Goal: Task Accomplishment & Management: Use online tool/utility

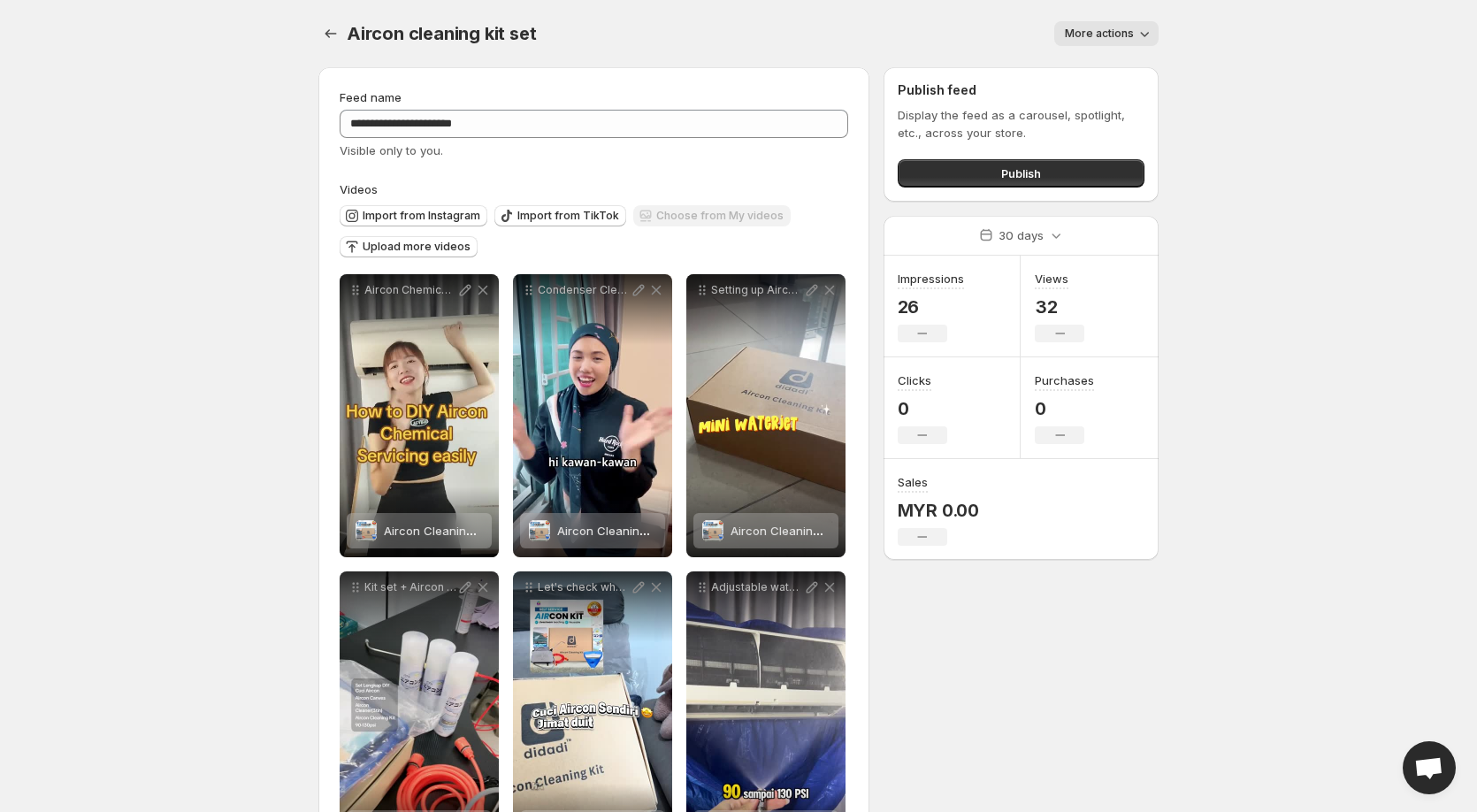
click at [1432, 773] on span "Open chat" at bounding box center [1428, 769] width 29 height 25
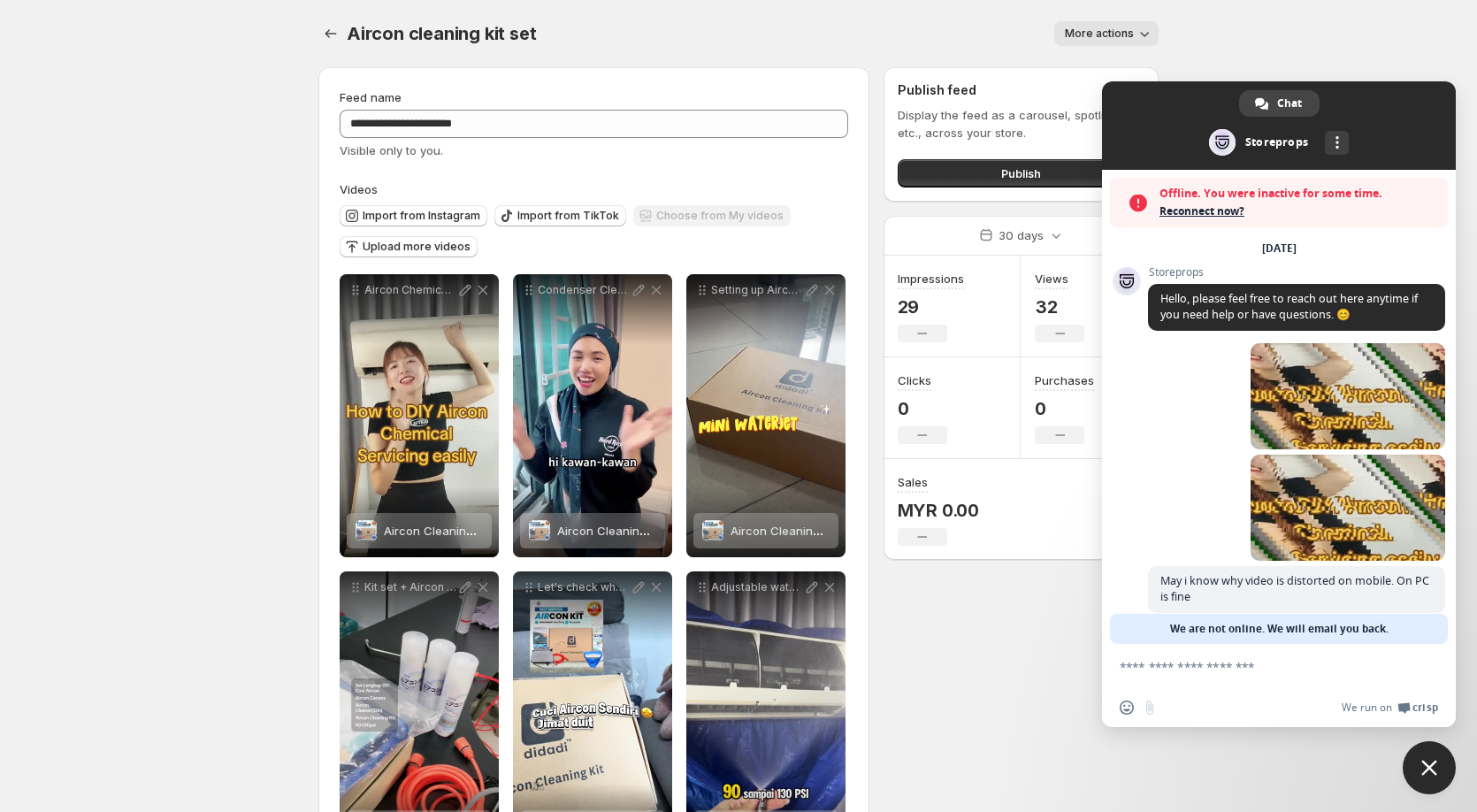
scroll to position [20, 0]
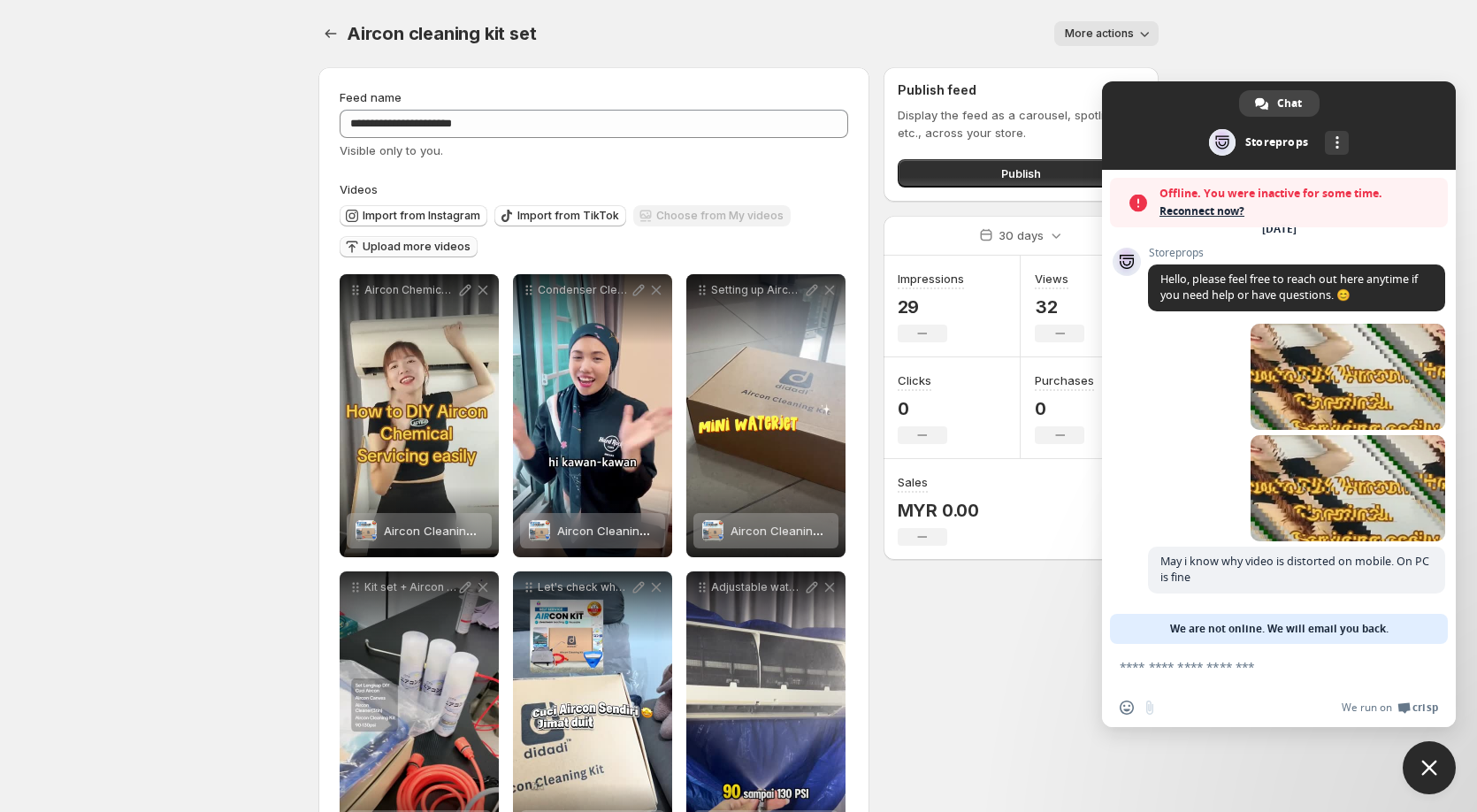
click at [445, 248] on span "Upload more videos" at bounding box center [416, 246] width 108 height 14
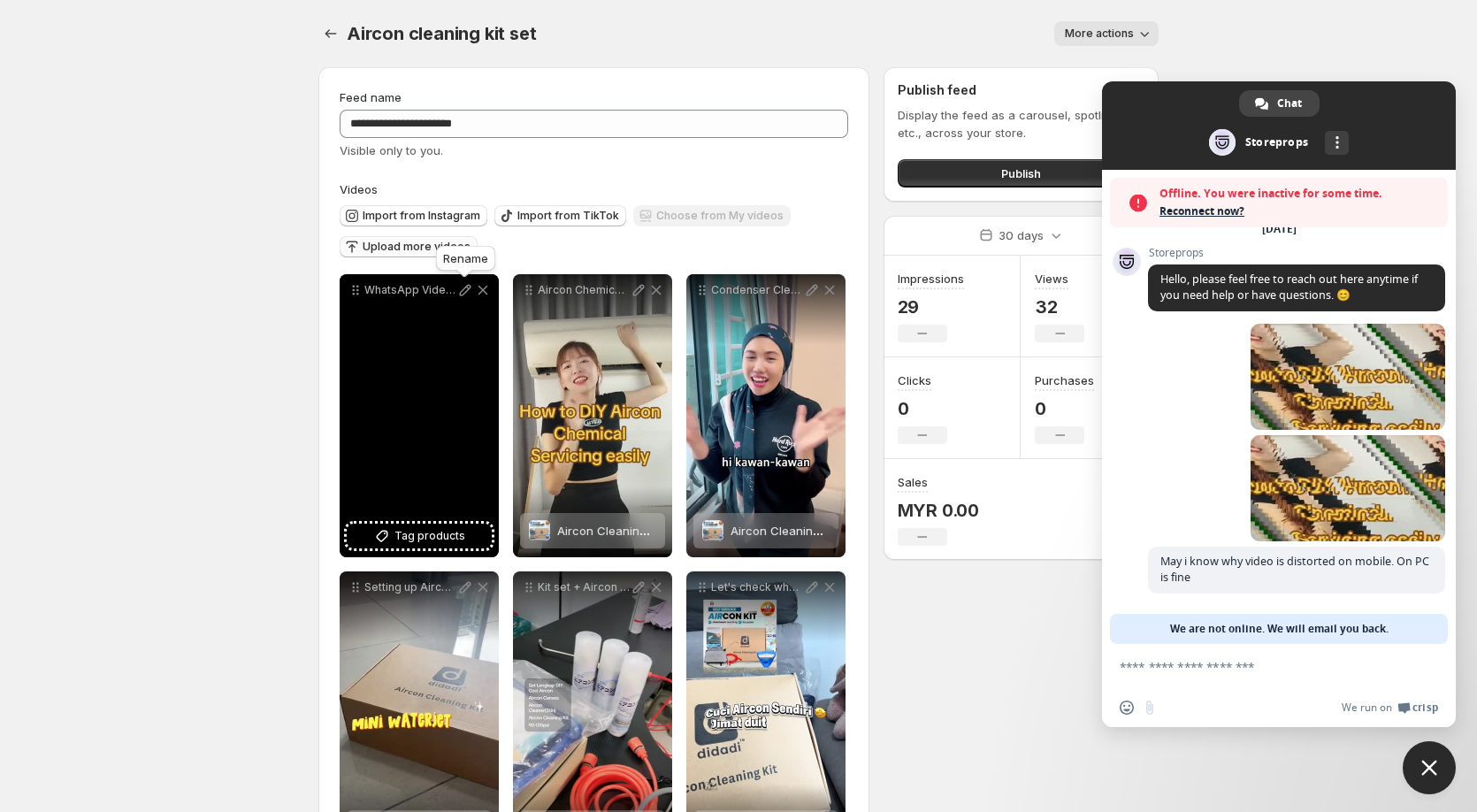
click at [465, 290] on icon at bounding box center [465, 290] width 18 height 18
click at [414, 535] on span "Tag products" at bounding box center [429, 536] width 71 height 18
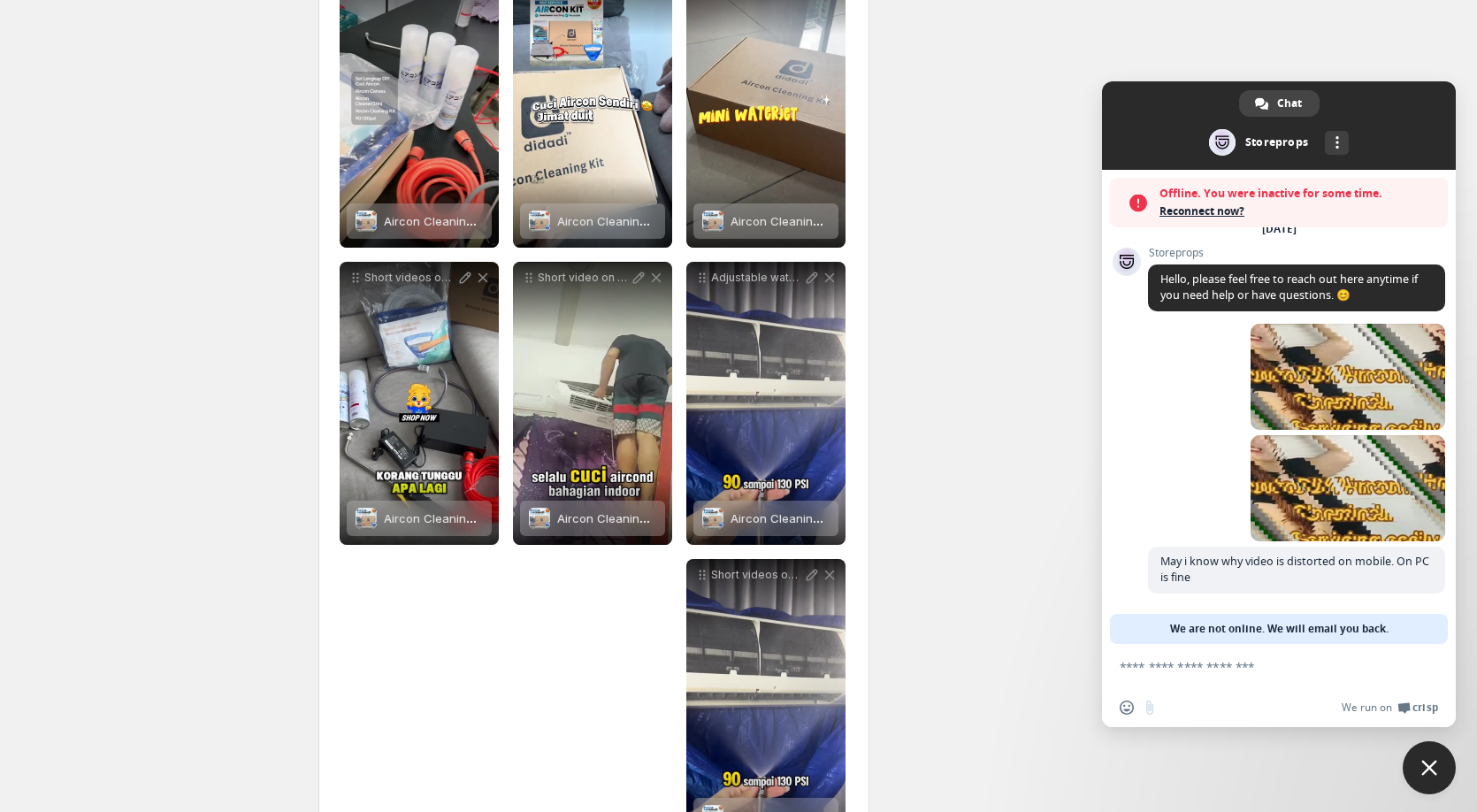
scroll to position [679, 0]
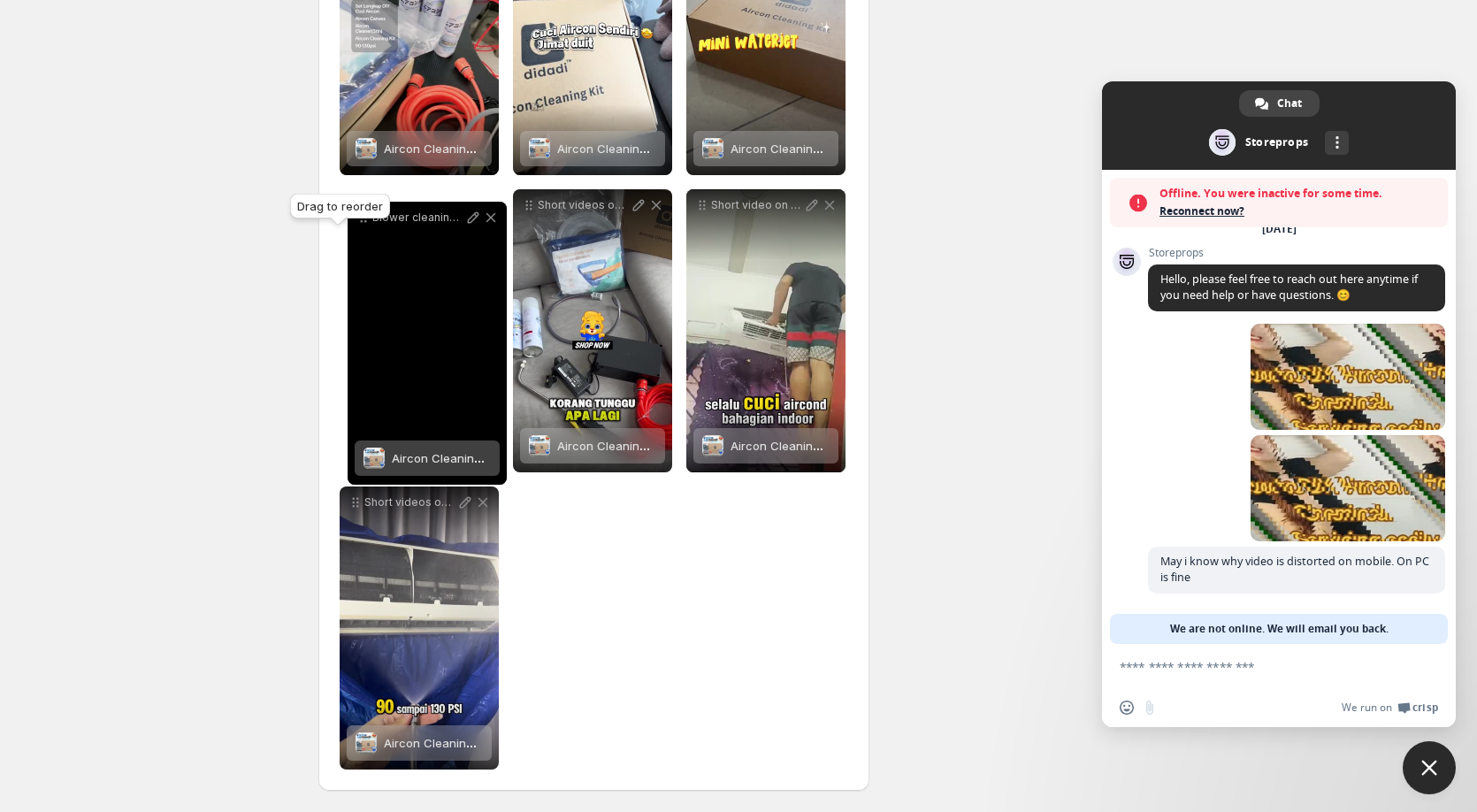
drag, startPoint x: 354, startPoint y: 292, endPoint x: 362, endPoint y: 221, distance: 71.4
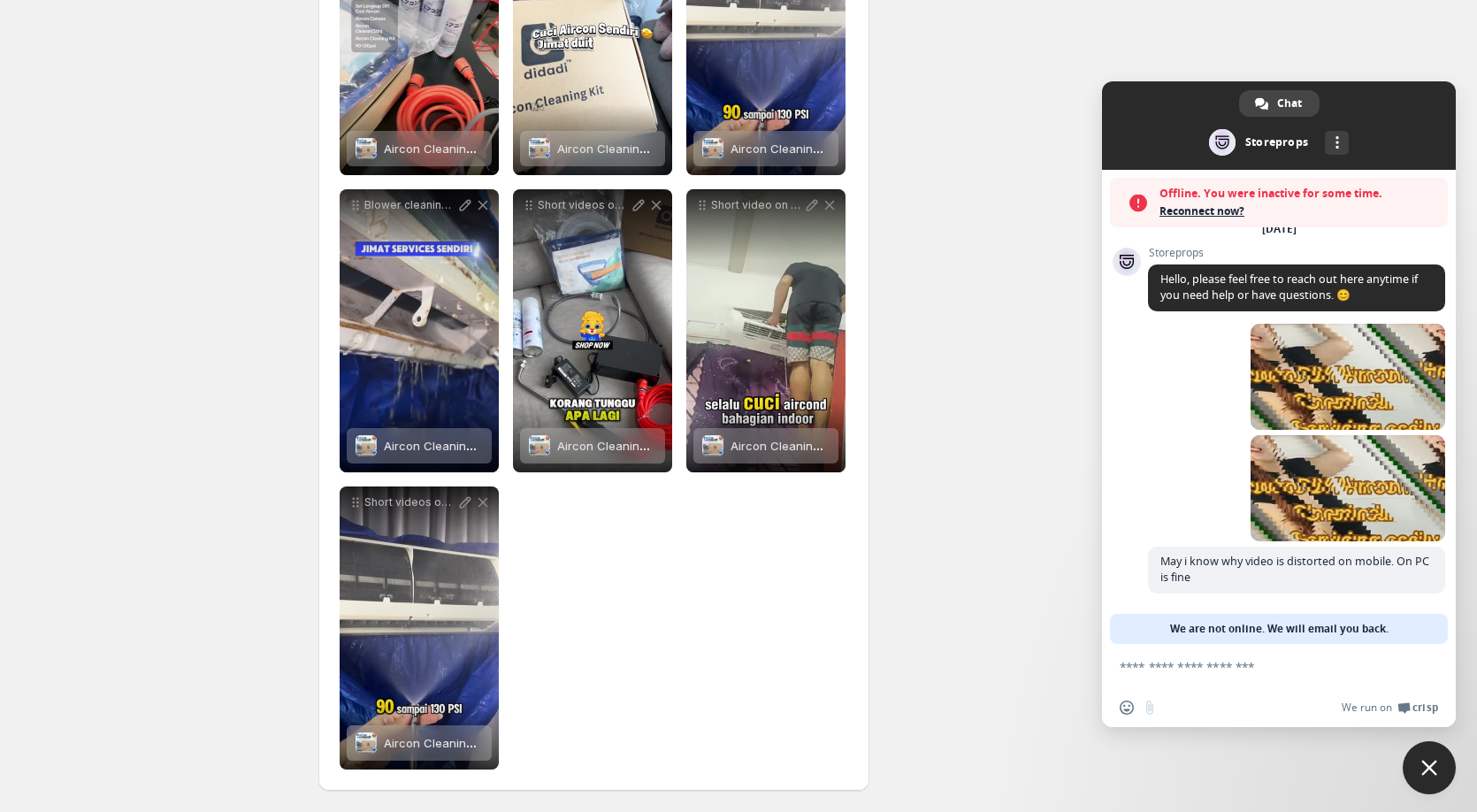
scroll to position [0, 0]
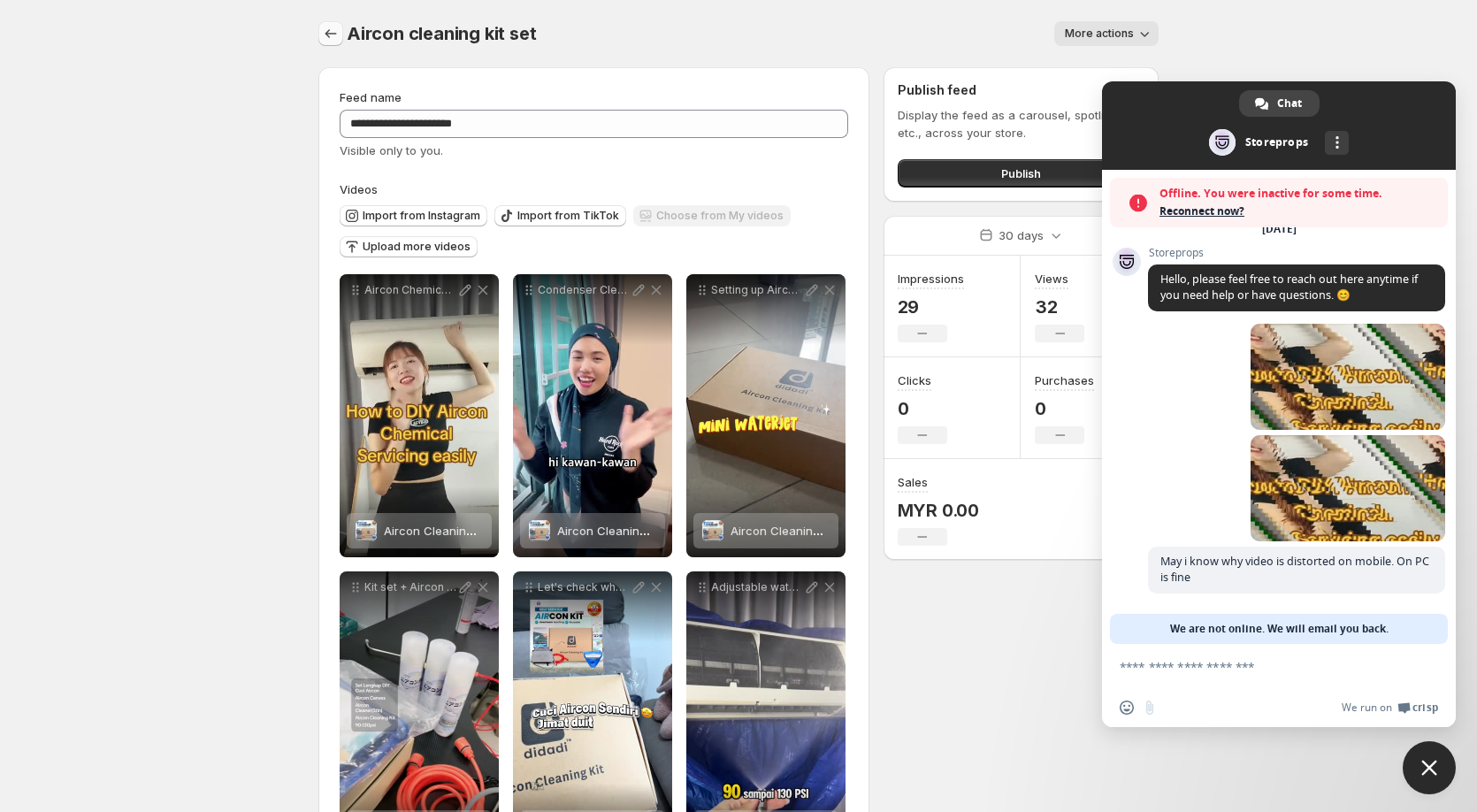
click at [336, 33] on icon "Settings" at bounding box center [331, 34] width 18 height 18
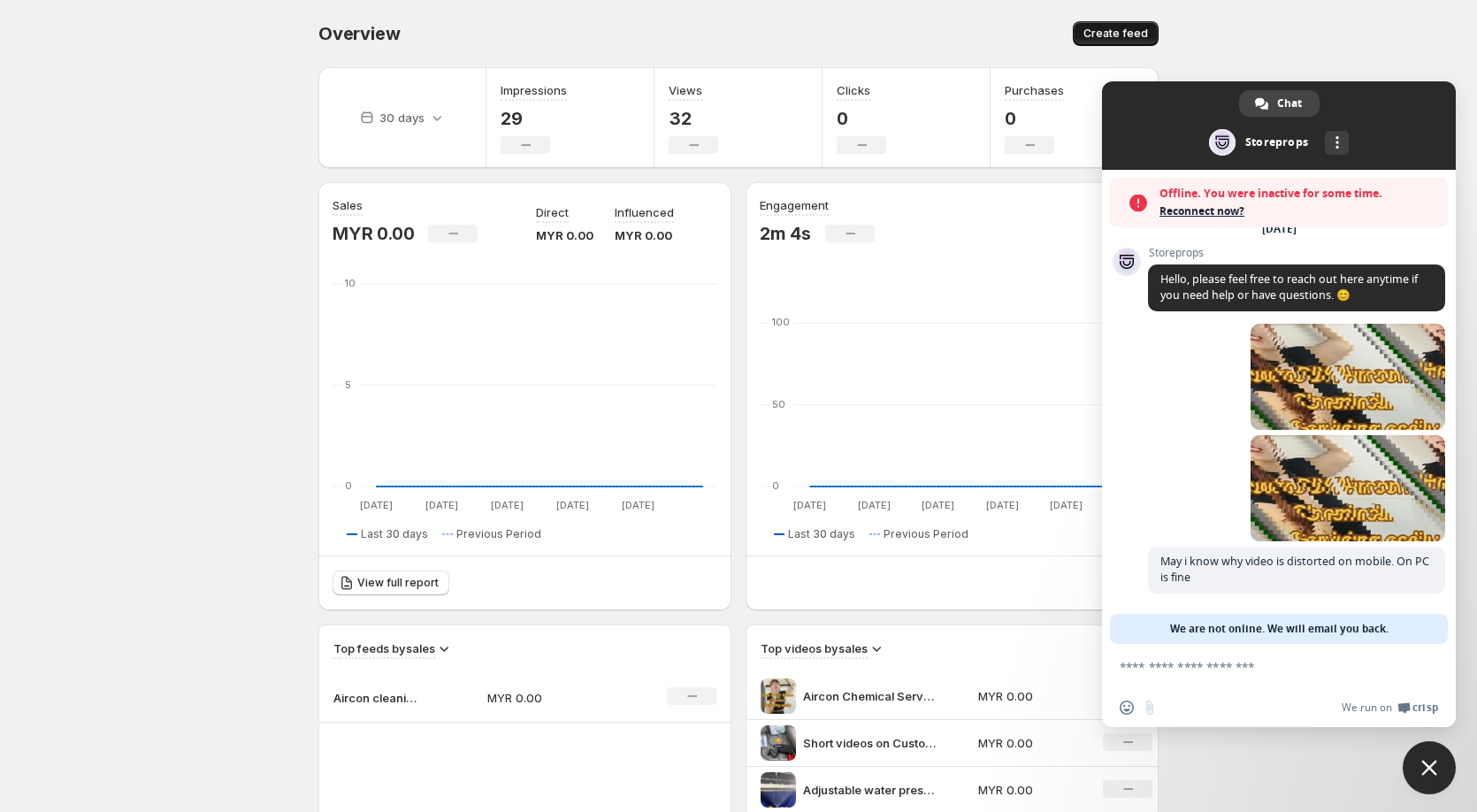
click at [1103, 31] on span "Create feed" at bounding box center [1115, 34] width 65 height 14
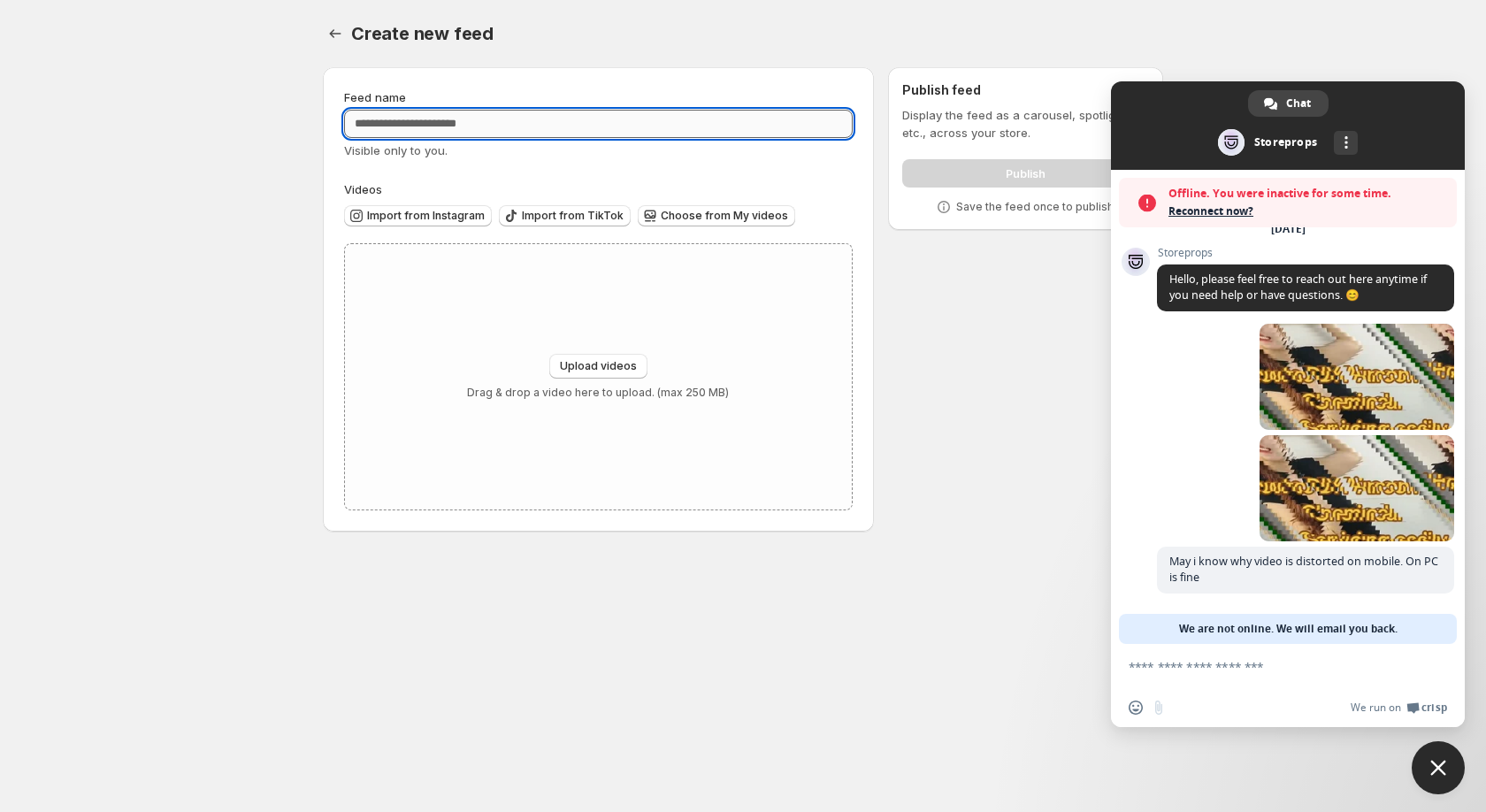
click at [448, 119] on input "Feed name" at bounding box center [598, 123] width 509 height 28
type input "**********"
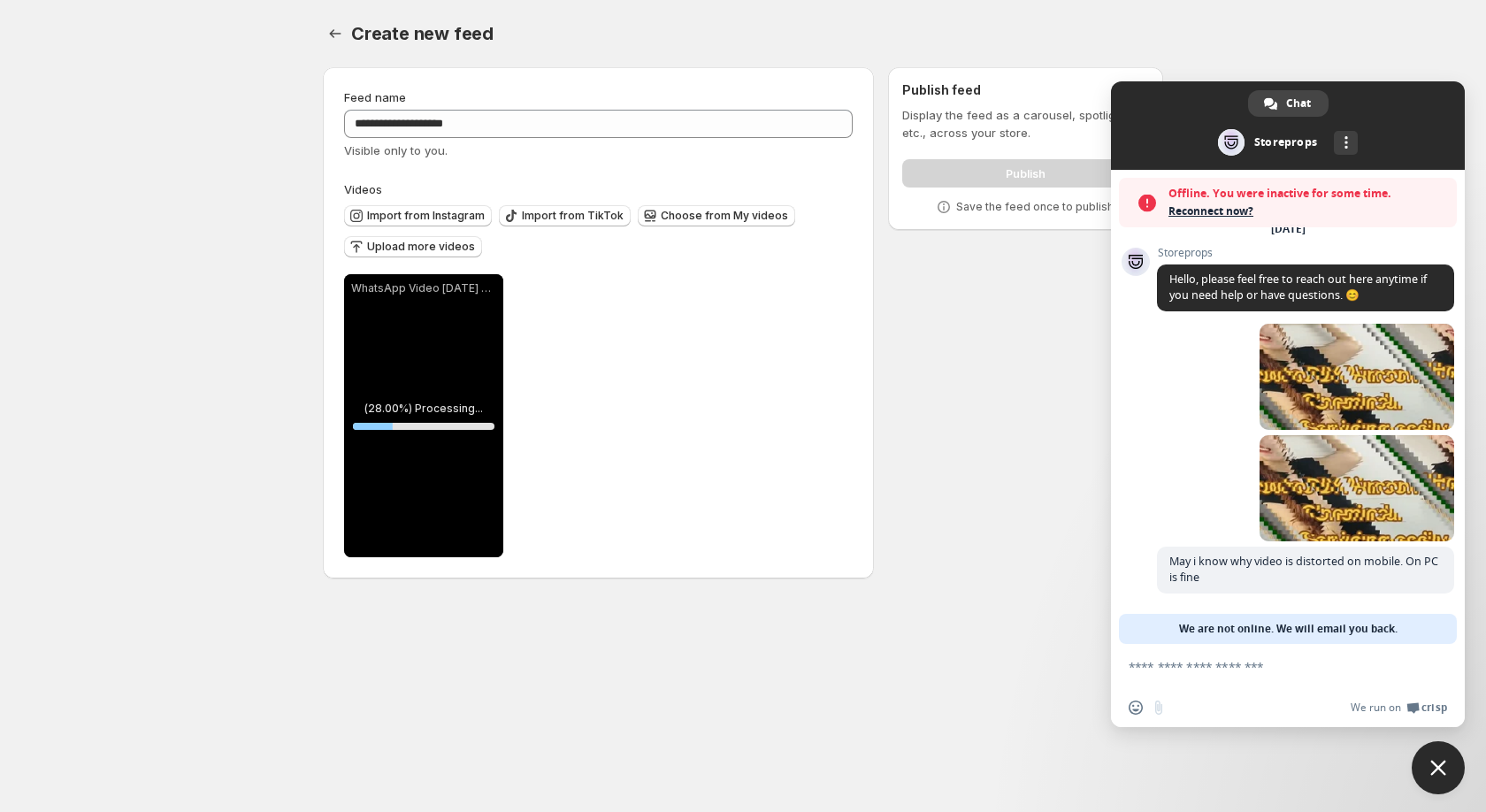
click at [1450, 780] on span "Close chat" at bounding box center [1437, 767] width 53 height 53
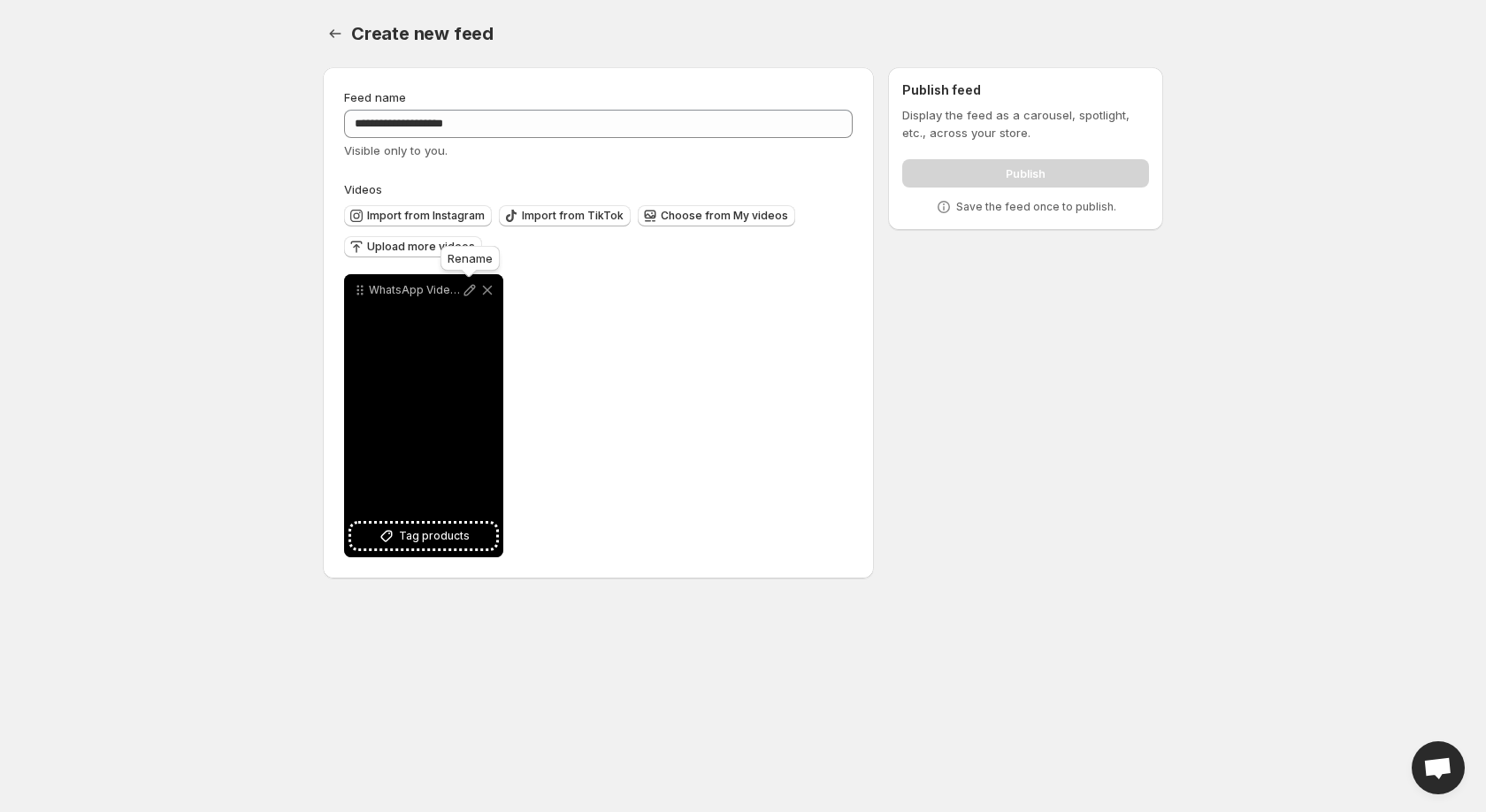
click at [471, 286] on icon at bounding box center [470, 290] width 18 height 18
click at [451, 540] on span "Tag products" at bounding box center [433, 536] width 71 height 18
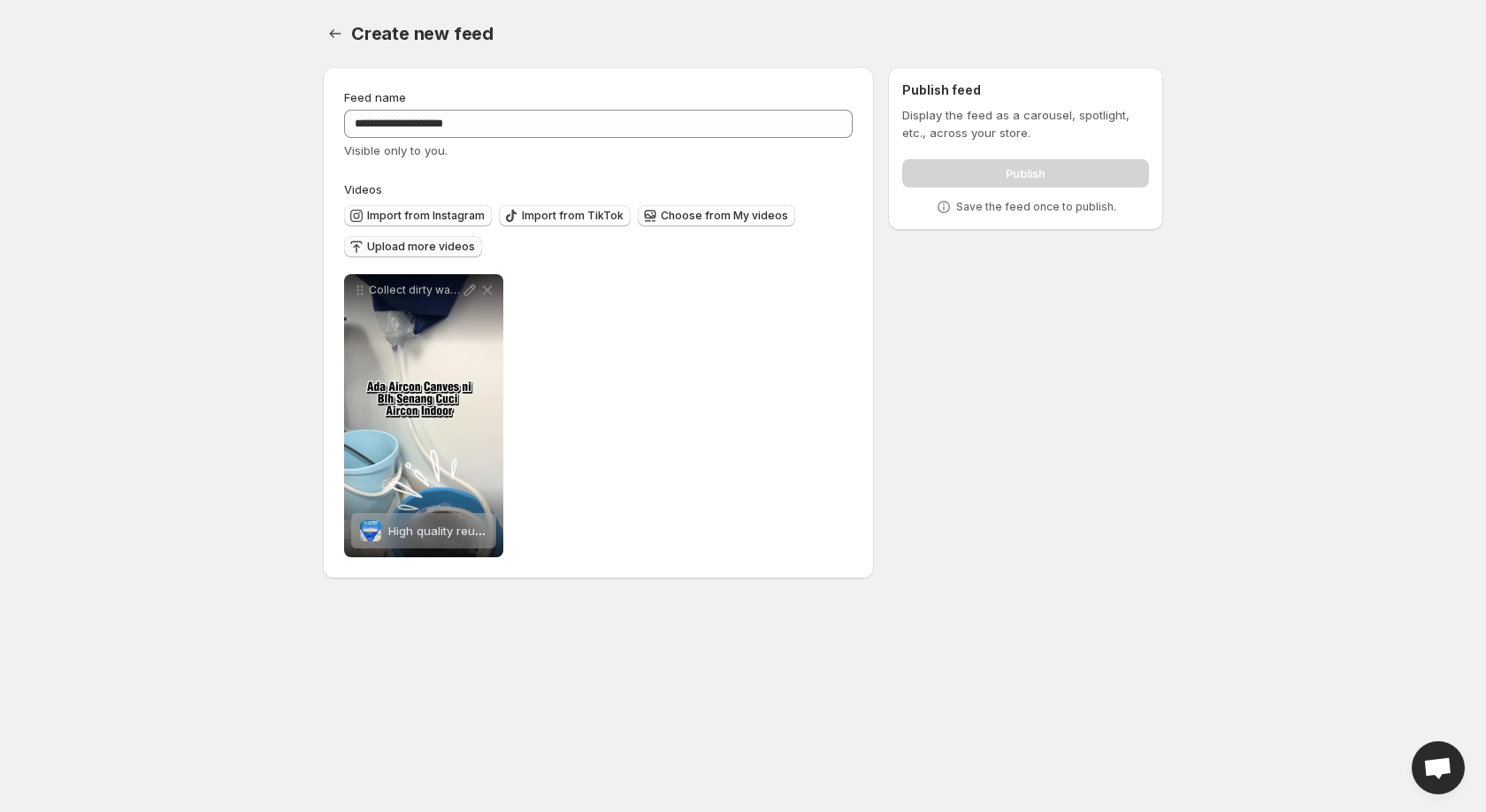
click at [391, 246] on span "Upload more videos" at bounding box center [420, 246] width 108 height 14
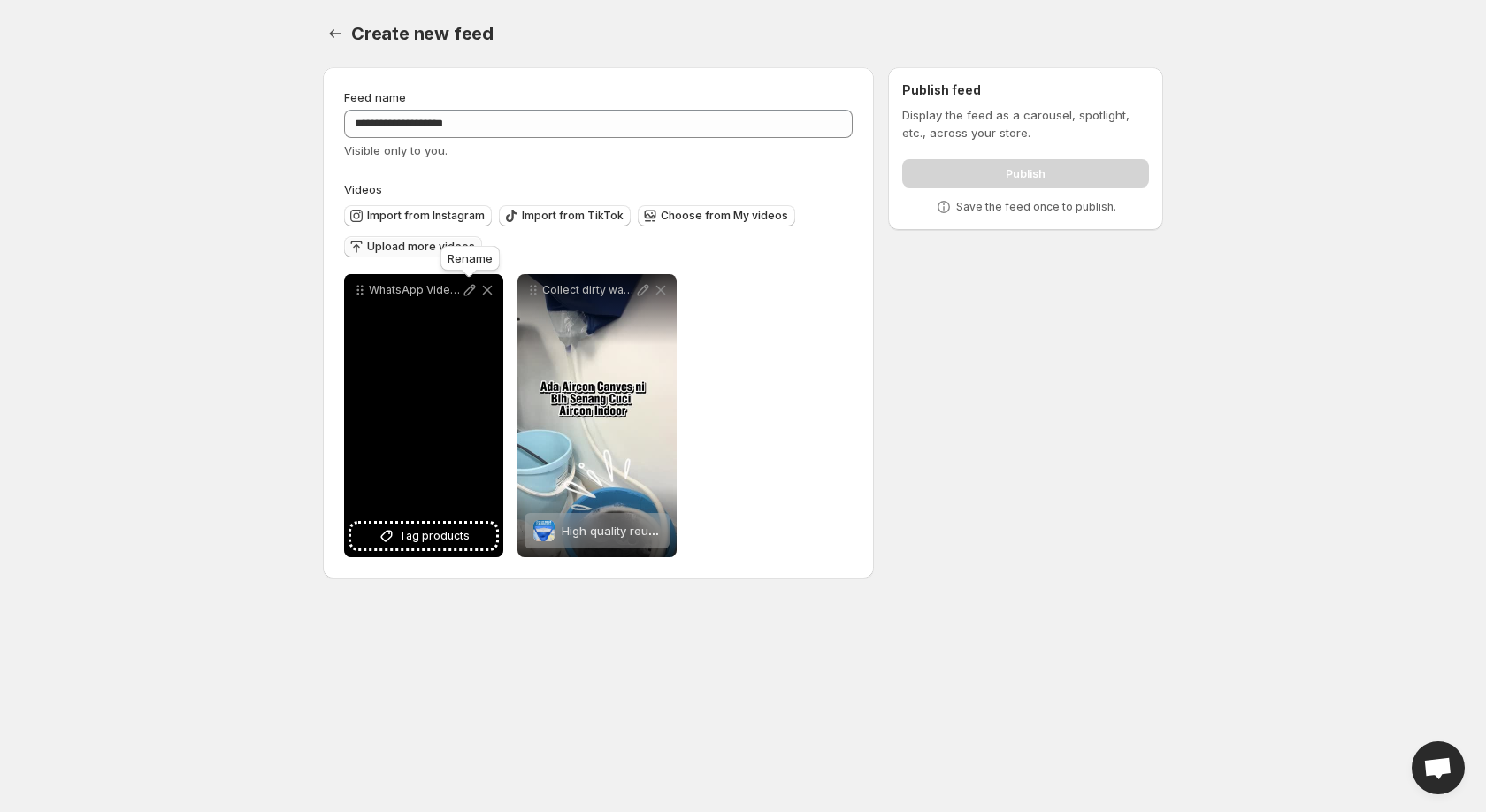
click at [467, 288] on icon at bounding box center [470, 290] width 18 height 18
click at [446, 543] on span "Tag products" at bounding box center [433, 536] width 71 height 18
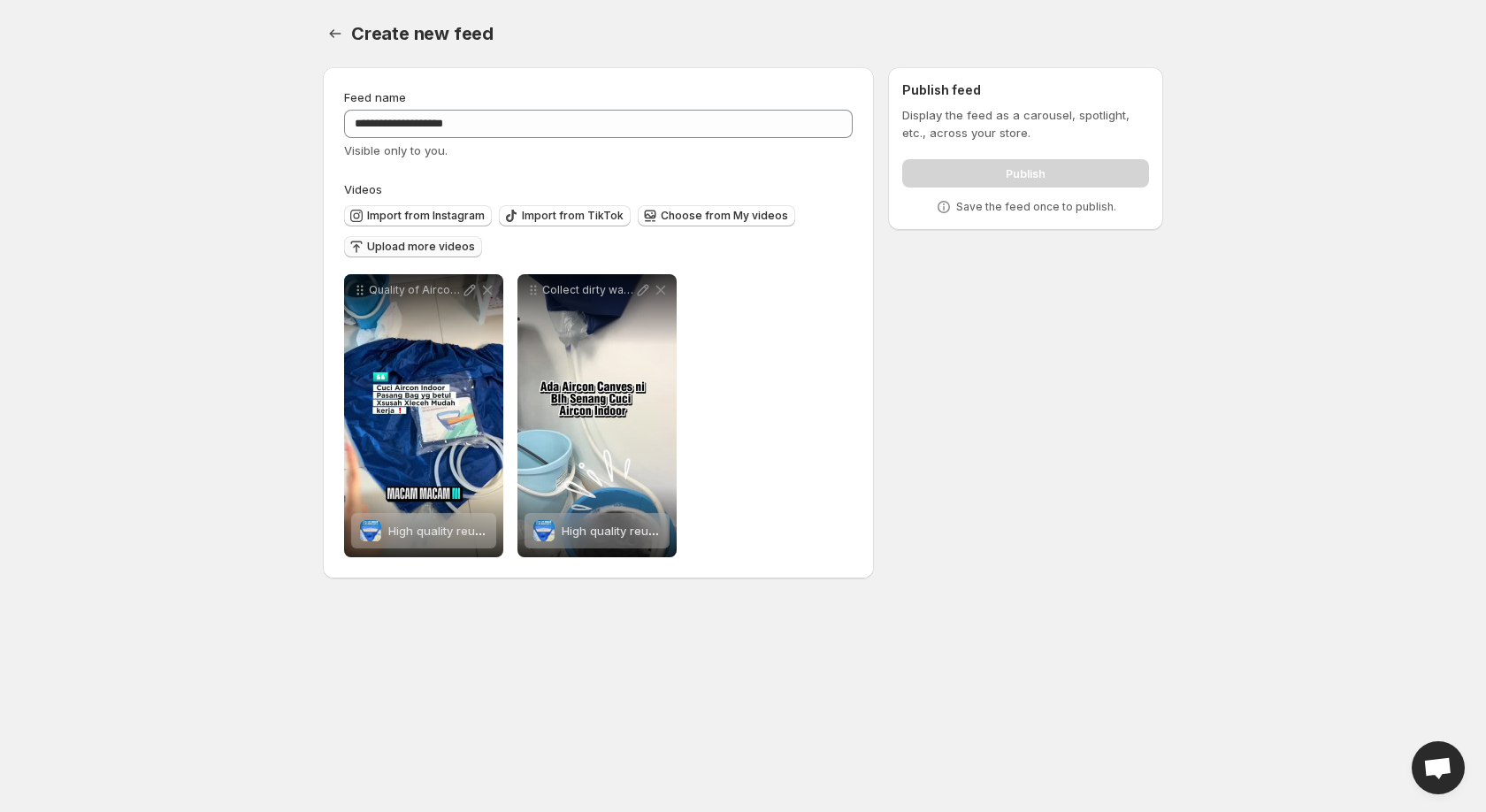
click at [408, 245] on span "Upload more videos" at bounding box center [420, 246] width 108 height 14
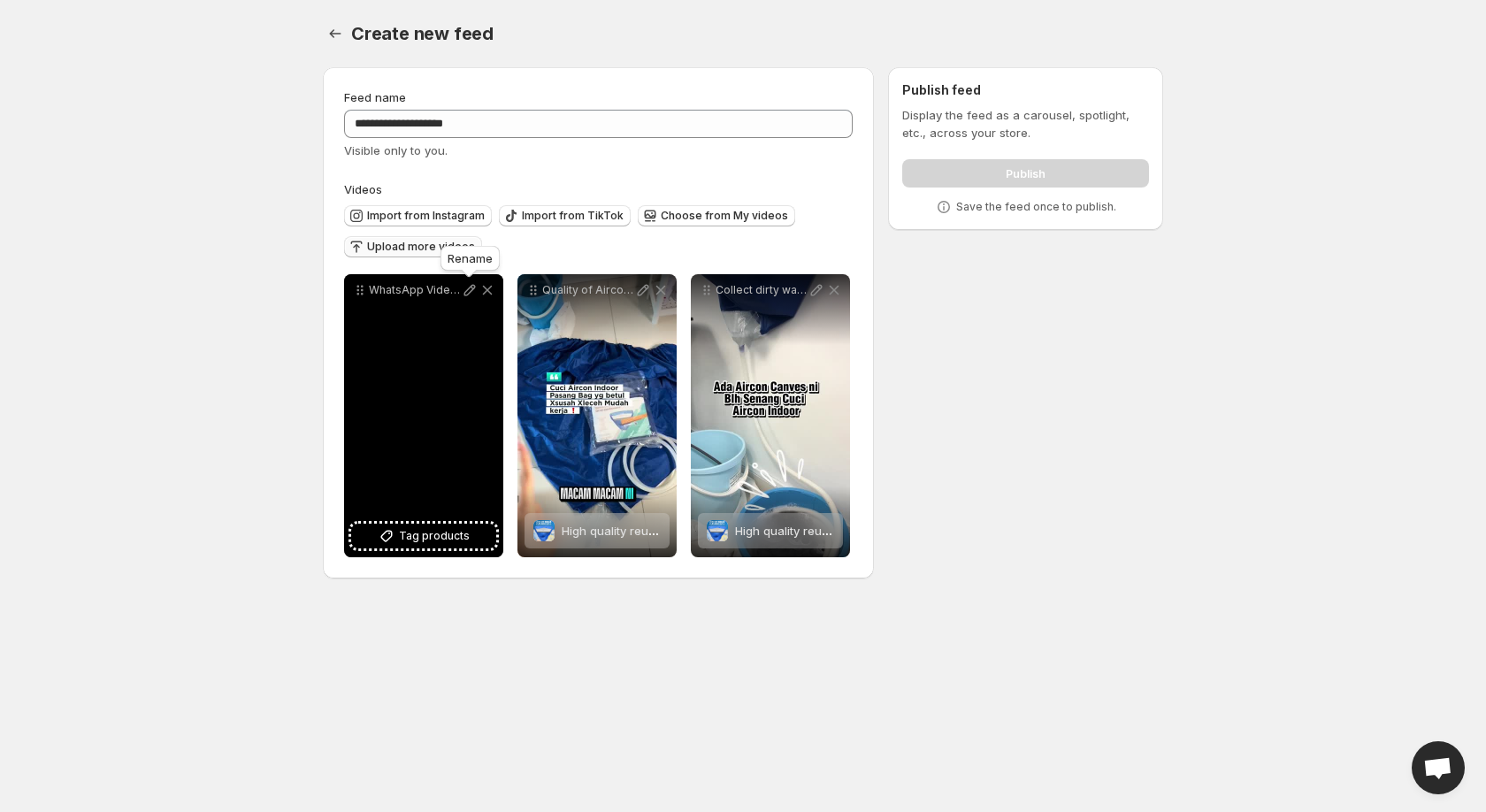
click at [469, 292] on icon at bounding box center [470, 290] width 18 height 18
click at [417, 542] on span "Tag products" at bounding box center [433, 536] width 71 height 18
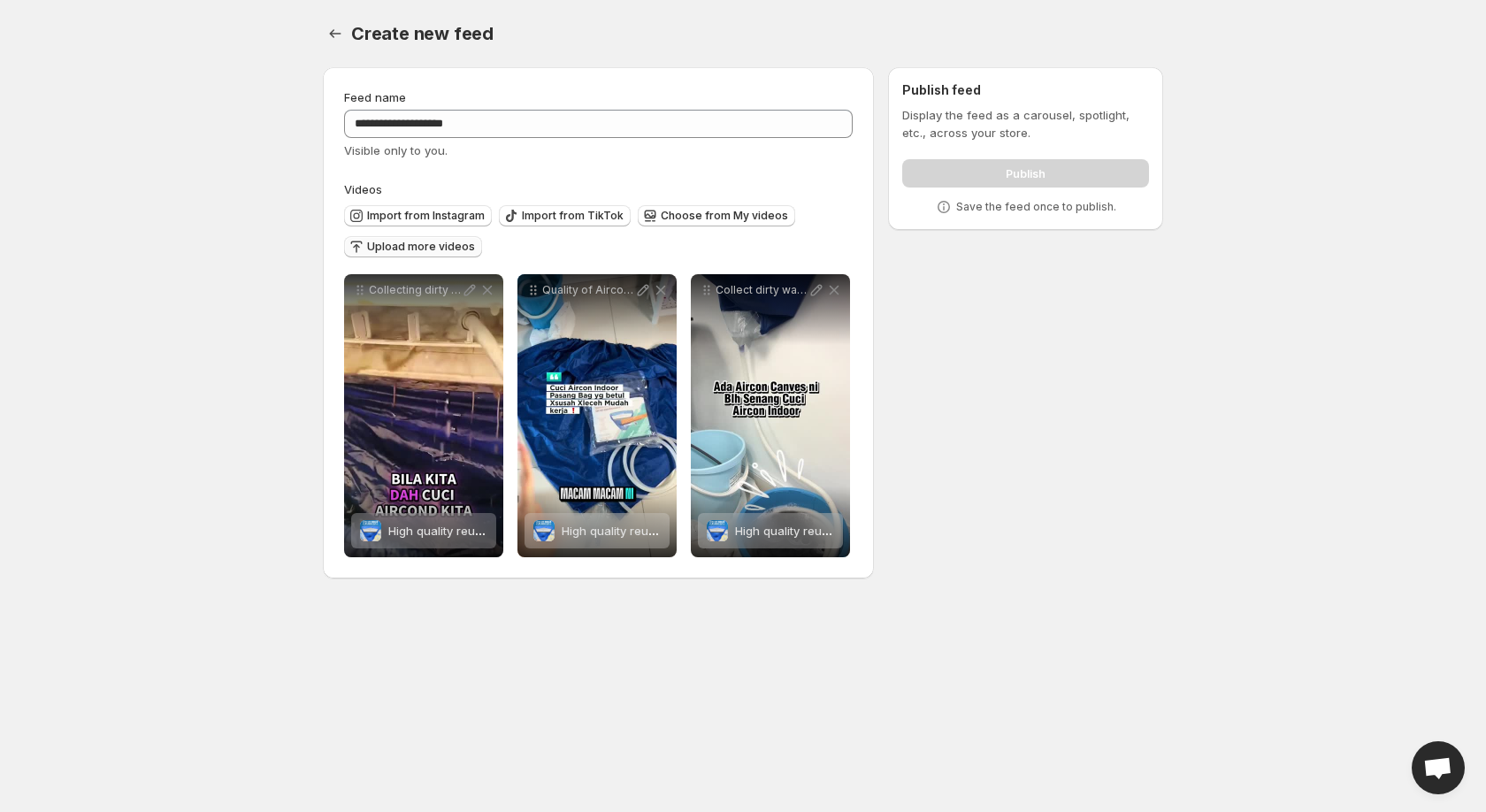
click at [419, 246] on span "Upload more videos" at bounding box center [420, 246] width 108 height 14
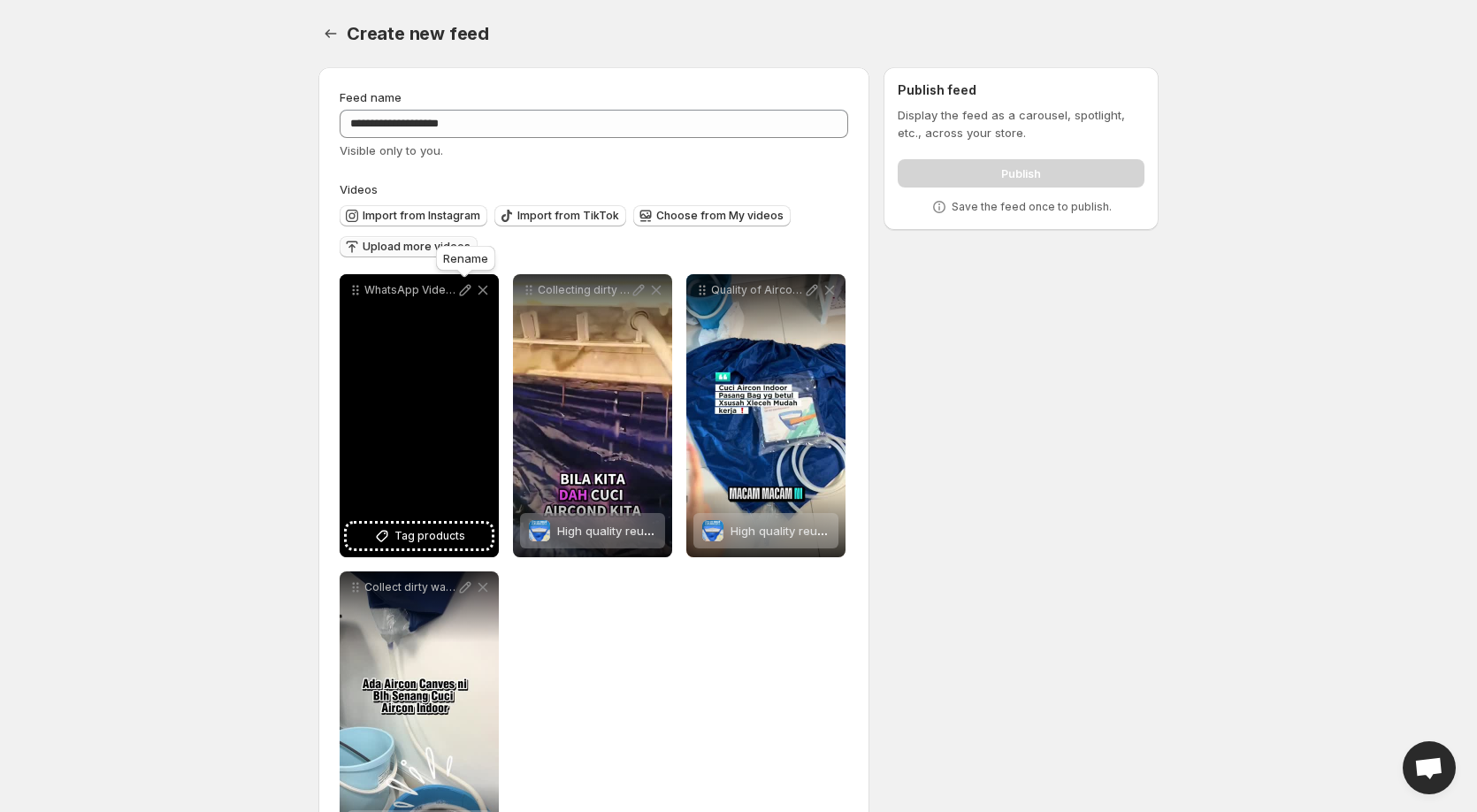
click at [463, 291] on icon at bounding box center [465, 290] width 18 height 18
click at [428, 538] on span "Tag products" at bounding box center [429, 536] width 71 height 18
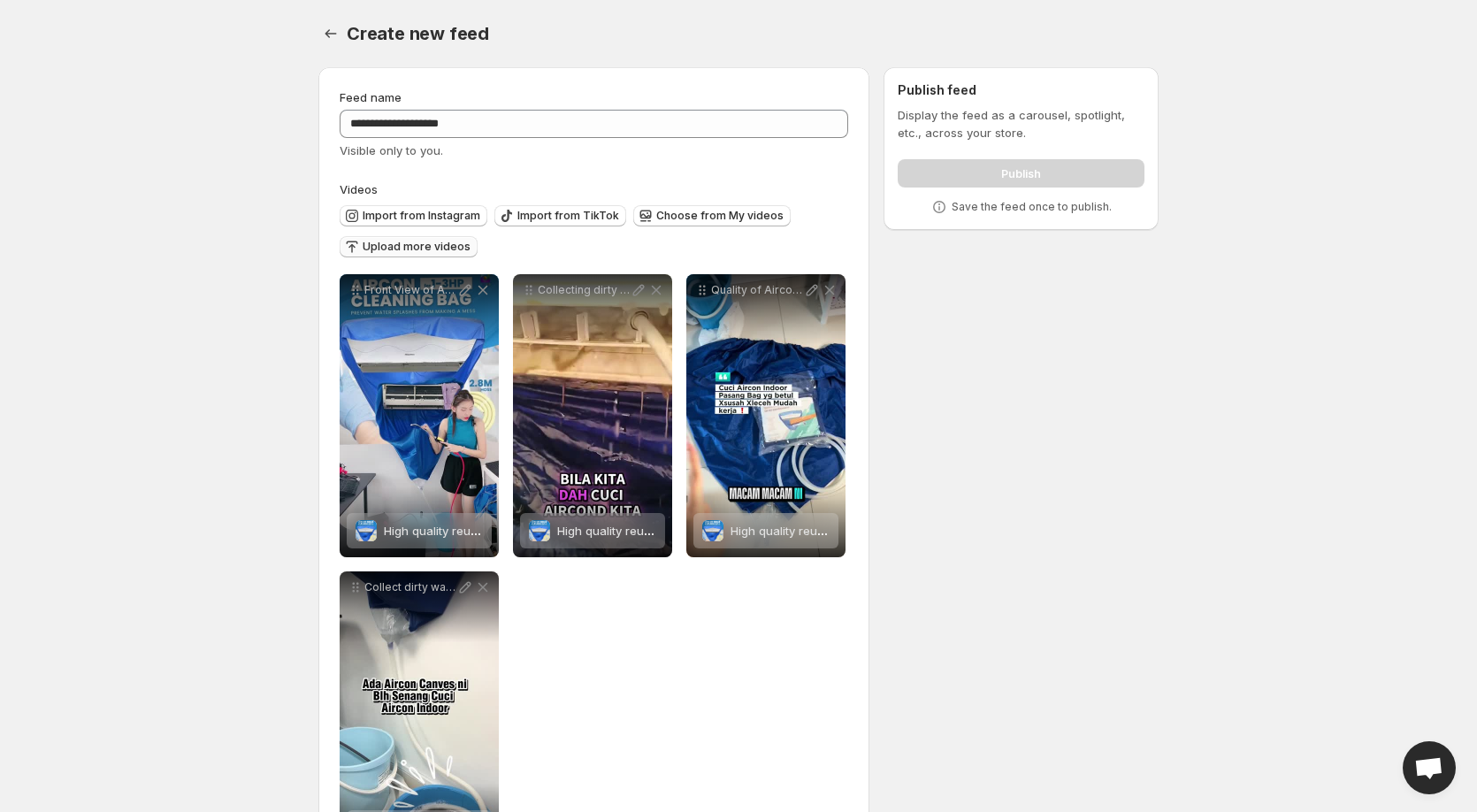
click at [428, 244] on span "Upload more videos" at bounding box center [416, 246] width 108 height 14
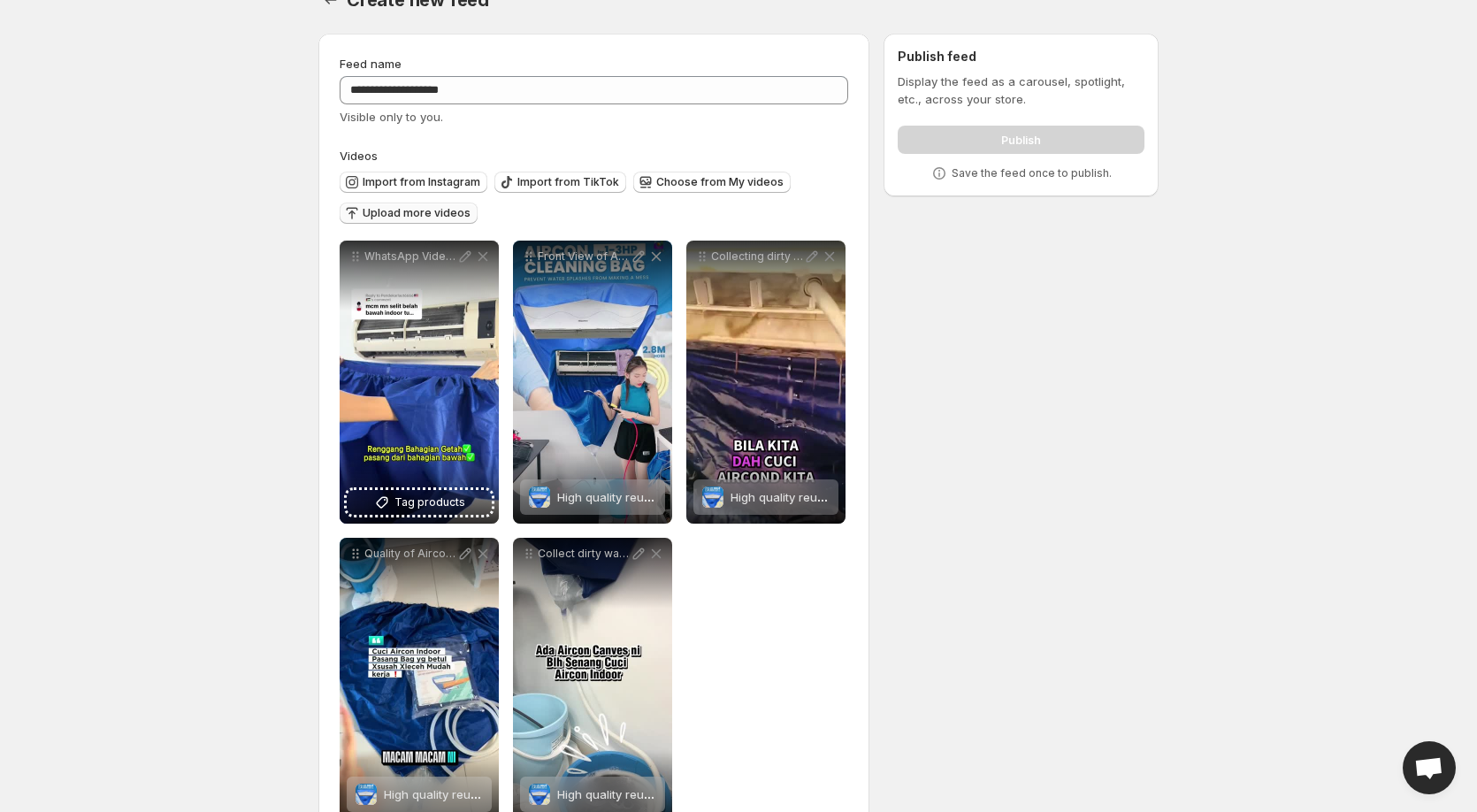
scroll to position [84, 0]
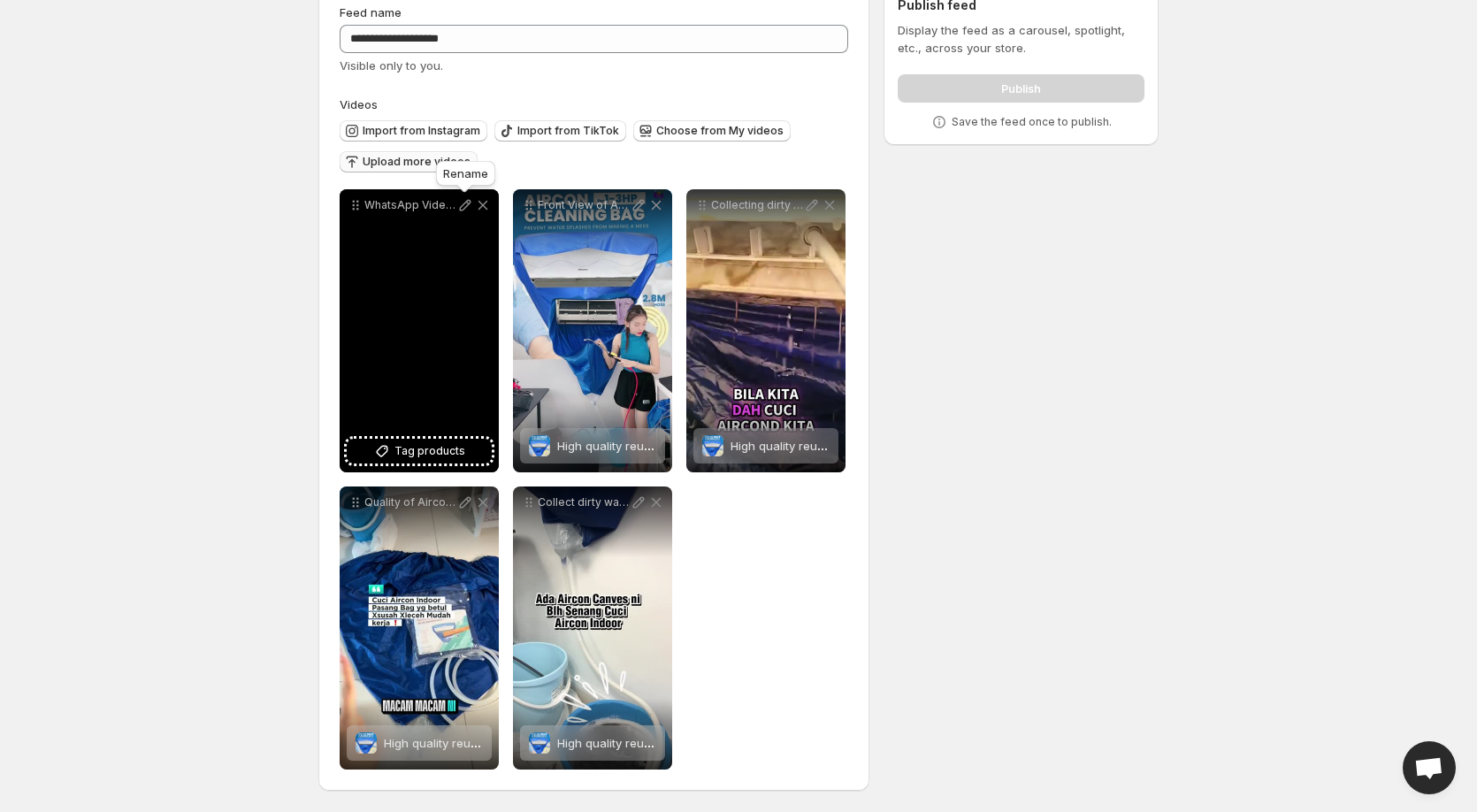
click at [460, 210] on icon at bounding box center [466, 206] width 12 height 12
click at [412, 456] on span "Tag products" at bounding box center [429, 451] width 71 height 18
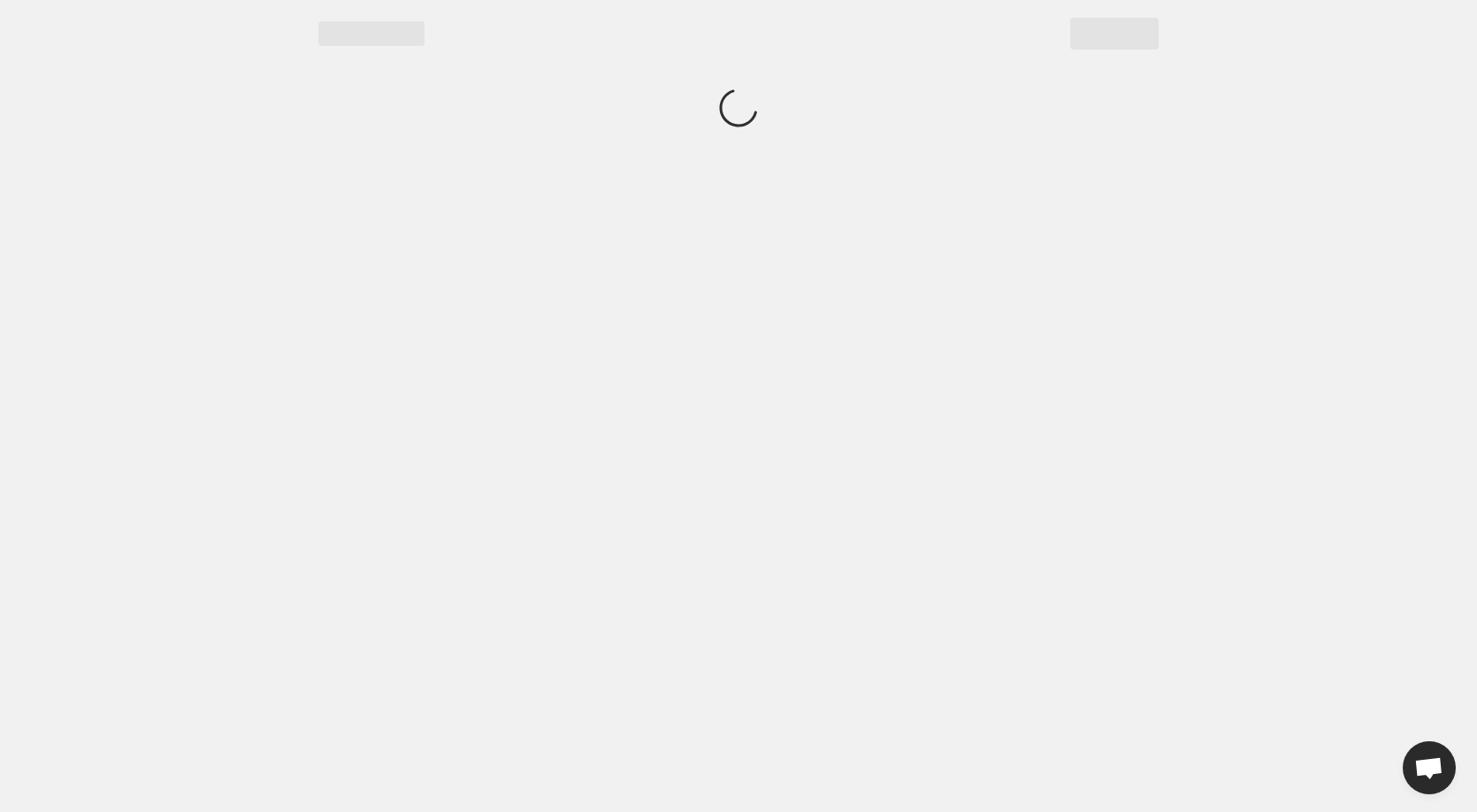
scroll to position [0, 0]
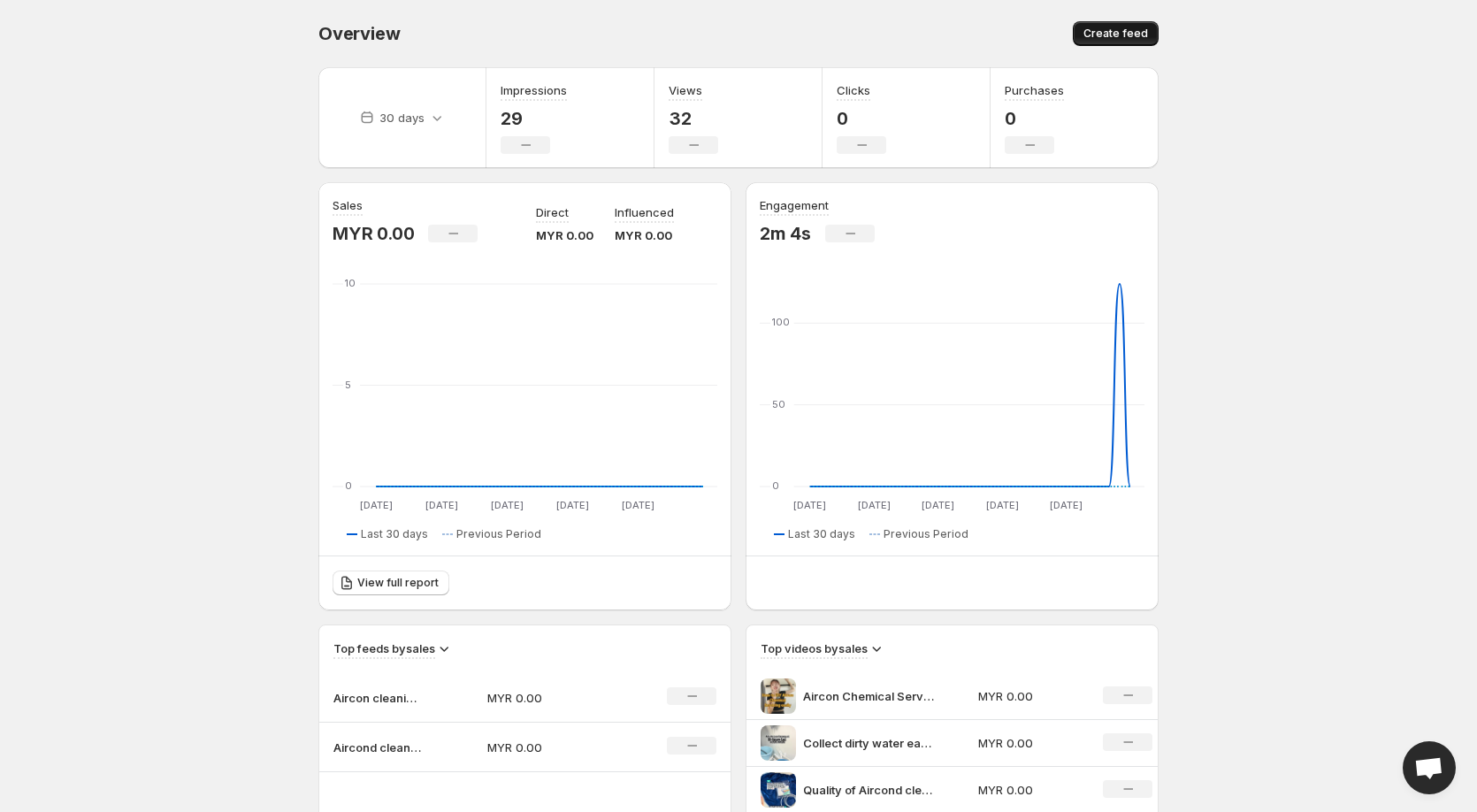
click at [1128, 31] on span "Create feed" at bounding box center [1115, 34] width 65 height 14
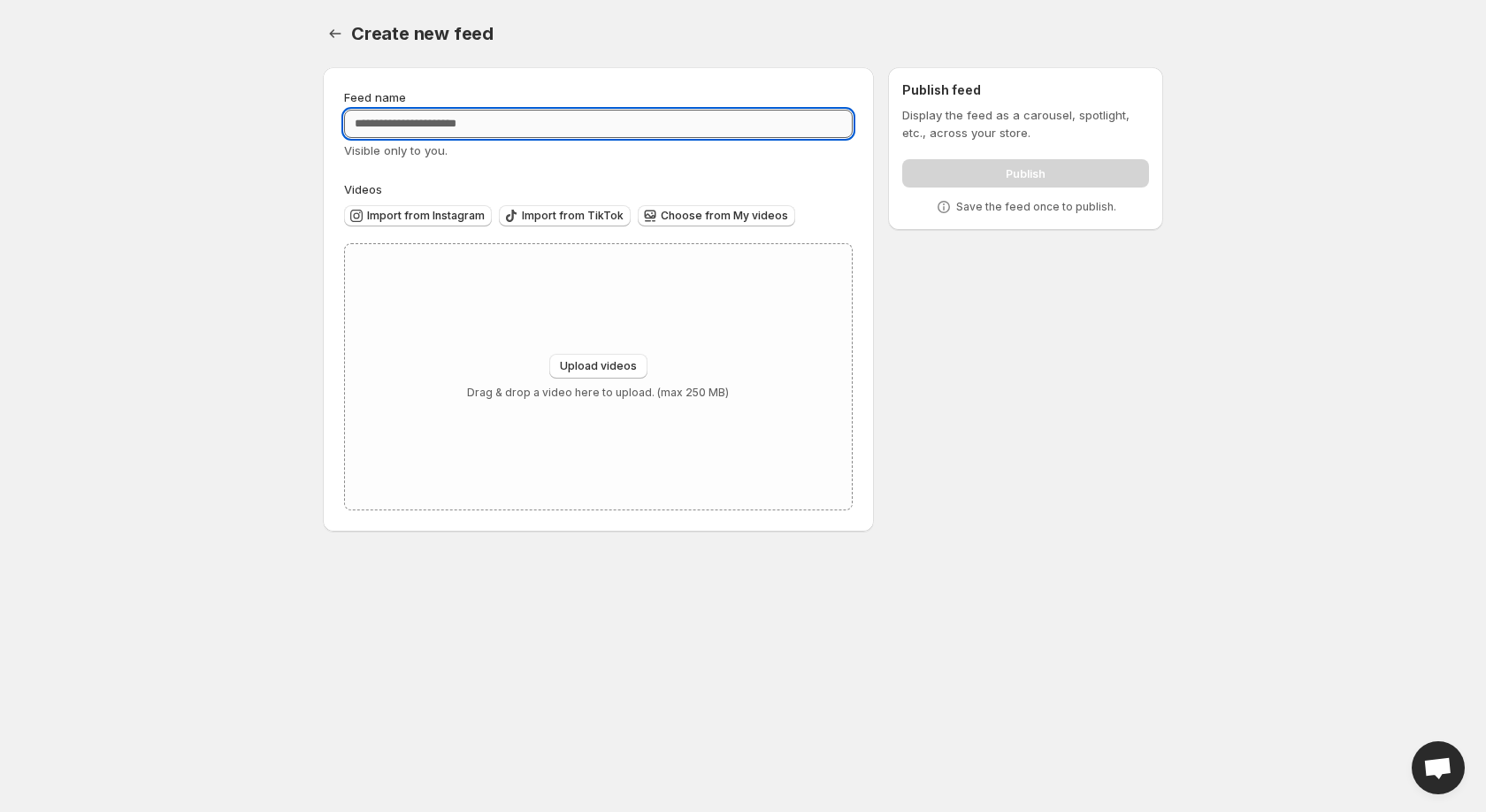
click at [507, 121] on input "Feed name" at bounding box center [598, 123] width 509 height 28
type input "**********"
click at [544, 159] on div "**********" at bounding box center [598, 299] width 509 height 421
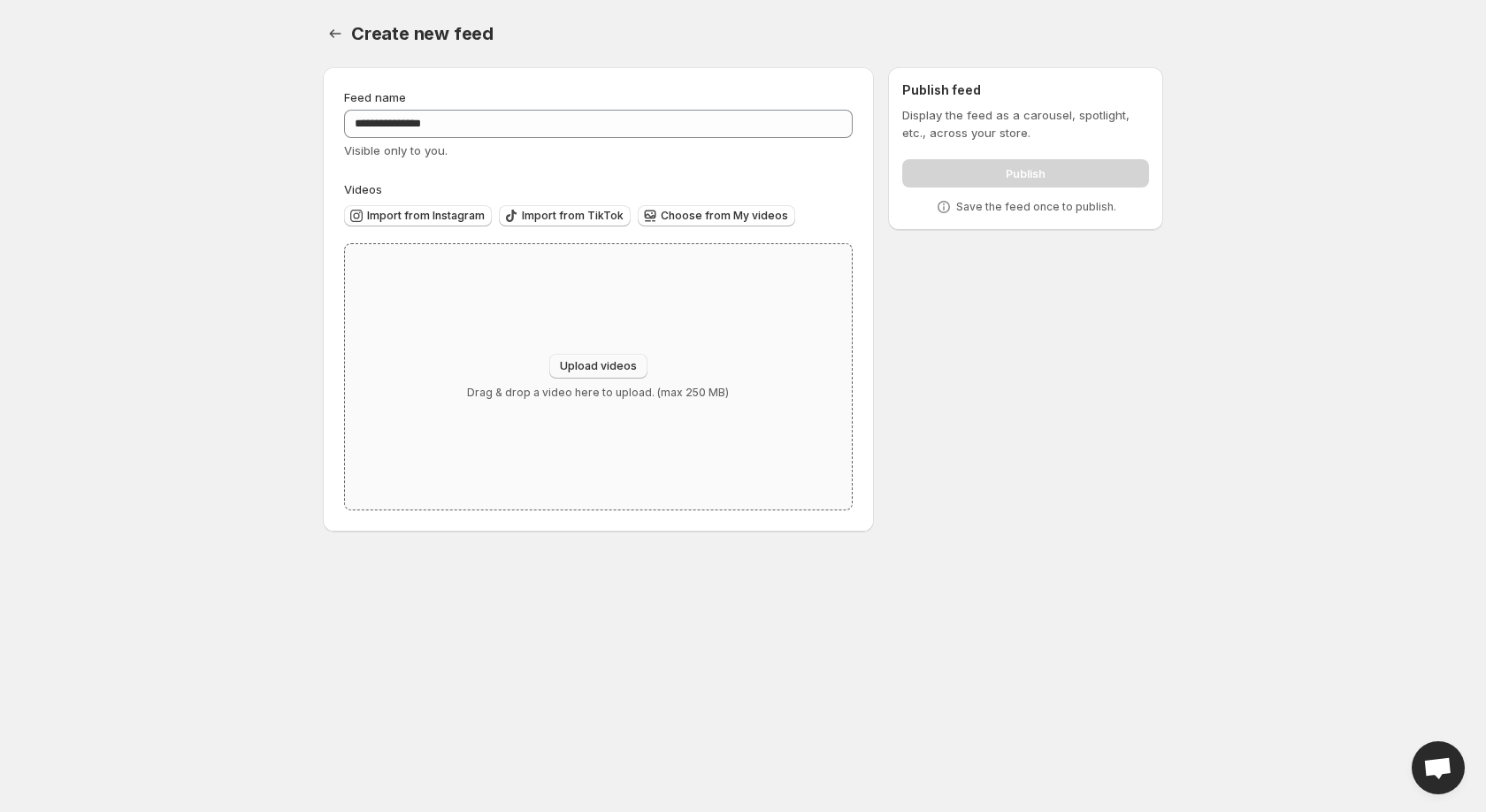
click at [574, 363] on span "Upload videos" at bounding box center [597, 366] width 77 height 14
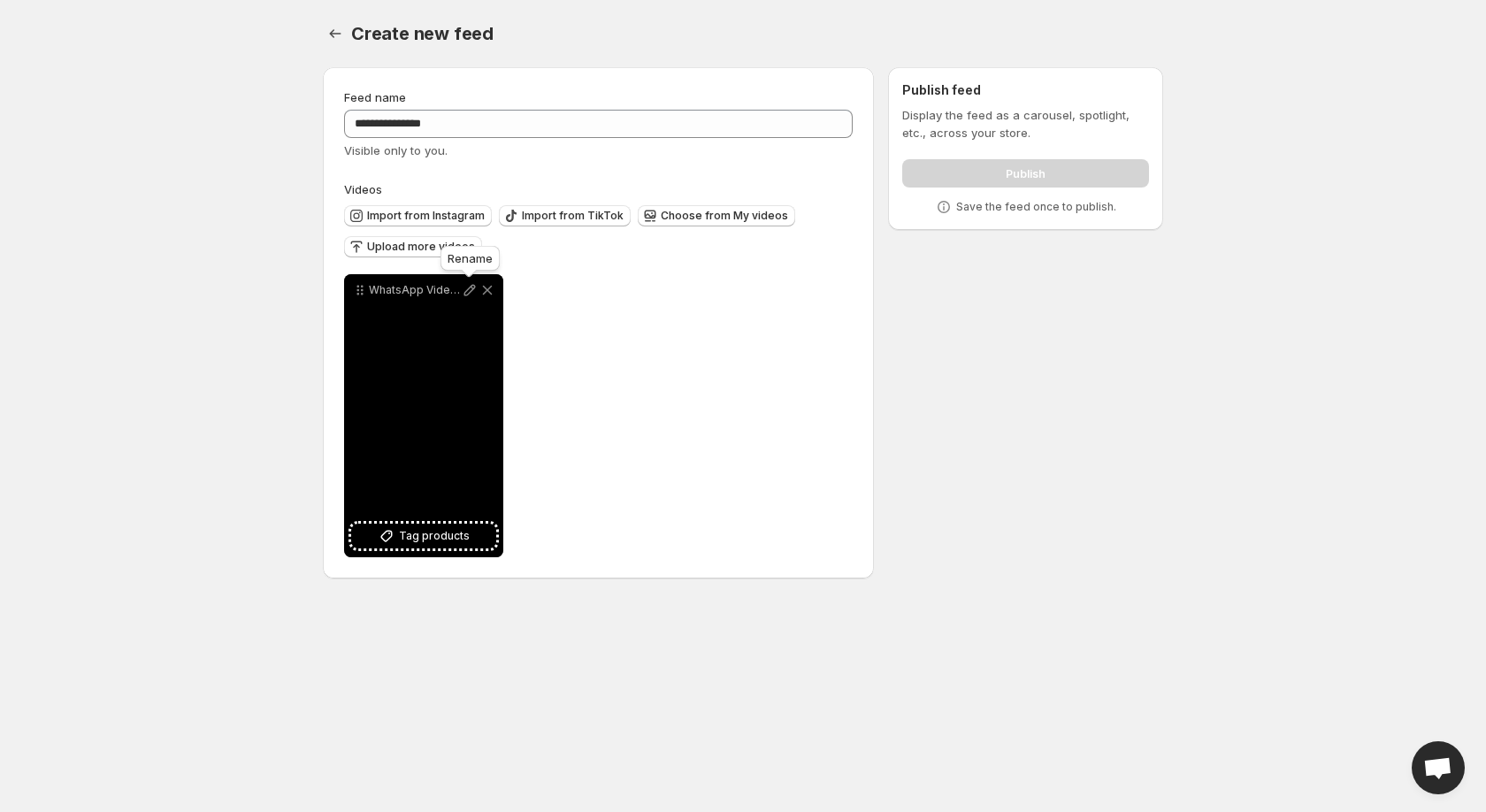
click at [470, 289] on icon at bounding box center [470, 290] width 18 height 18
click at [405, 550] on div "How to apply Cleaner to Aircond coil and blower" at bounding box center [423, 415] width 159 height 283
click at [393, 533] on icon at bounding box center [387, 536] width 18 height 18
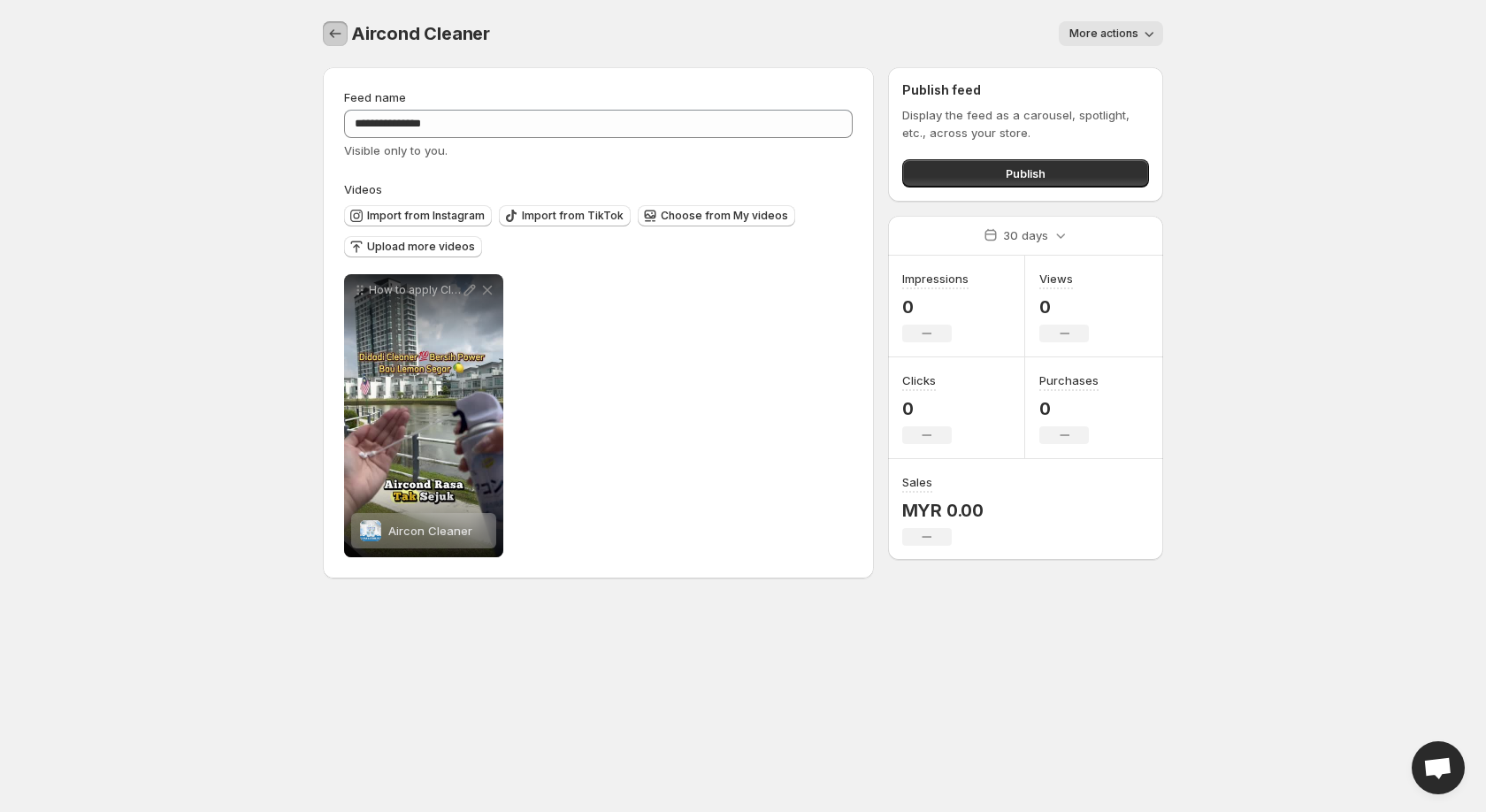
click at [335, 33] on icon "Settings" at bounding box center [335, 34] width 18 height 18
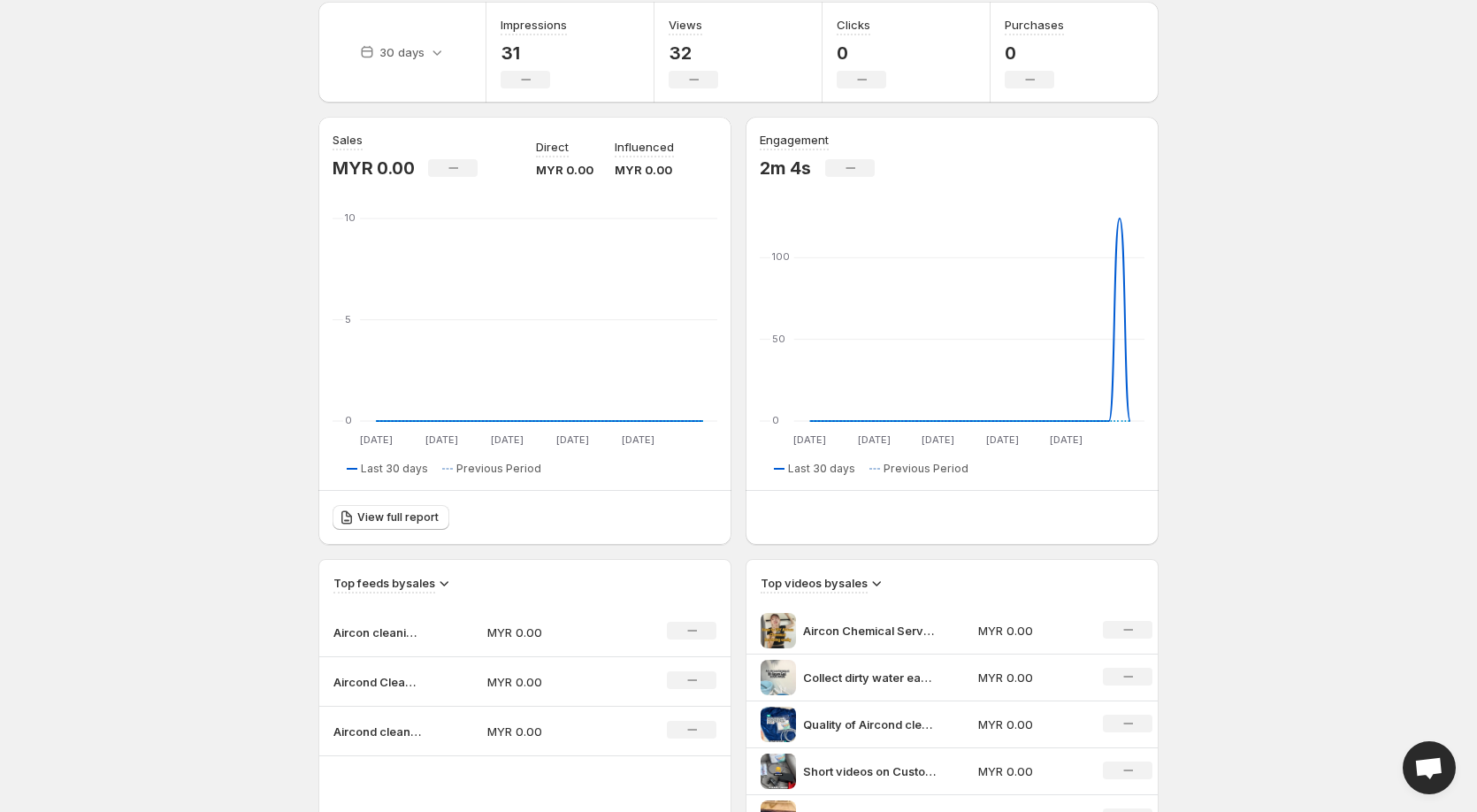
scroll to position [265, 0]
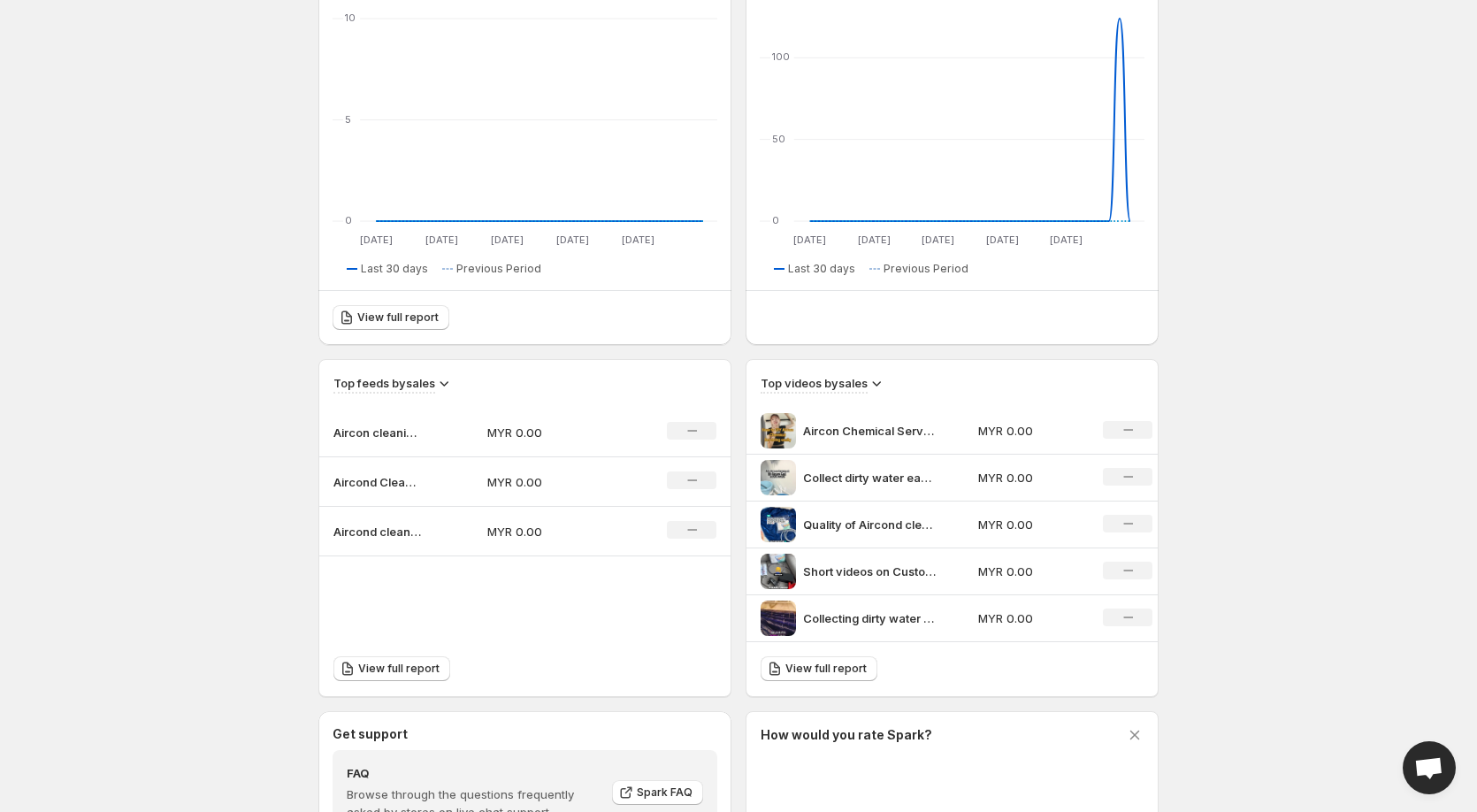
click at [395, 481] on p "Aircond Cleaner" at bounding box center [377, 482] width 88 height 18
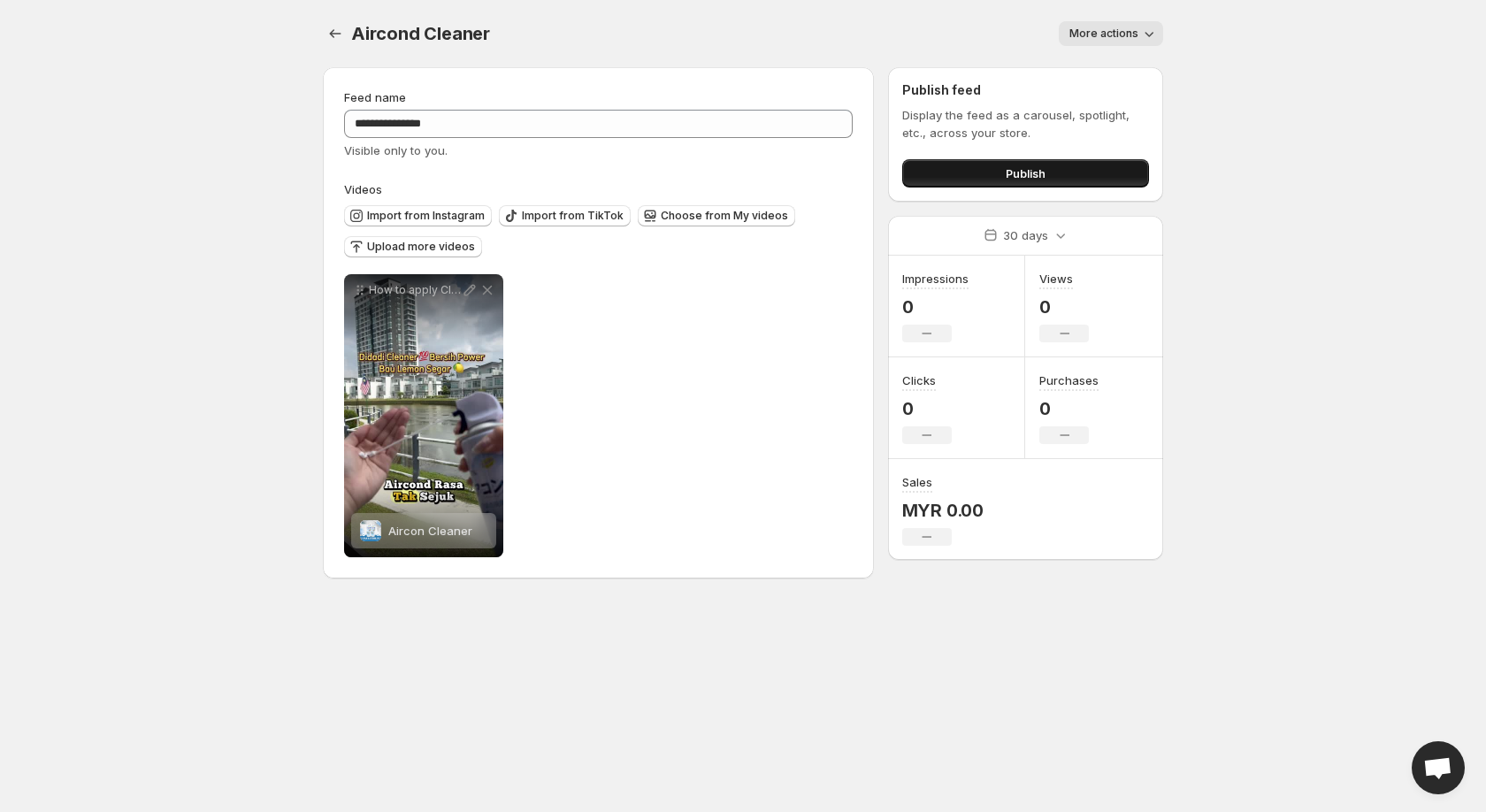
click at [995, 172] on button "Publish" at bounding box center [1025, 173] width 247 height 28
click at [391, 244] on span "Upload more videos" at bounding box center [420, 246] width 108 height 14
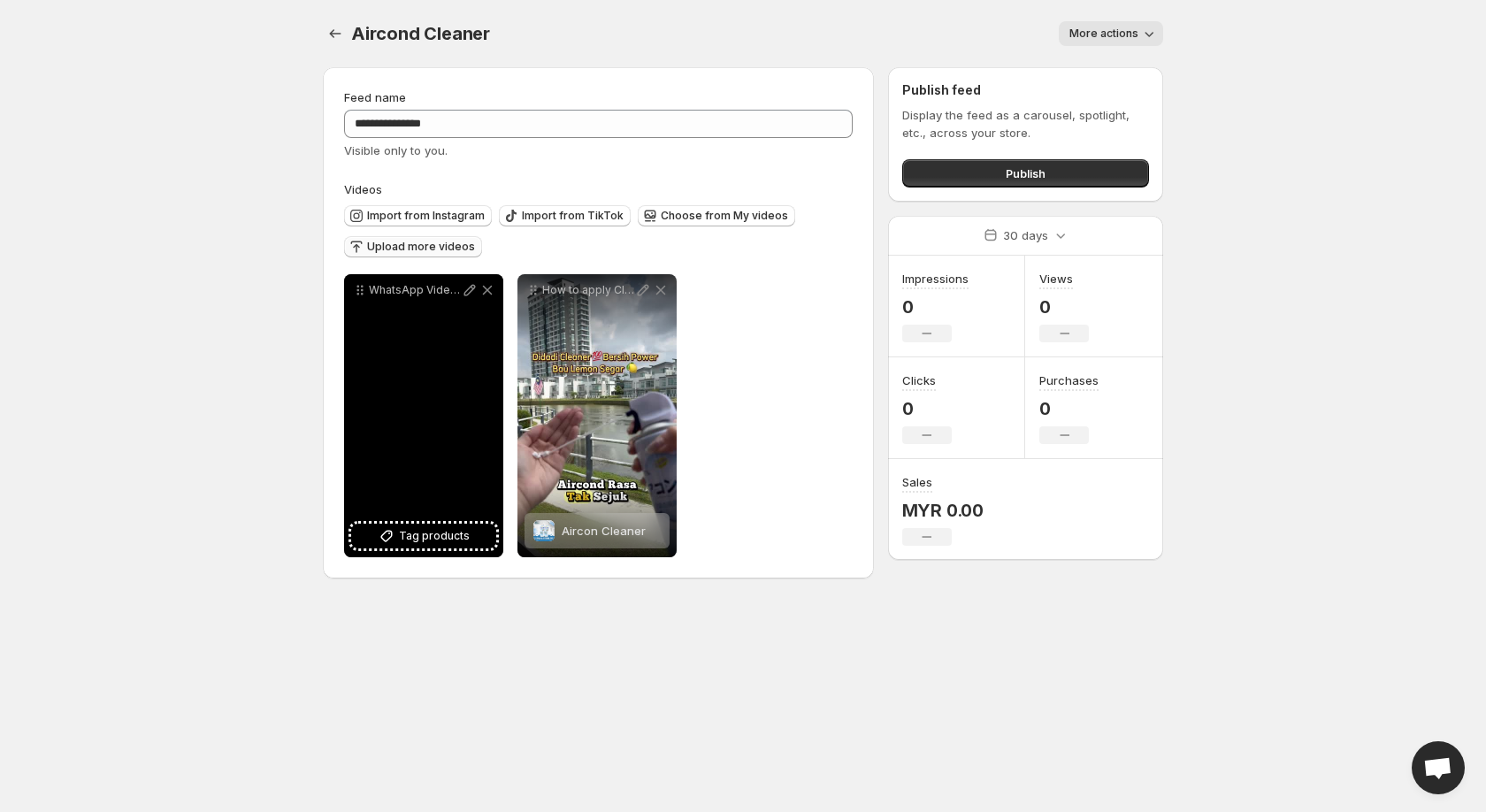
click at [463, 289] on icon at bounding box center [470, 290] width 18 height 18
click at [413, 529] on span "Tag products" at bounding box center [433, 536] width 71 height 18
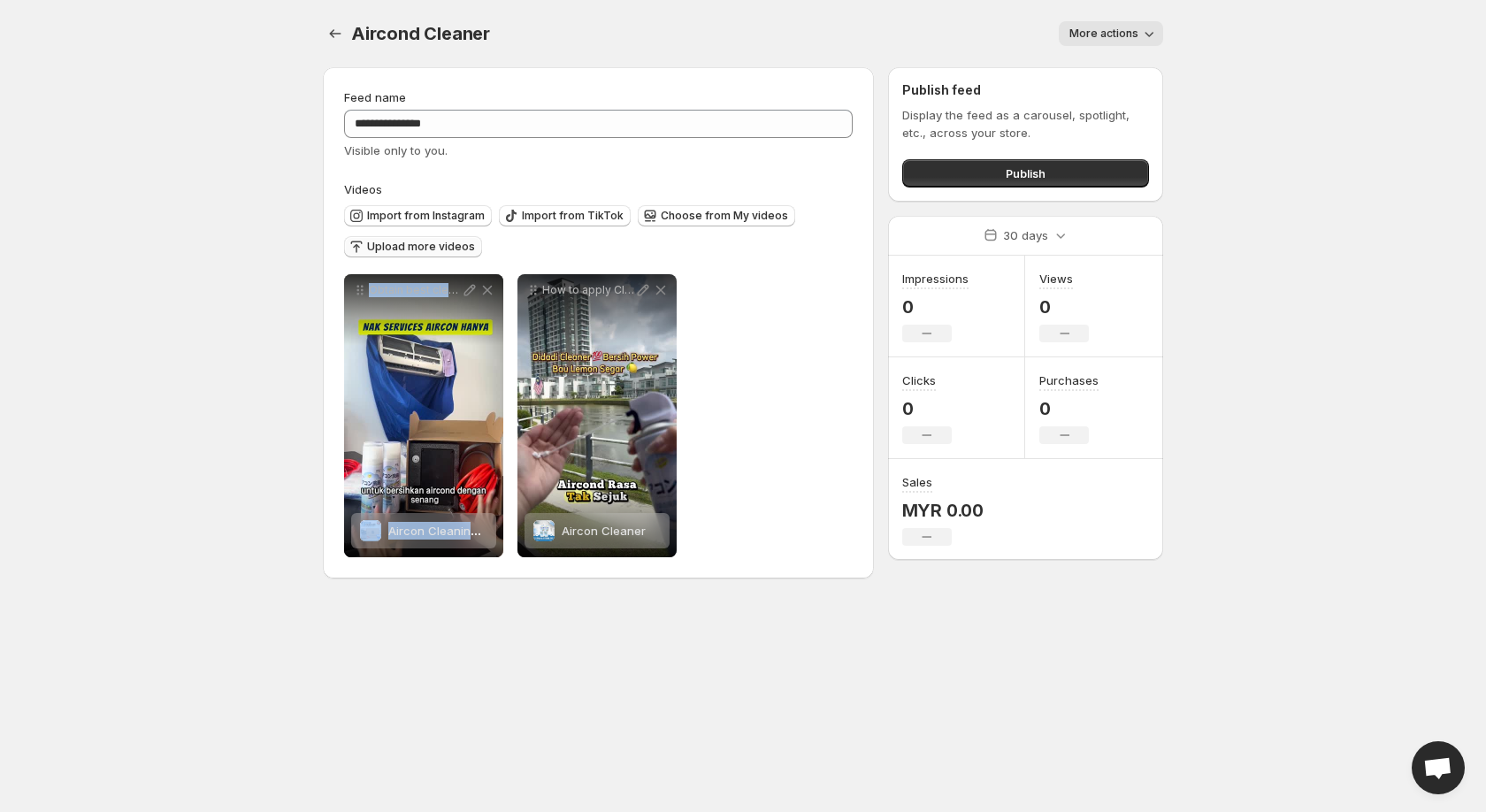
drag, startPoint x: 364, startPoint y: 302, endPoint x: 678, endPoint y: 299, distance: 314.0
click at [678, 299] on div "**********" at bounding box center [598, 415] width 509 height 283
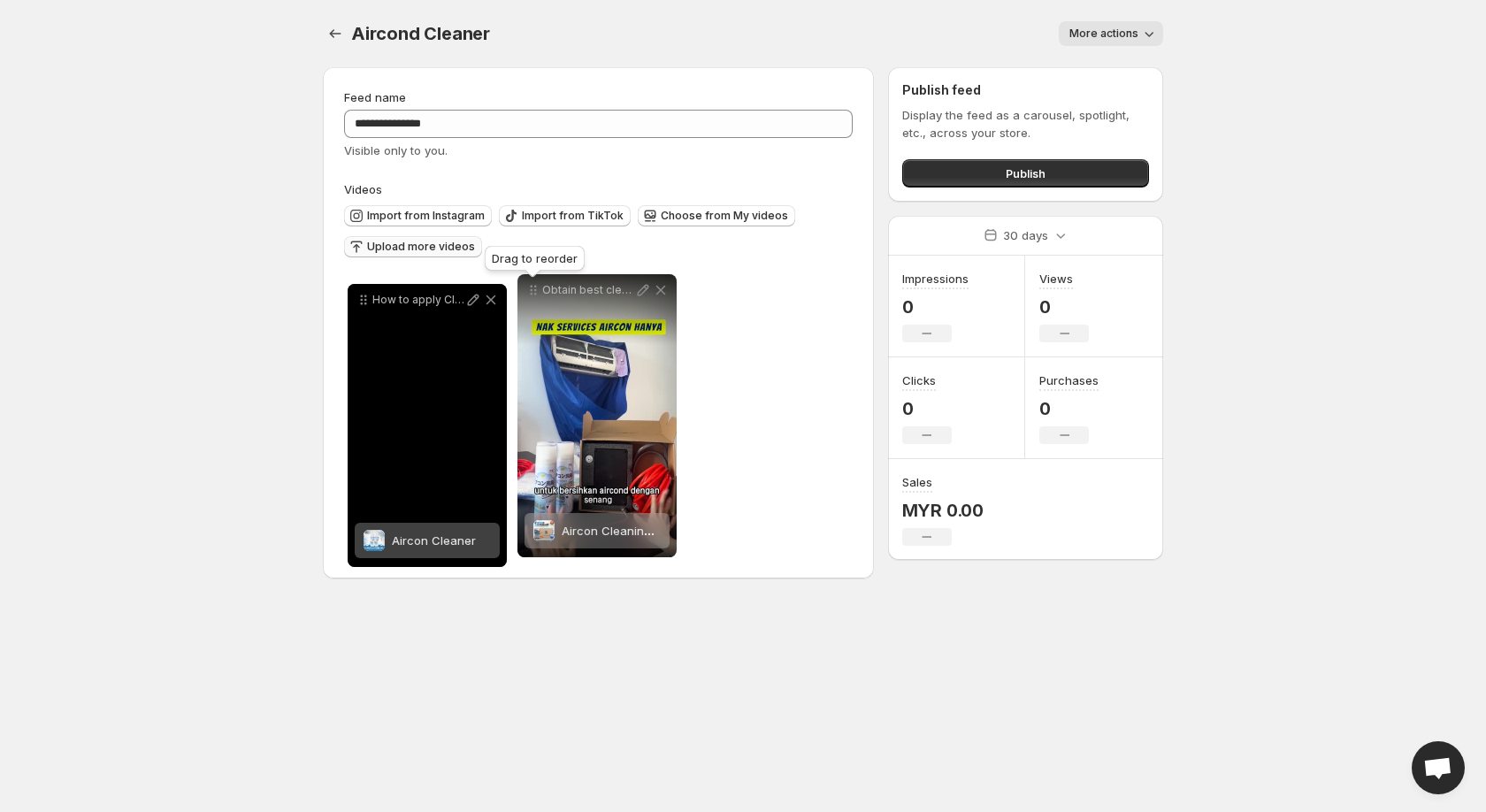
drag, startPoint x: 536, startPoint y: 292, endPoint x: 366, endPoint y: 302, distance: 170.3
click at [366, 302] on icon at bounding box center [364, 300] width 18 height 18
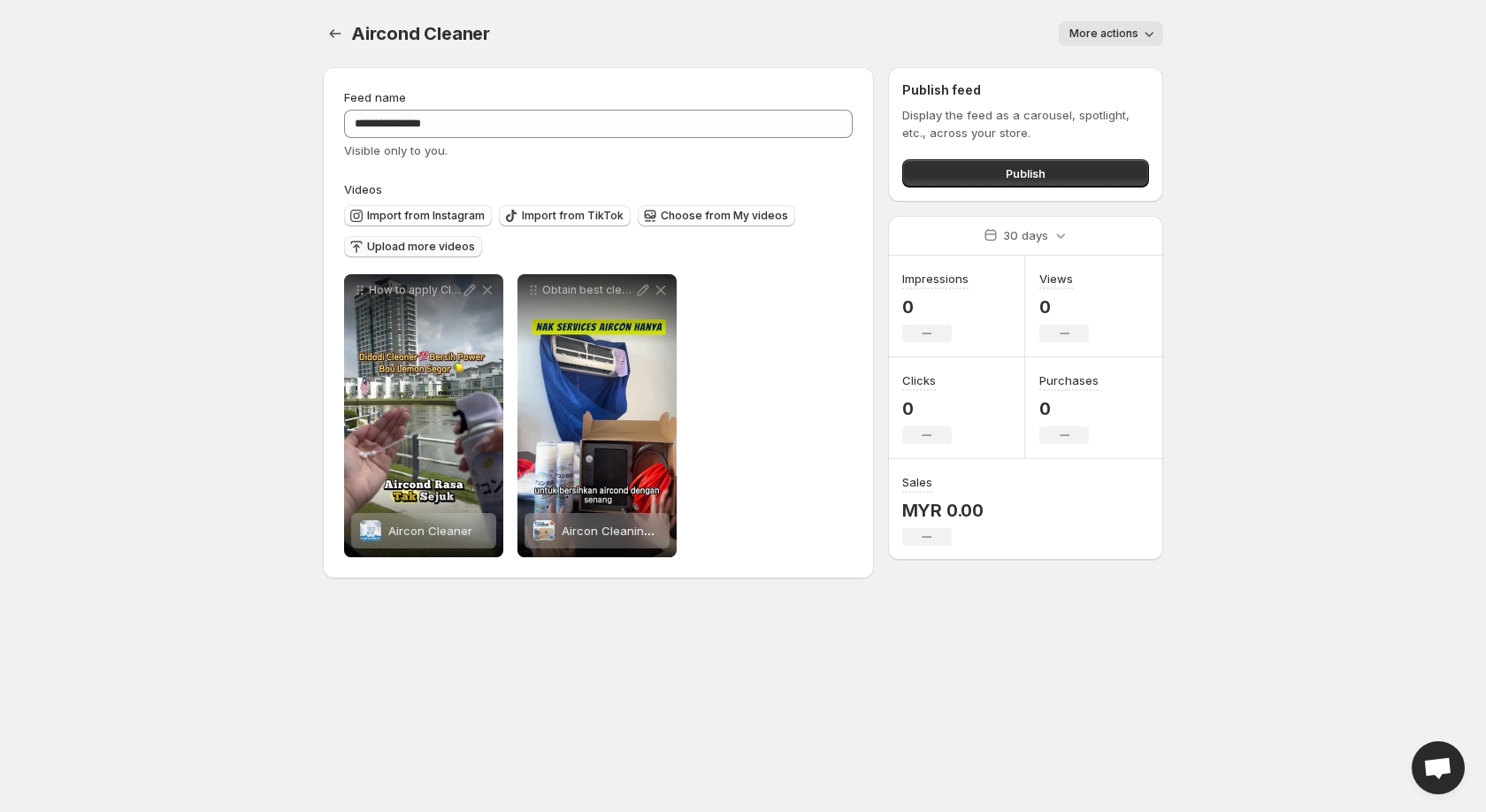
click at [408, 242] on span "Upload more videos" at bounding box center [420, 246] width 108 height 14
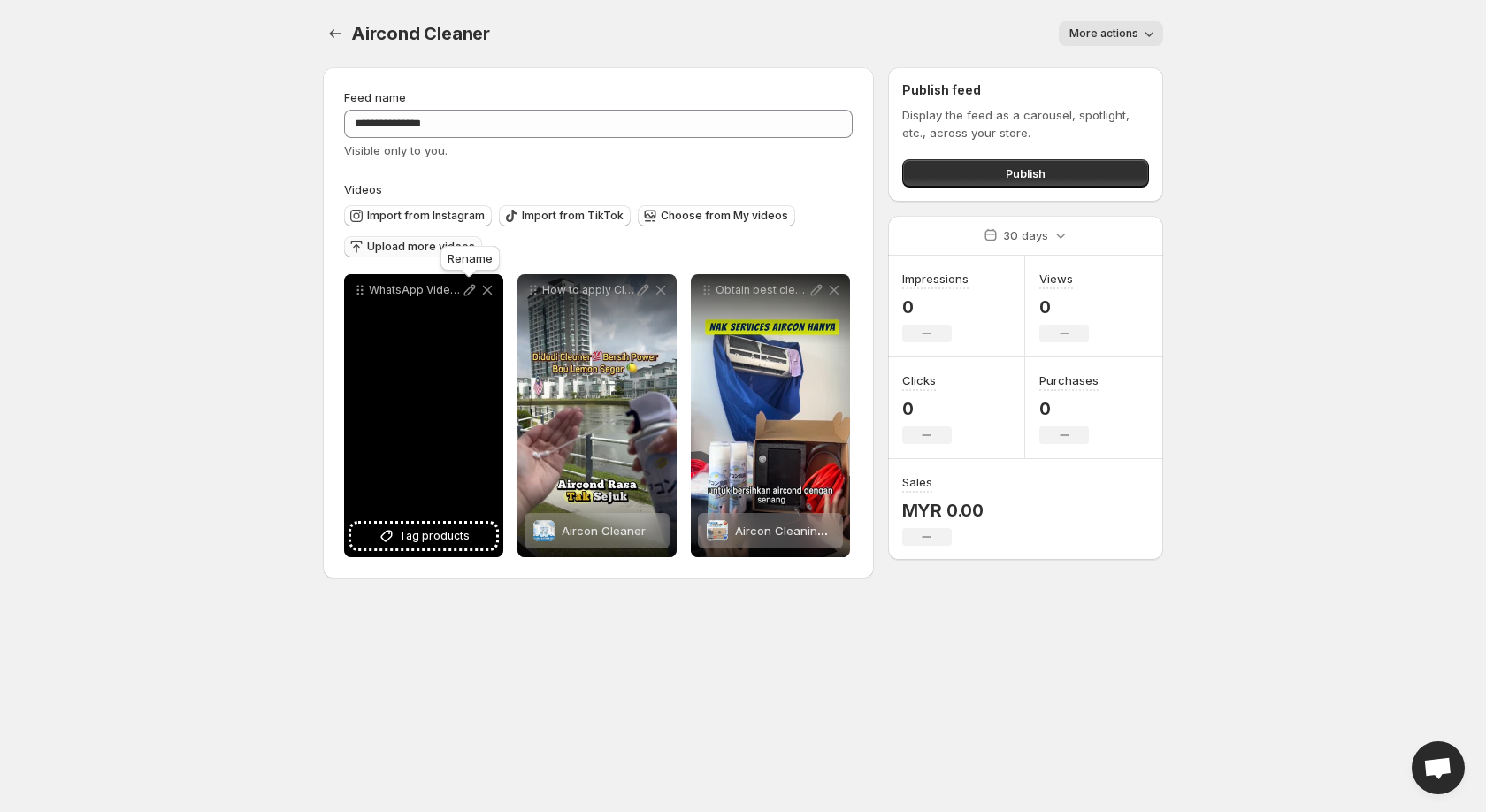
click at [470, 294] on icon at bounding box center [470, 290] width 18 height 18
click at [421, 382] on div "WhatsApp Video 2025-09-12 at 010713_df2d0434" at bounding box center [423, 415] width 159 height 283
click at [485, 291] on icon at bounding box center [487, 290] width 18 height 18
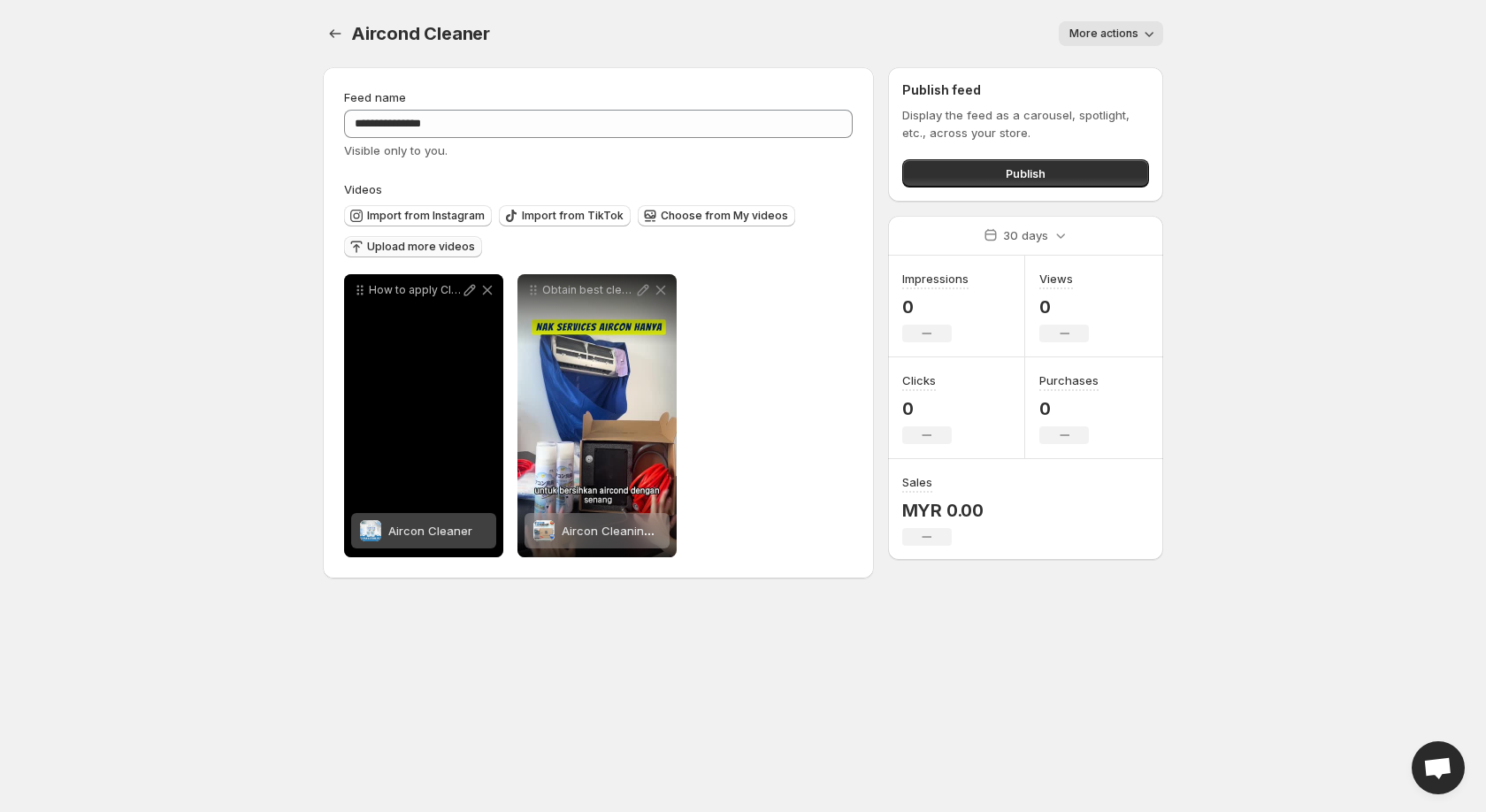
click at [421, 439] on div "How to apply Cleaner to Aircond coil and blower" at bounding box center [423, 415] width 159 height 283
click at [432, 426] on div "How to apply Cleaner to Aircond coil and blower" at bounding box center [423, 415] width 159 height 283
click at [486, 290] on icon at bounding box center [488, 290] width 10 height 10
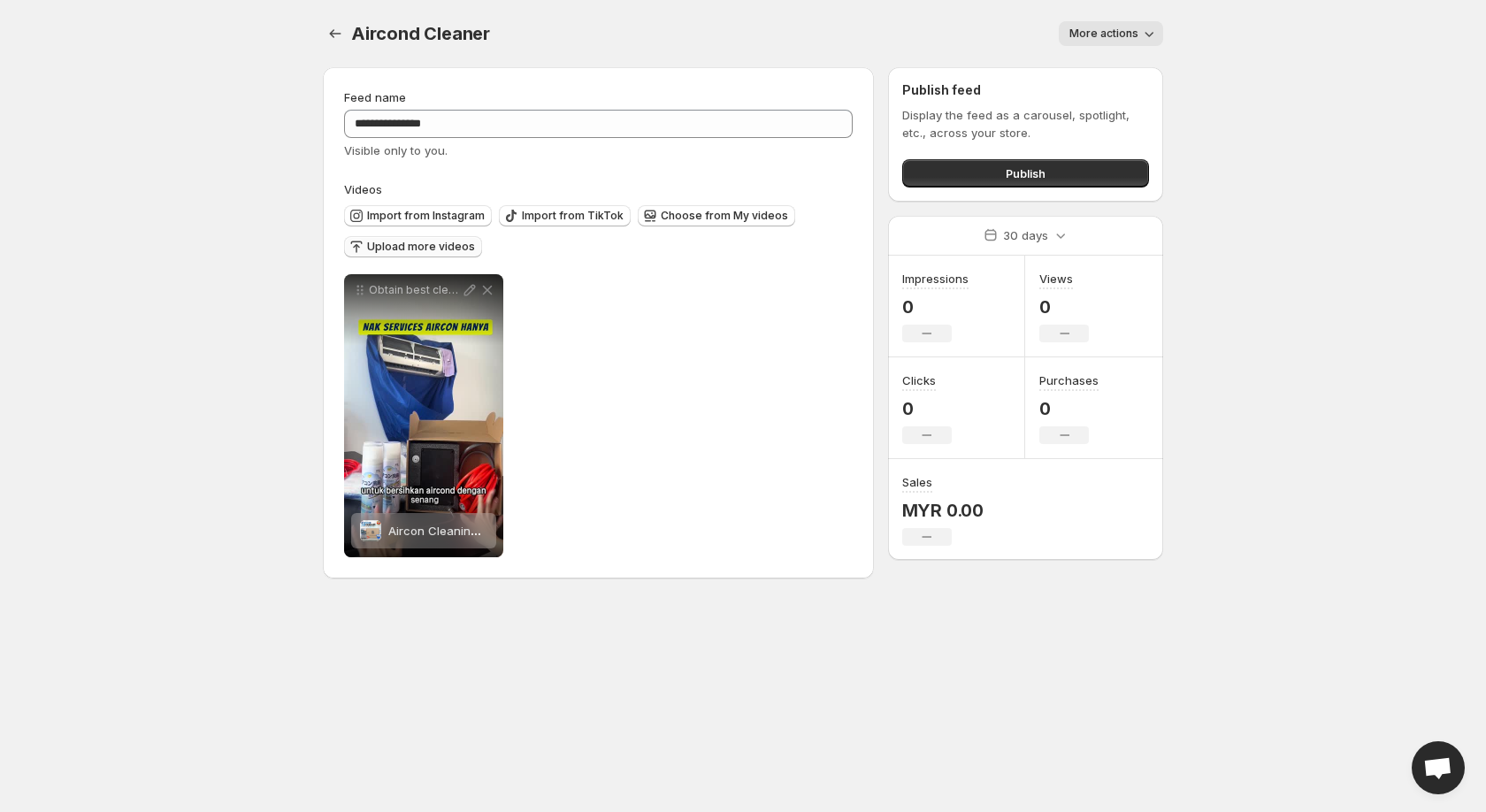
click at [398, 244] on span "Upload more videos" at bounding box center [420, 246] width 108 height 14
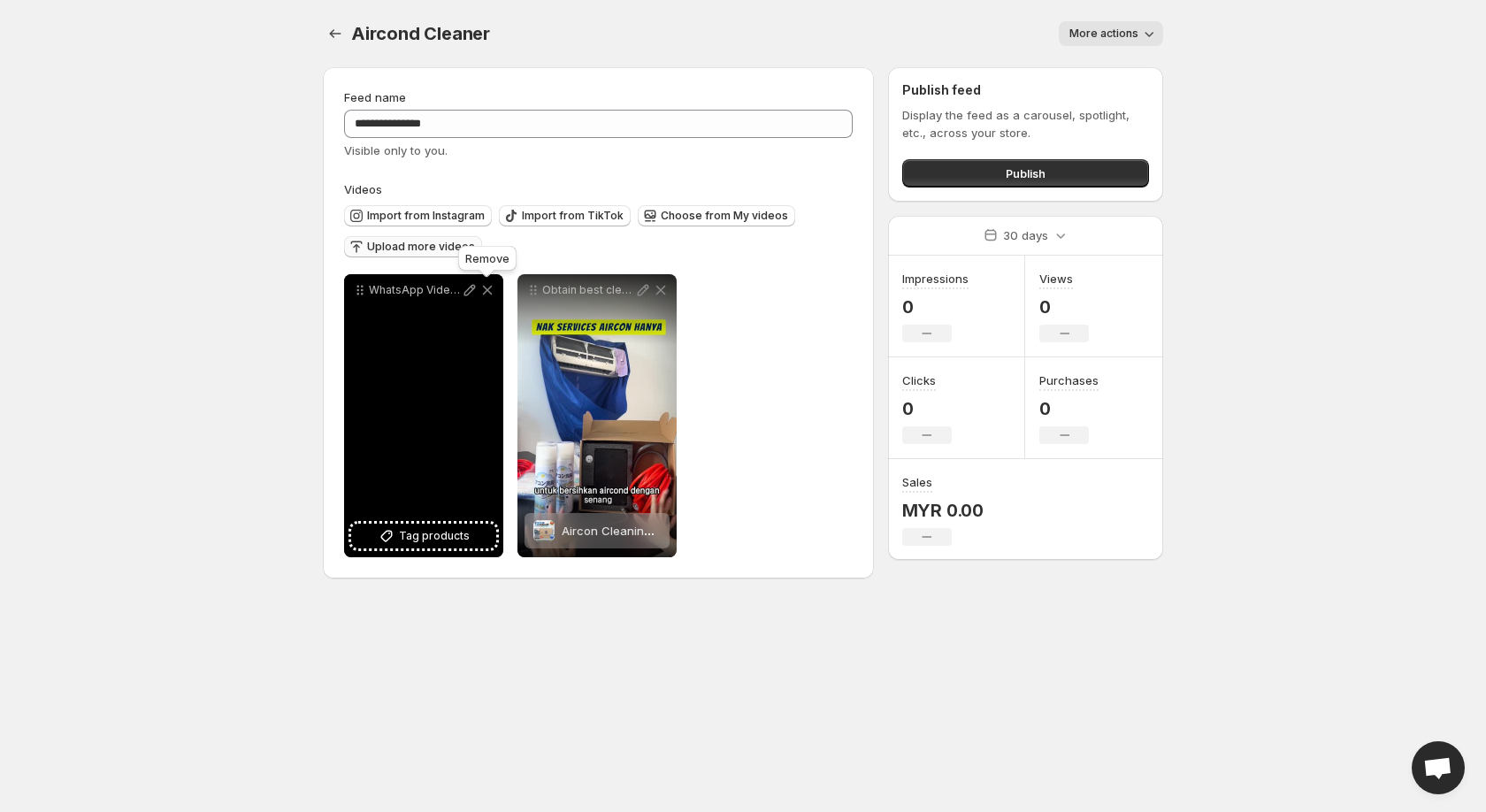
click at [489, 289] on icon at bounding box center [488, 290] width 10 height 10
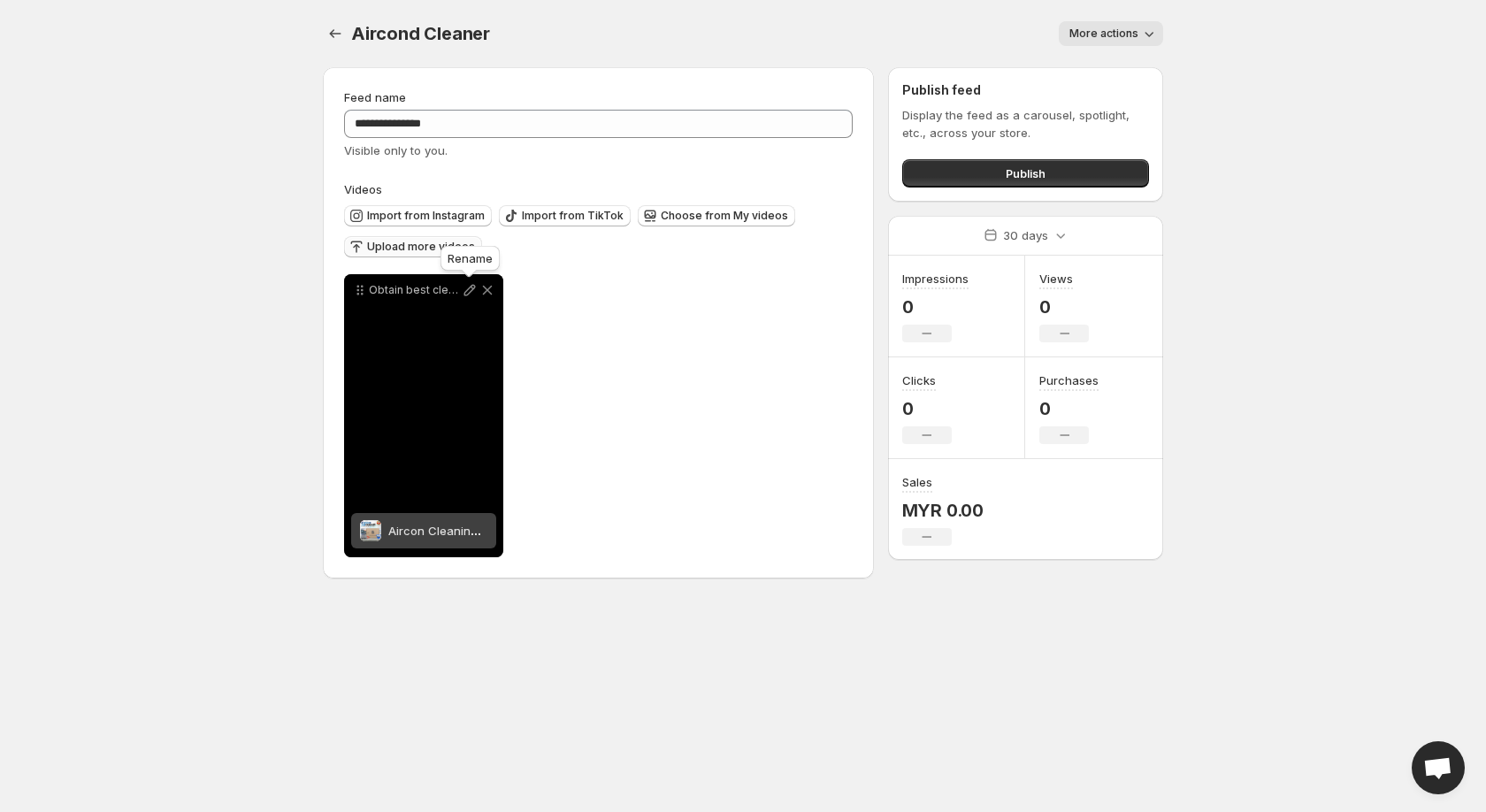
click at [472, 292] on icon at bounding box center [470, 290] width 18 height 18
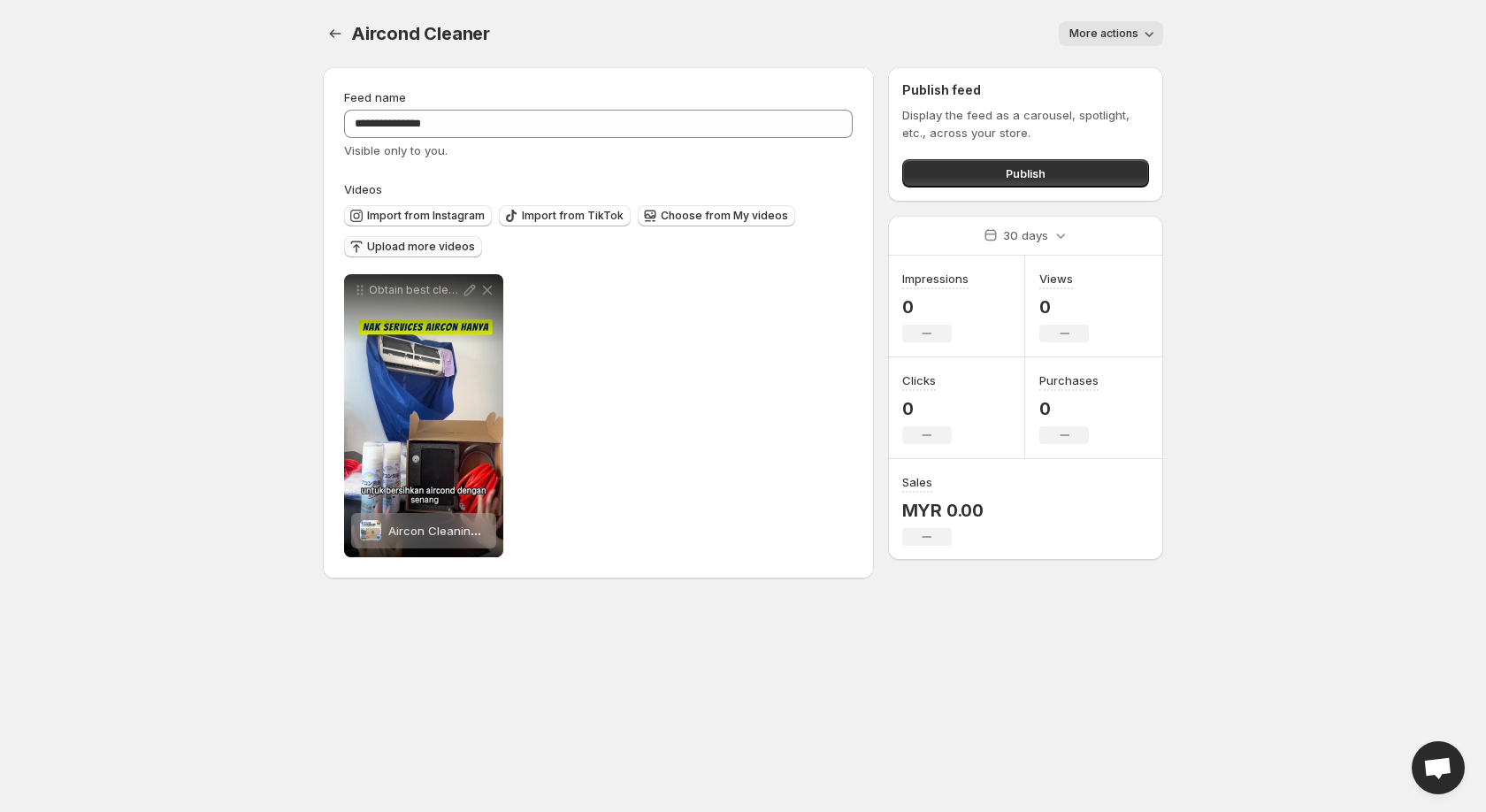
click at [386, 248] on span "Upload more videos" at bounding box center [420, 246] width 108 height 14
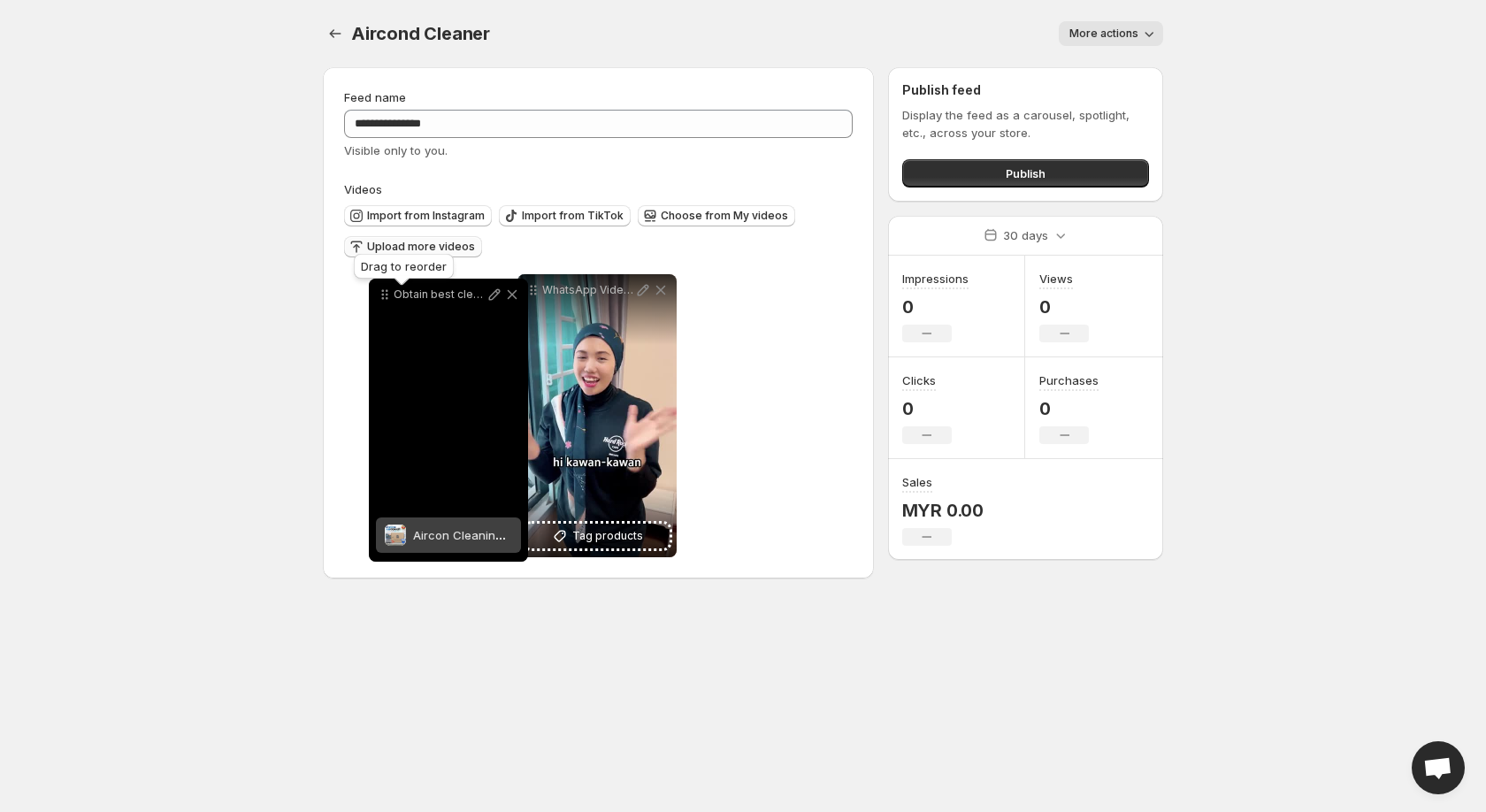
drag, startPoint x: 531, startPoint y: 297, endPoint x: 391, endPoint y: 296, distance: 140.0
click at [381, 300] on icon at bounding box center [385, 294] width 18 height 18
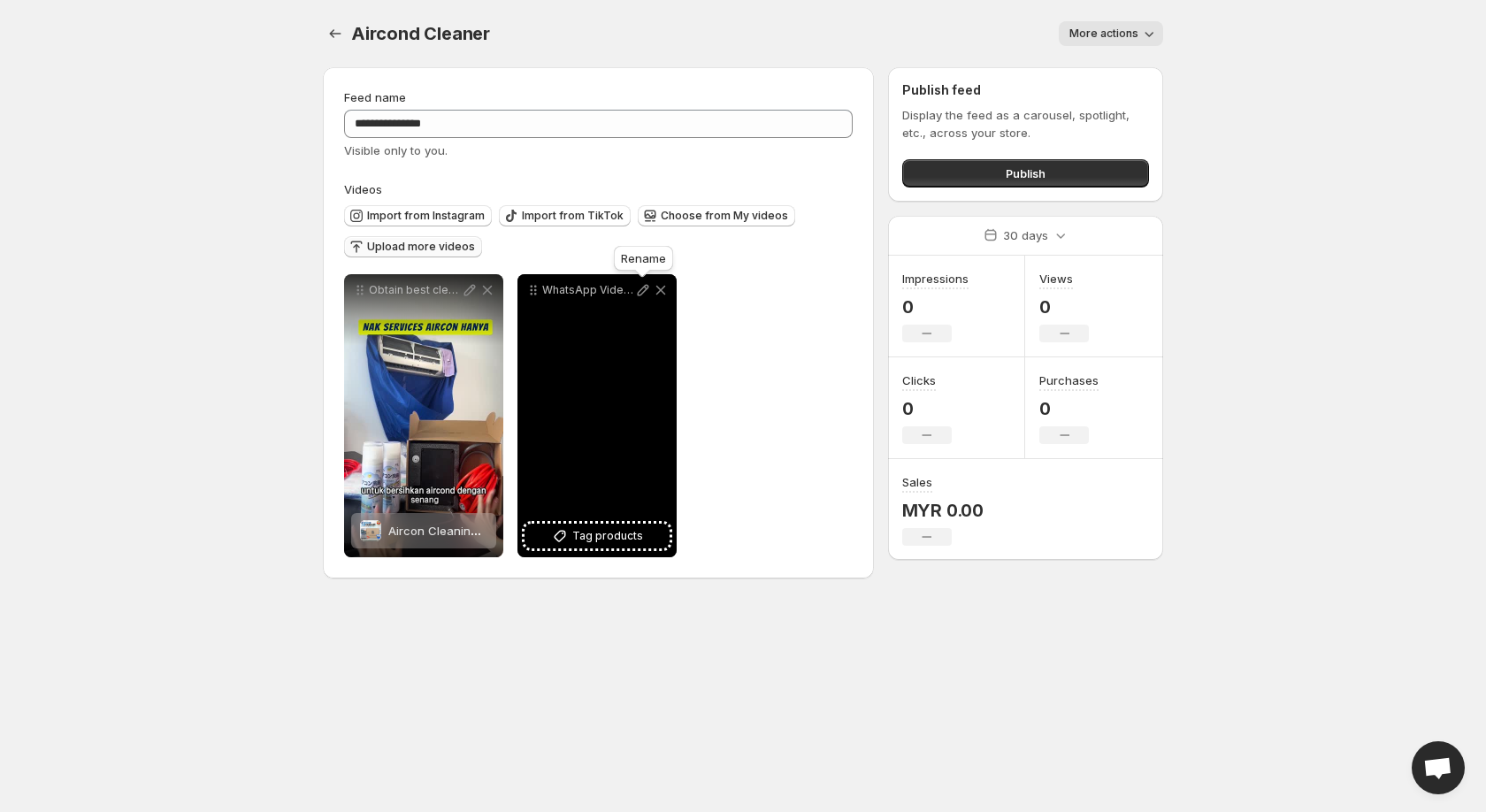
click at [643, 297] on icon at bounding box center [643, 290] width 18 height 18
click at [574, 541] on button "Tag products" at bounding box center [597, 536] width 145 height 25
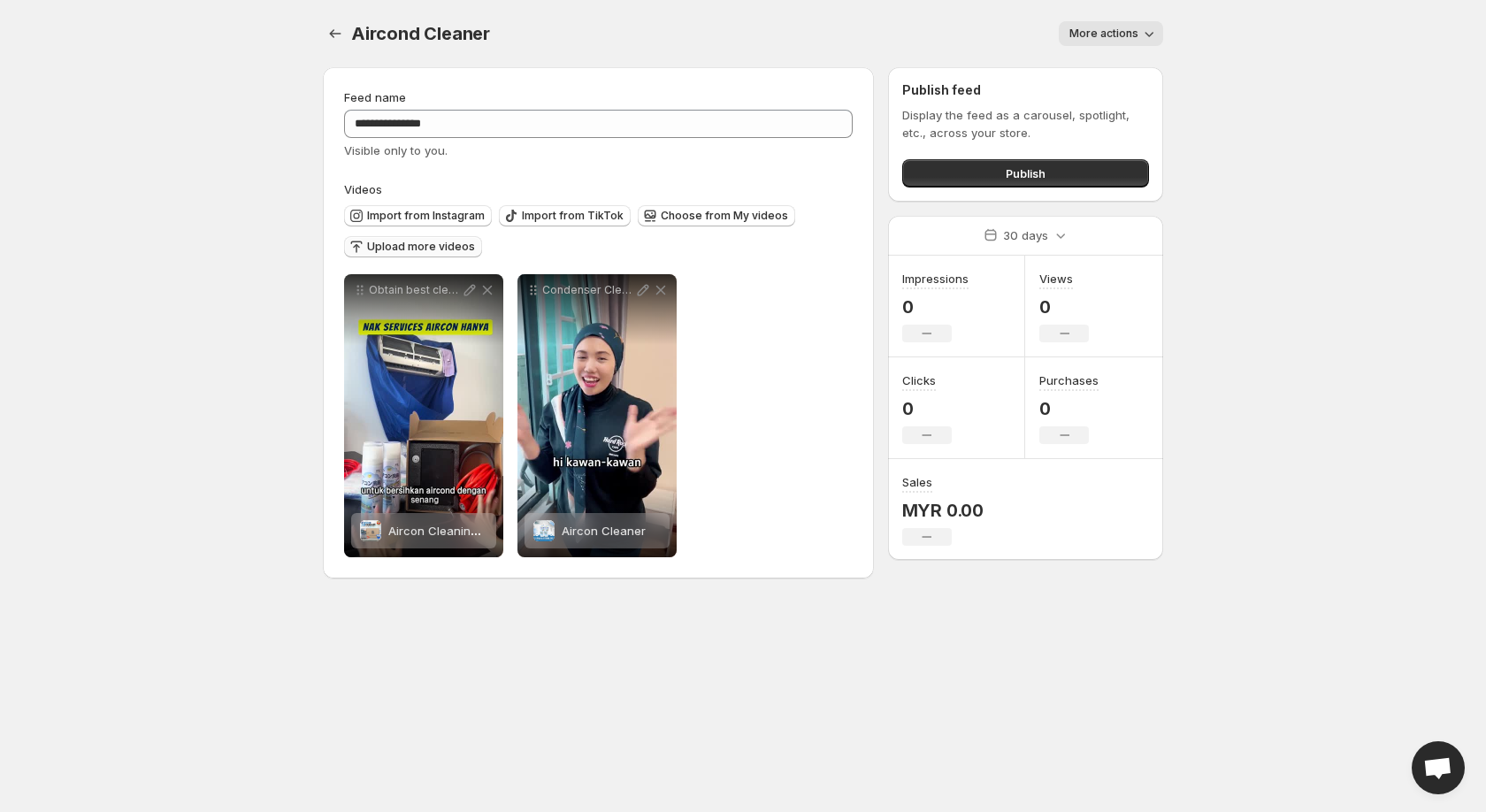
click at [392, 246] on span "Upload more videos" at bounding box center [420, 246] width 108 height 14
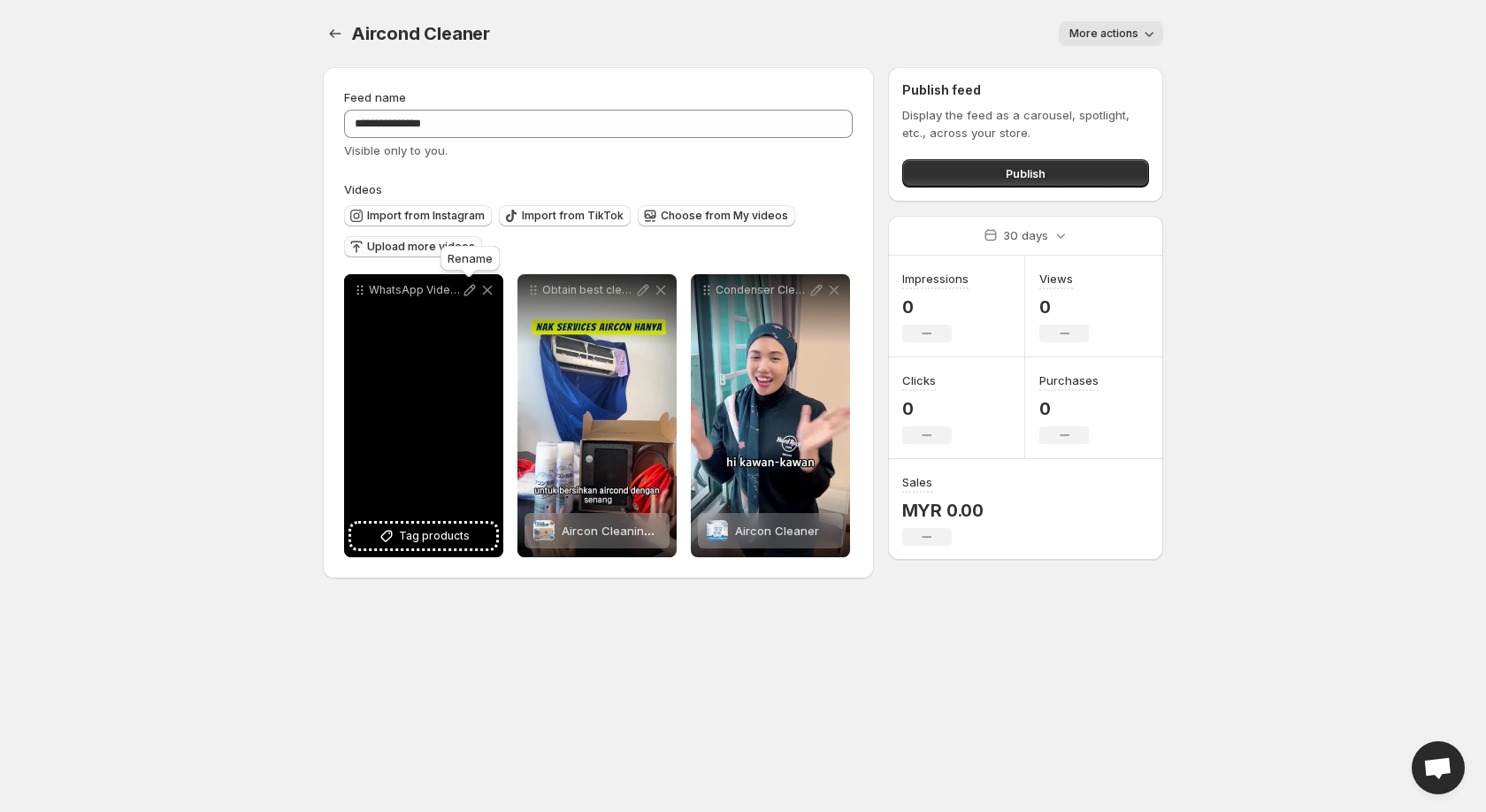
click at [467, 290] on icon at bounding box center [470, 290] width 12 height 12
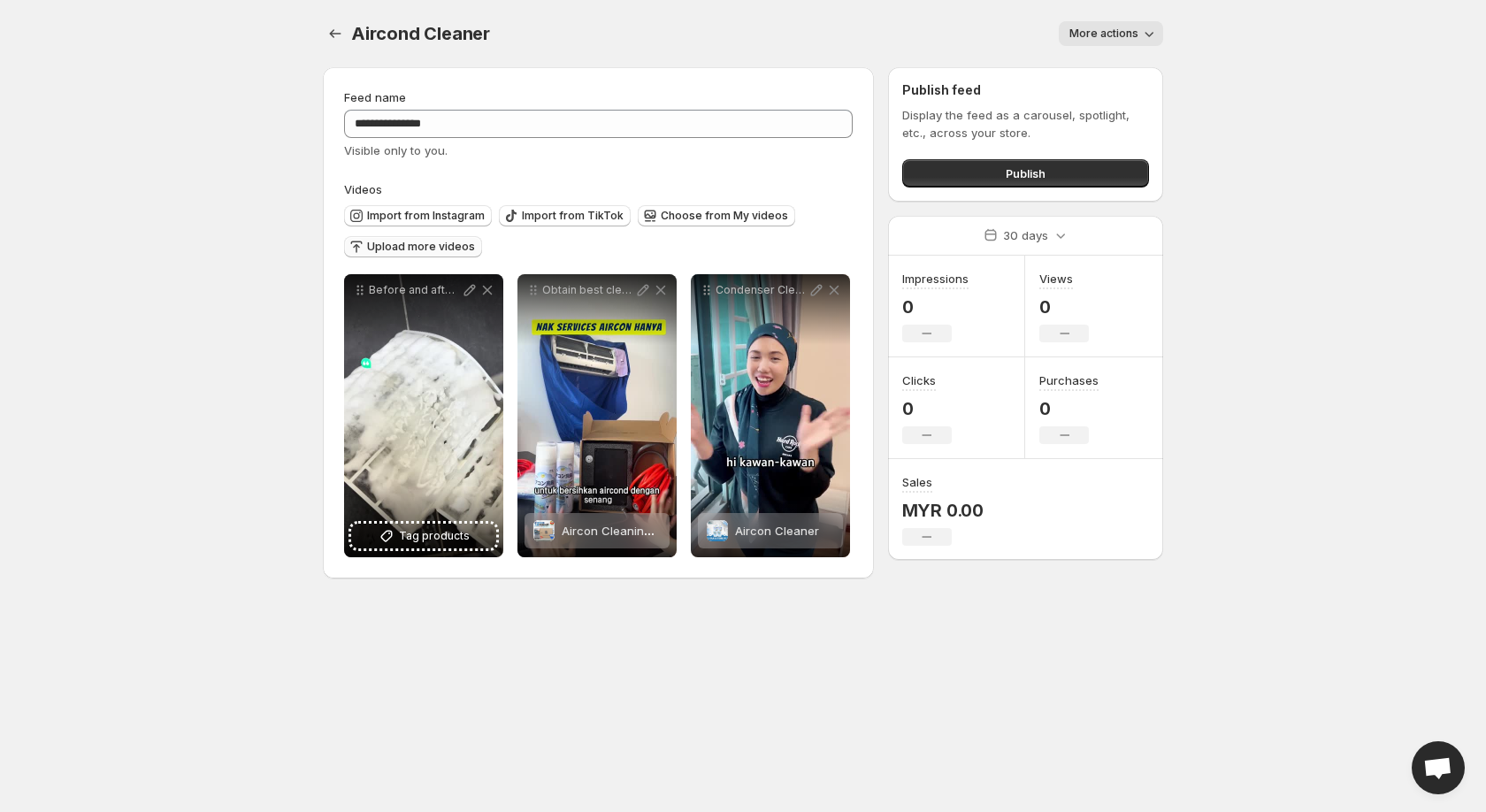
click at [379, 244] on span "Upload more videos" at bounding box center [420, 246] width 108 height 14
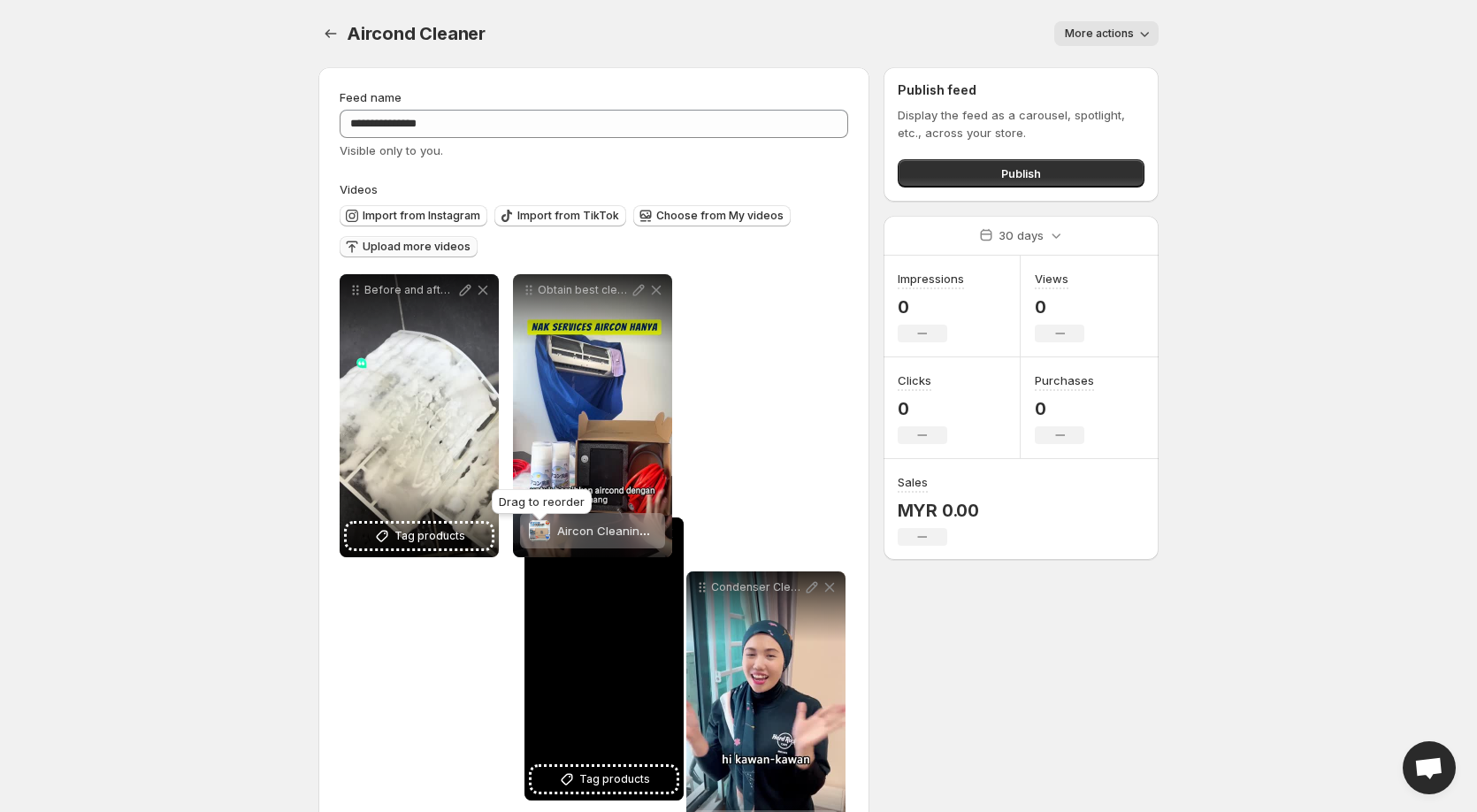
drag, startPoint x: 354, startPoint y: 292, endPoint x: 535, endPoint y: 558, distance: 321.7
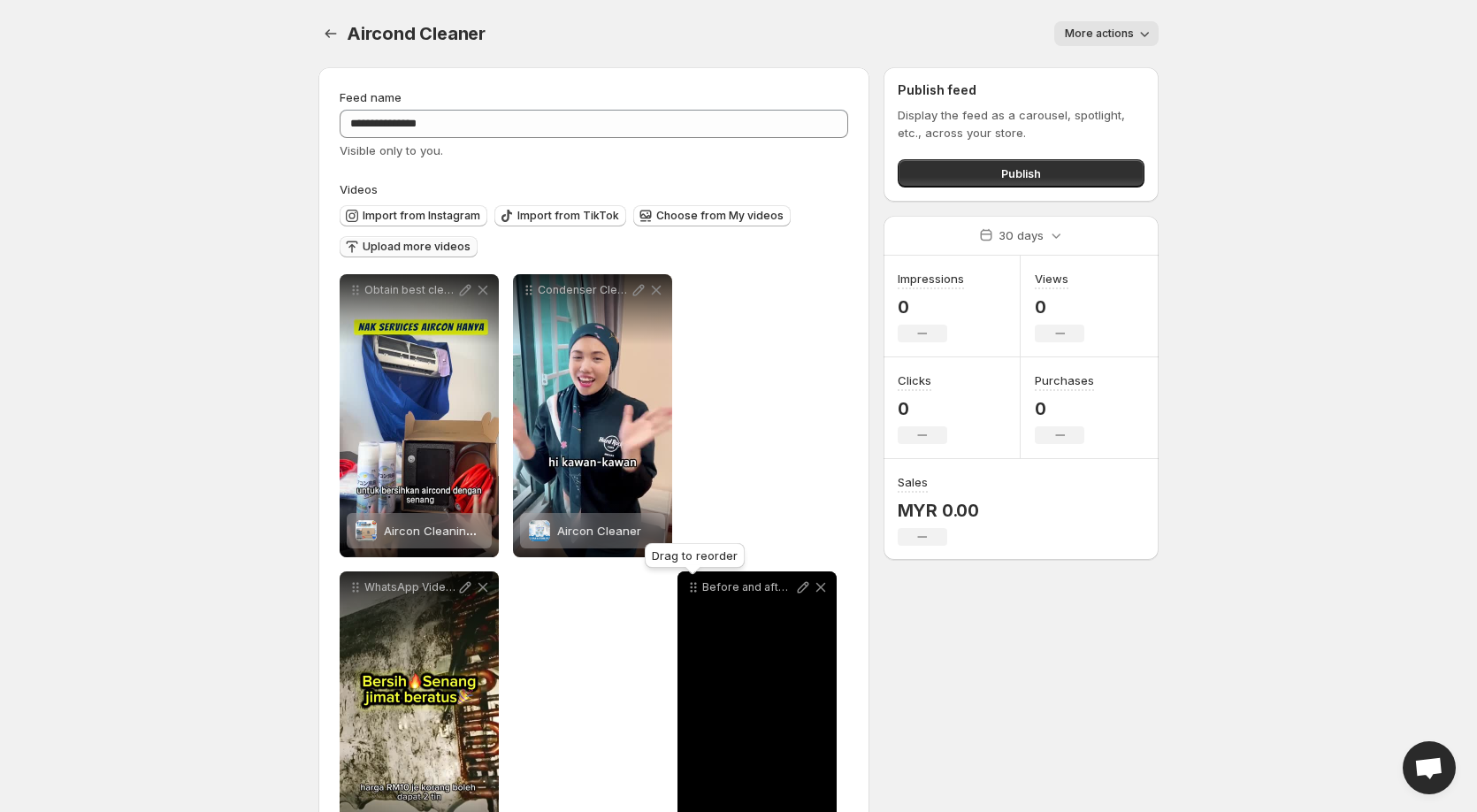
drag, startPoint x: 357, startPoint y: 292, endPoint x: 694, endPoint y: 589, distance: 449.2
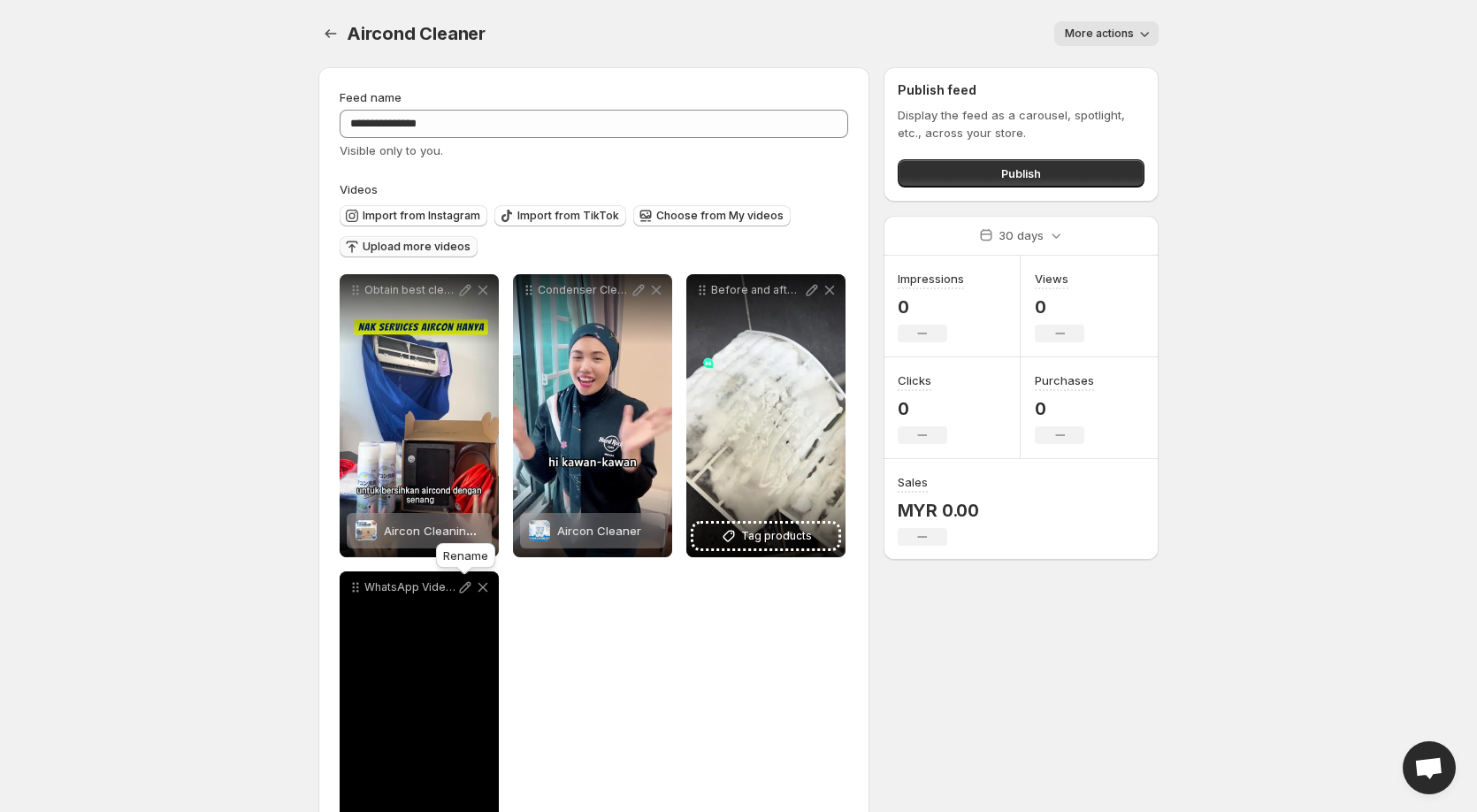
click at [465, 592] on icon at bounding box center [465, 587] width 18 height 18
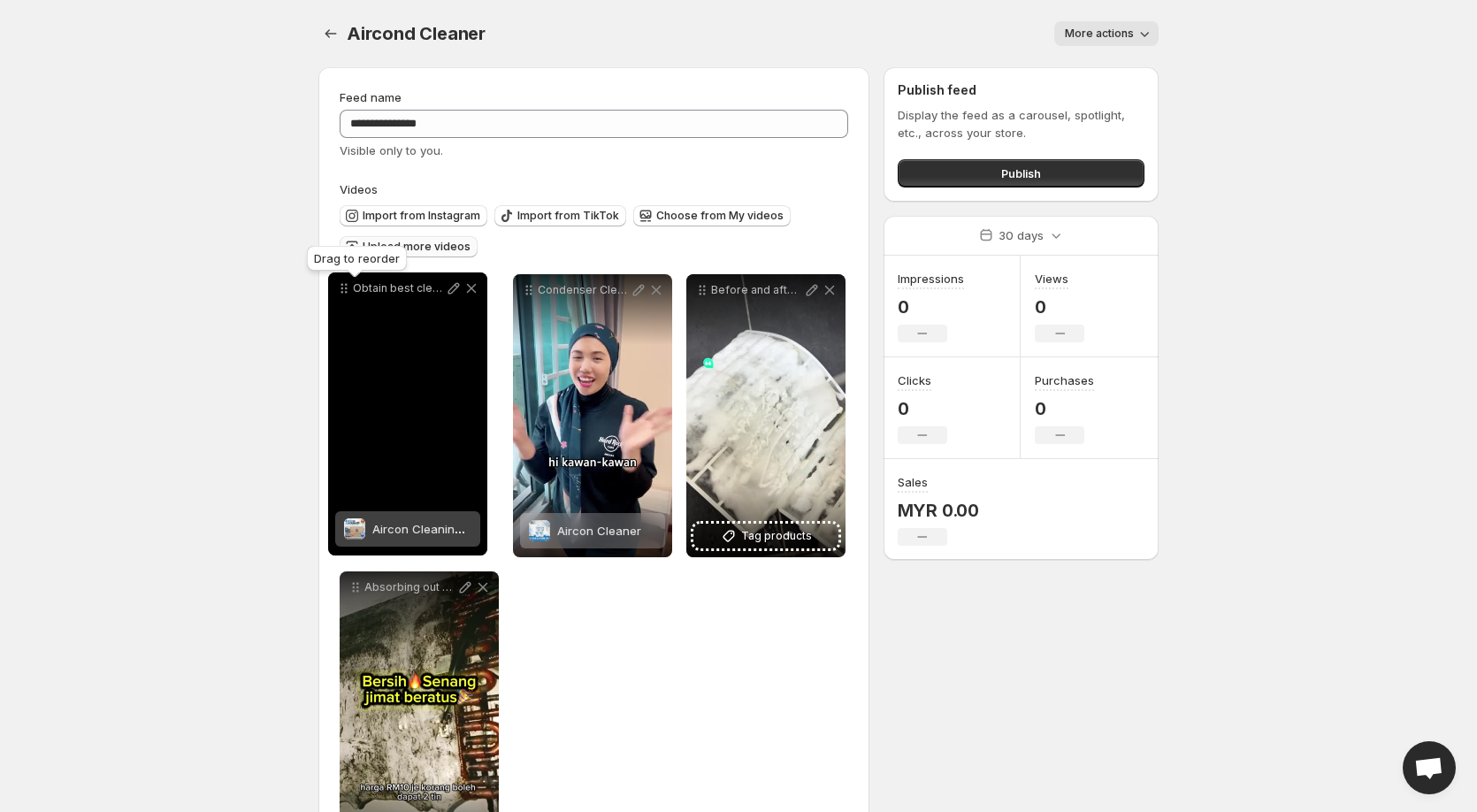
drag, startPoint x: 353, startPoint y: 294, endPoint x: 341, endPoint y: 292, distance: 12.2
click at [341, 292] on icon at bounding box center [342, 292] width 3 height 3
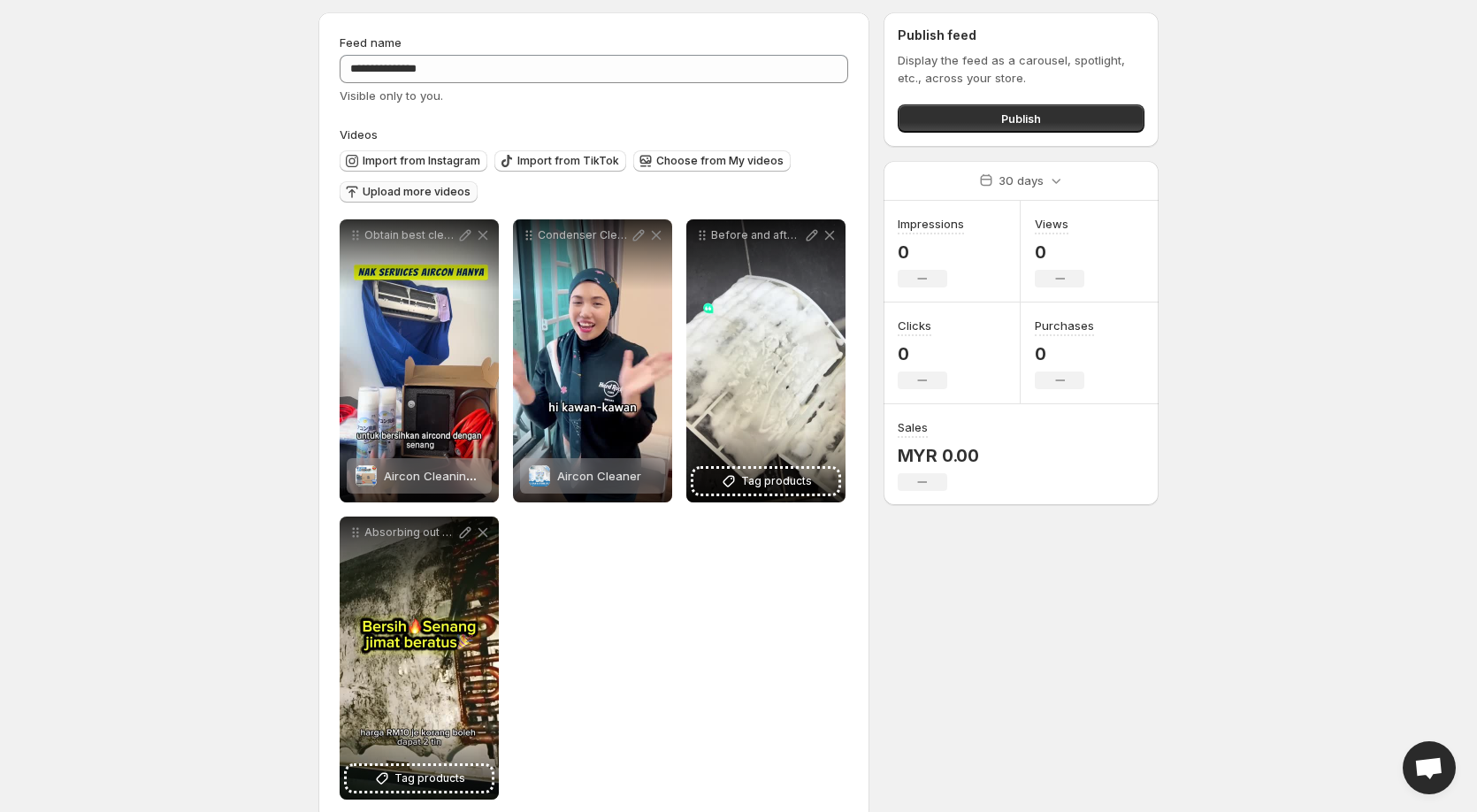
scroll to position [84, 0]
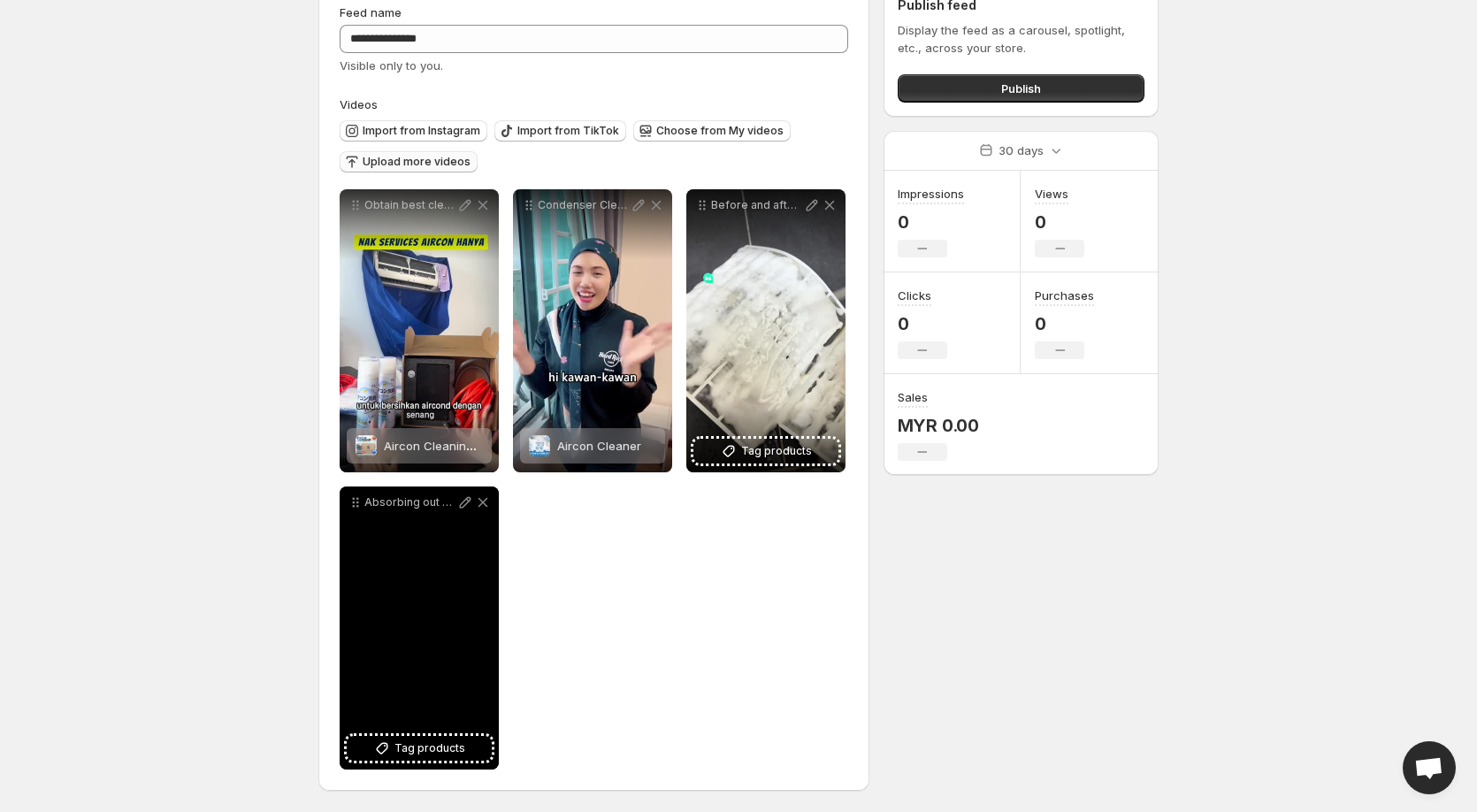
click at [420, 764] on div "Absorbing out dirt after spraying the cleaner" at bounding box center [419, 627] width 159 height 283
click at [424, 749] on span "Tag products" at bounding box center [429, 748] width 71 height 18
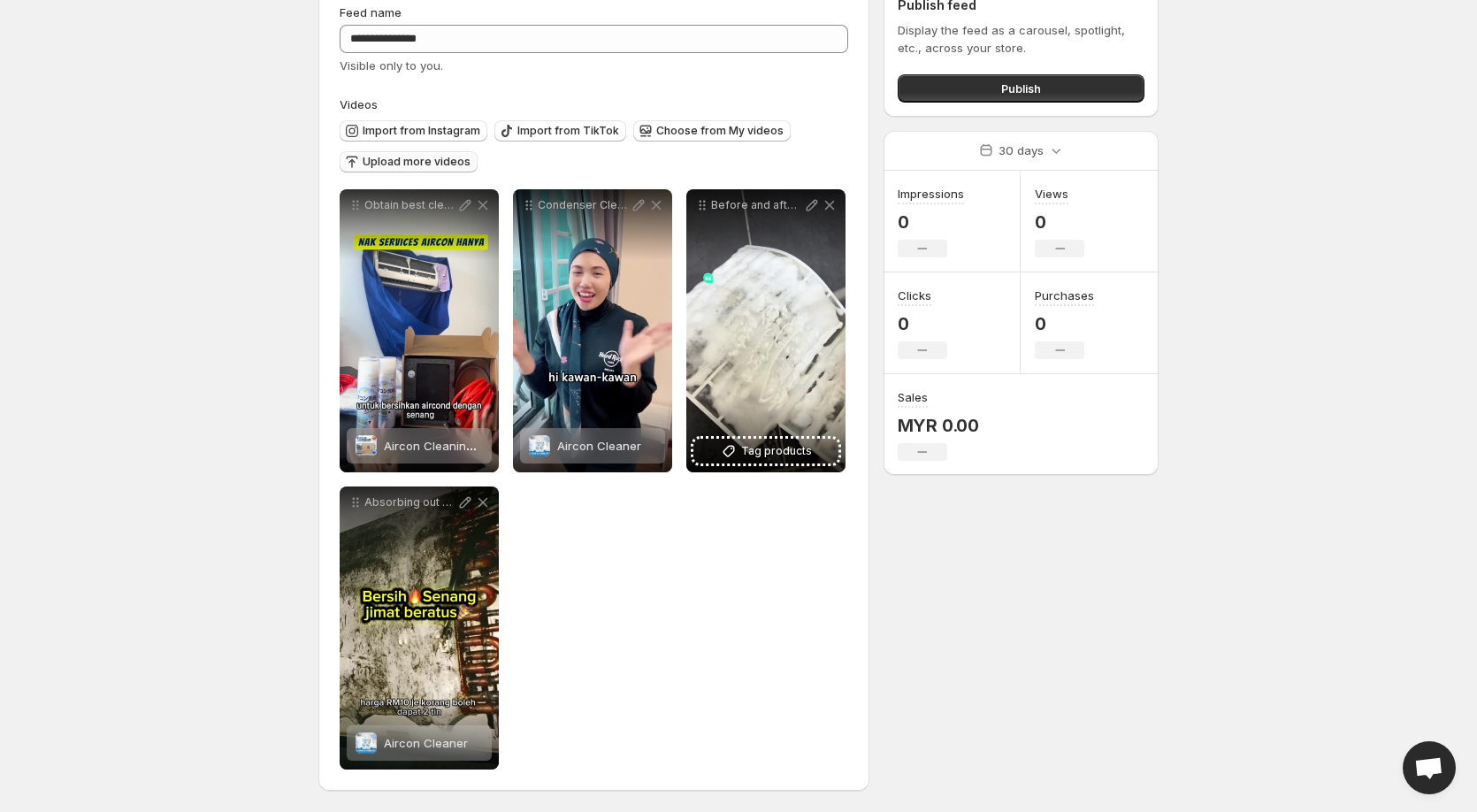
click at [419, 154] on button "Upload more videos" at bounding box center [409, 161] width 138 height 21
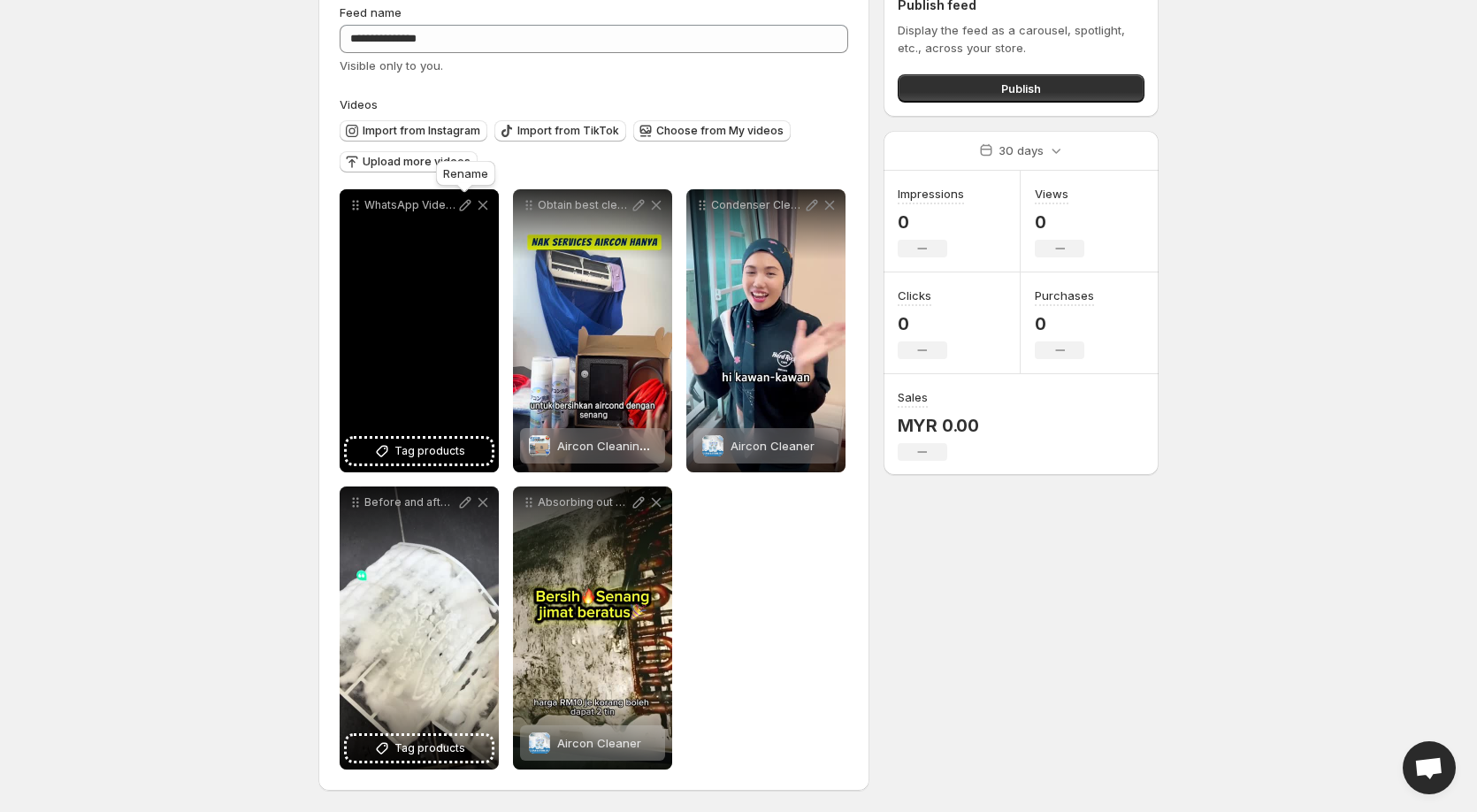
click at [461, 204] on icon at bounding box center [465, 206] width 18 height 18
click at [416, 455] on span "Tag products" at bounding box center [429, 451] width 71 height 18
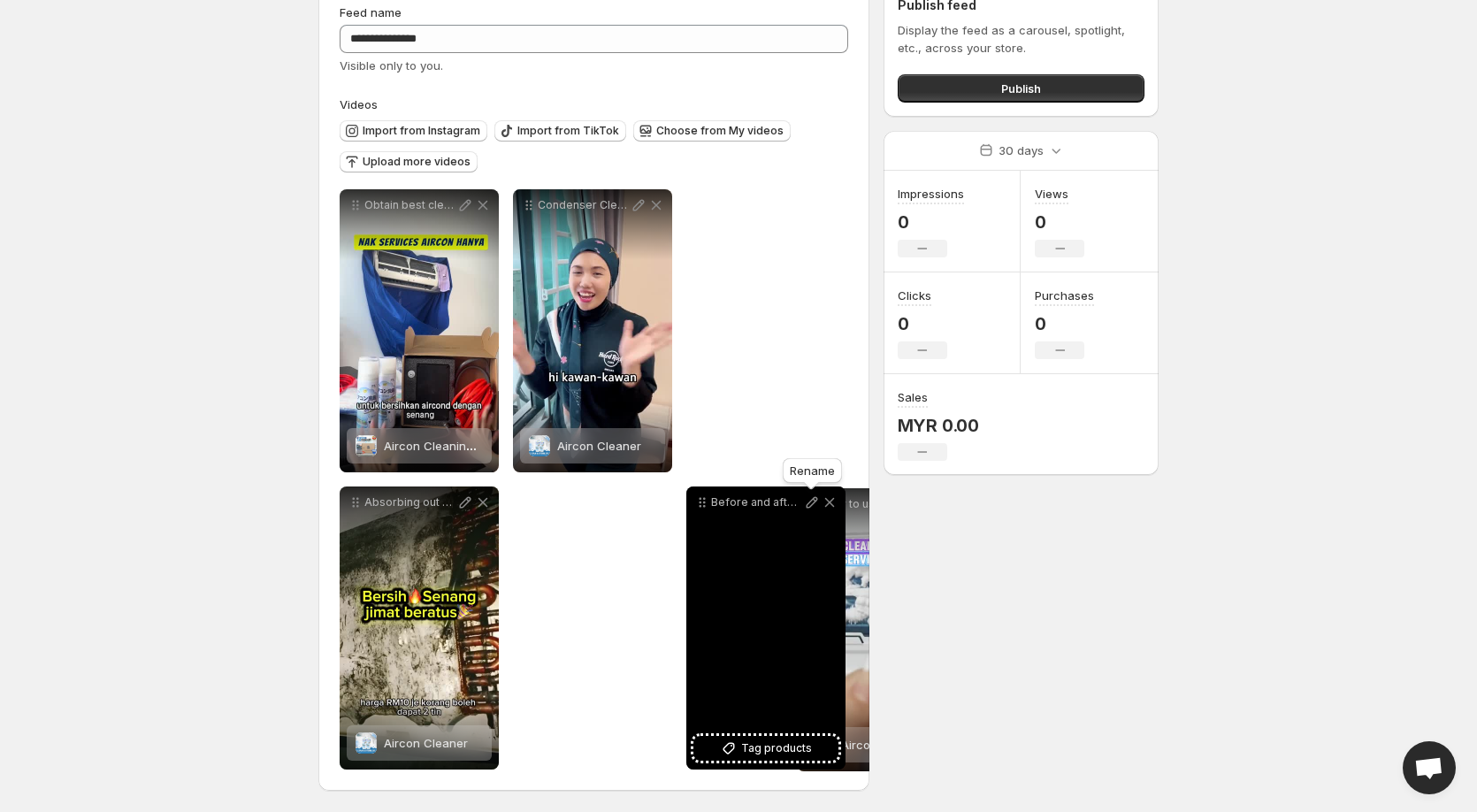
drag, startPoint x: 359, startPoint y: 208, endPoint x: 816, endPoint y: 507, distance: 546.1
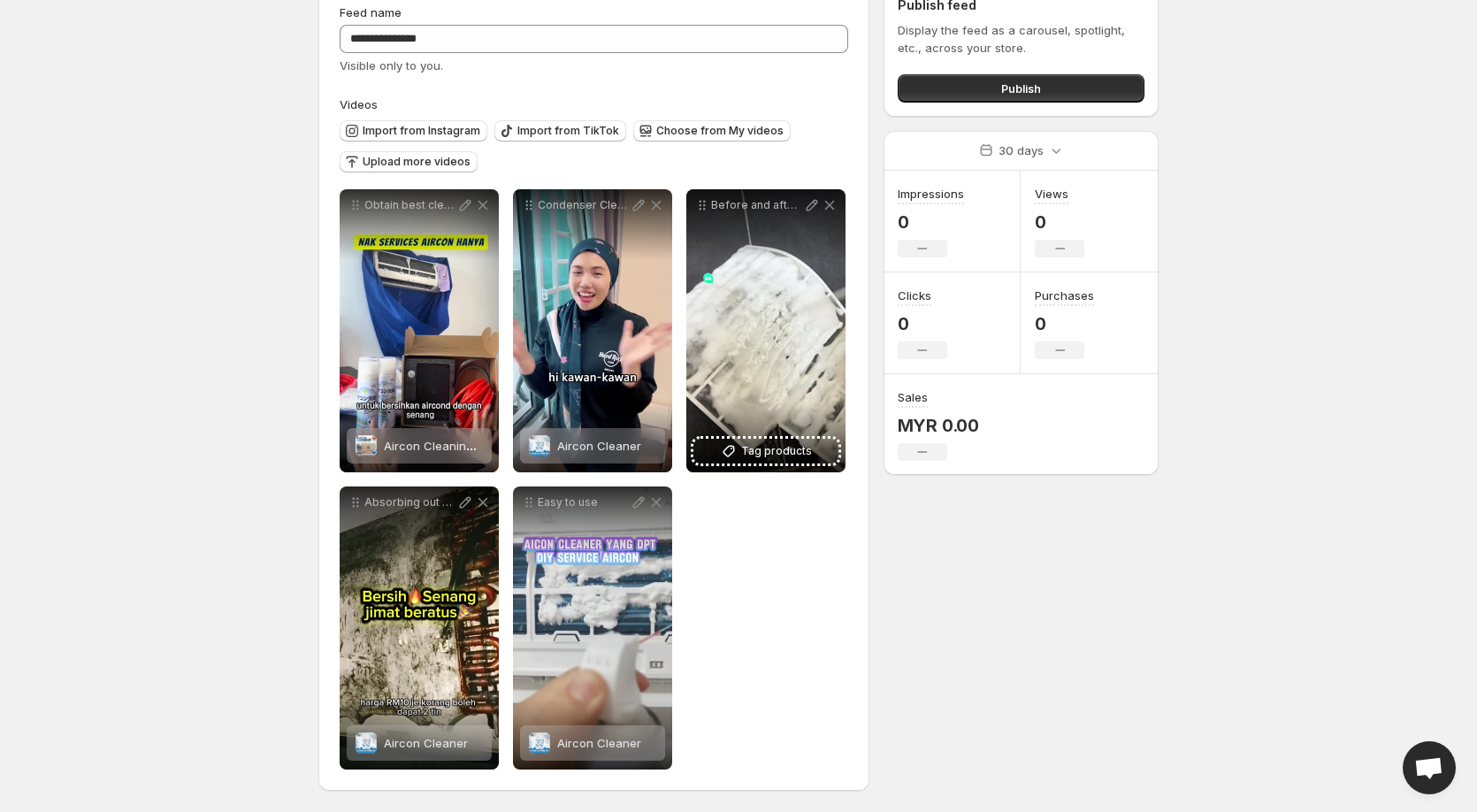
scroll to position [0, 0]
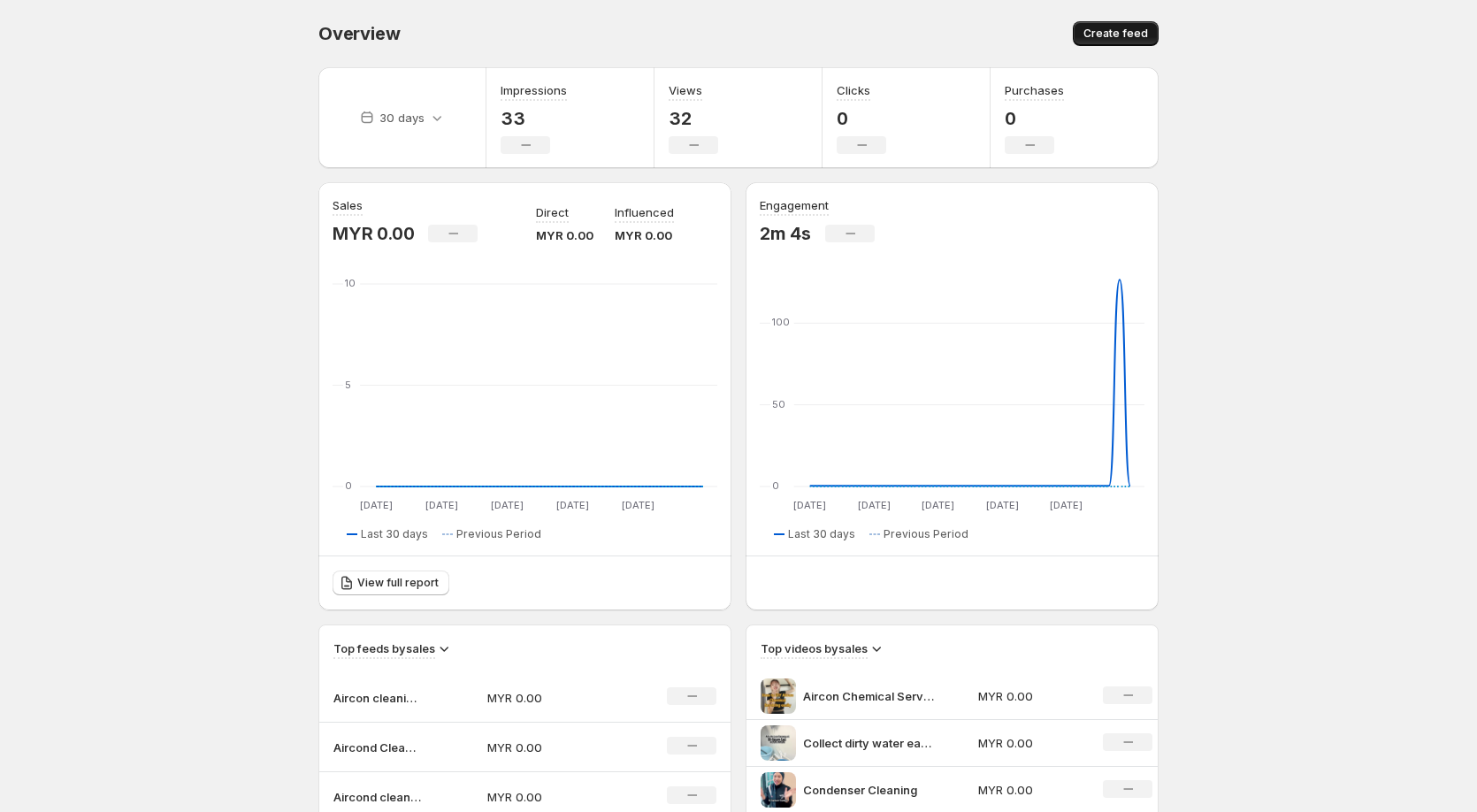
click at [1110, 26] on button "Create feed" at bounding box center [1115, 33] width 85 height 25
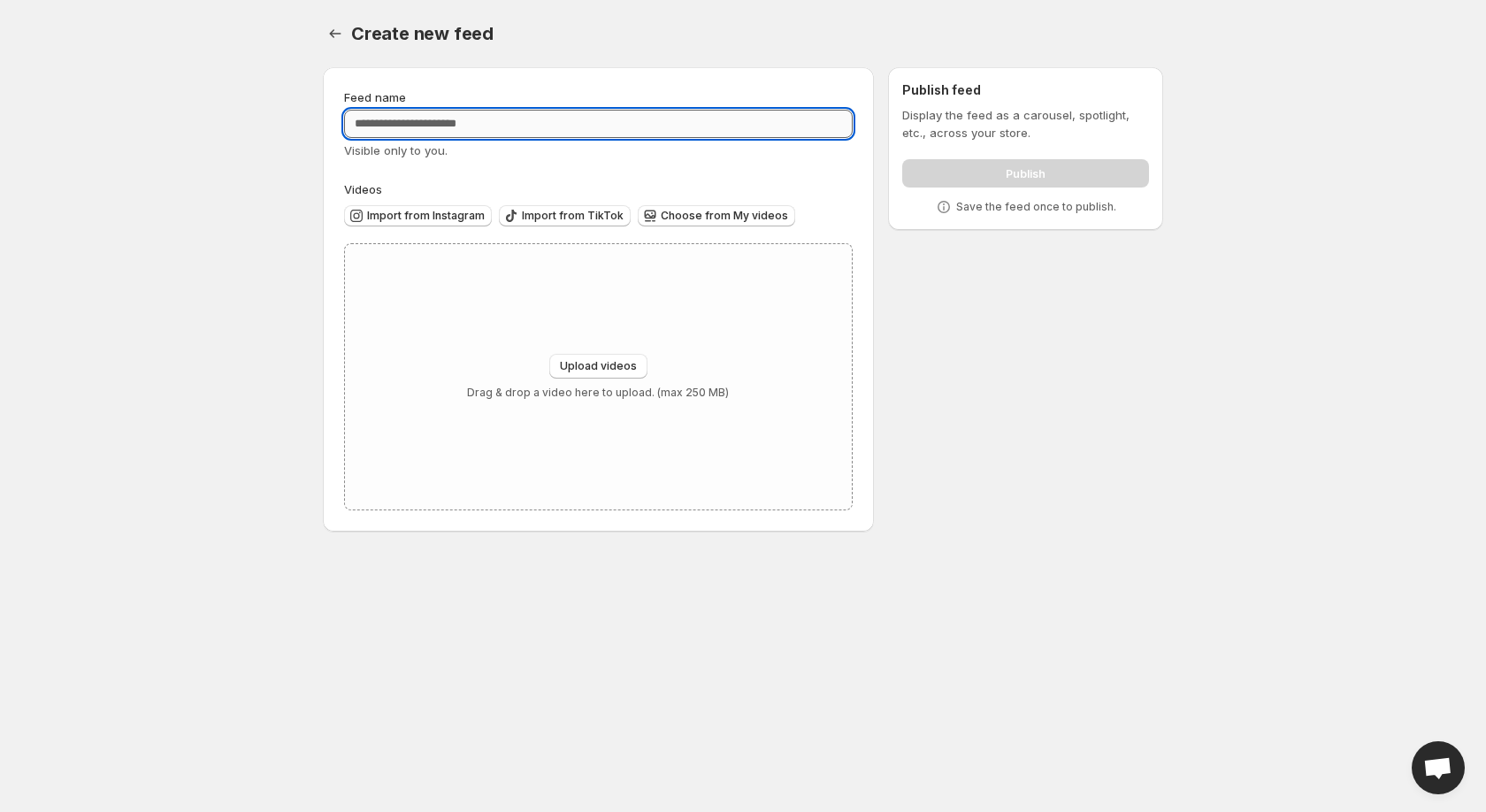
click at [431, 128] on input "Feed name" at bounding box center [598, 123] width 509 height 28
click at [438, 125] on input "**********" at bounding box center [598, 123] width 509 height 28
type input "**********"
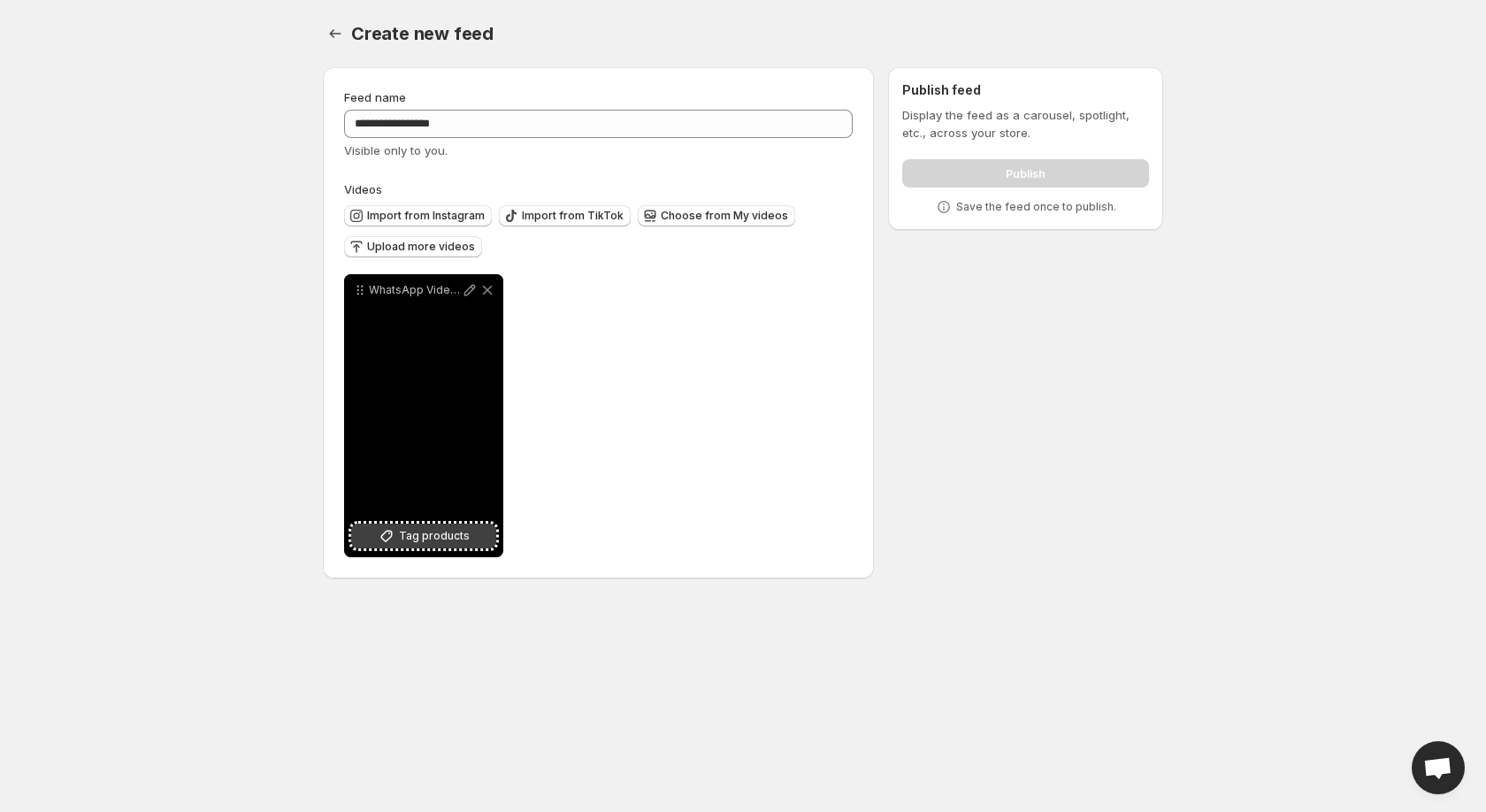
click at [445, 543] on span "Tag products" at bounding box center [433, 536] width 71 height 18
click at [475, 293] on icon at bounding box center [470, 290] width 18 height 18
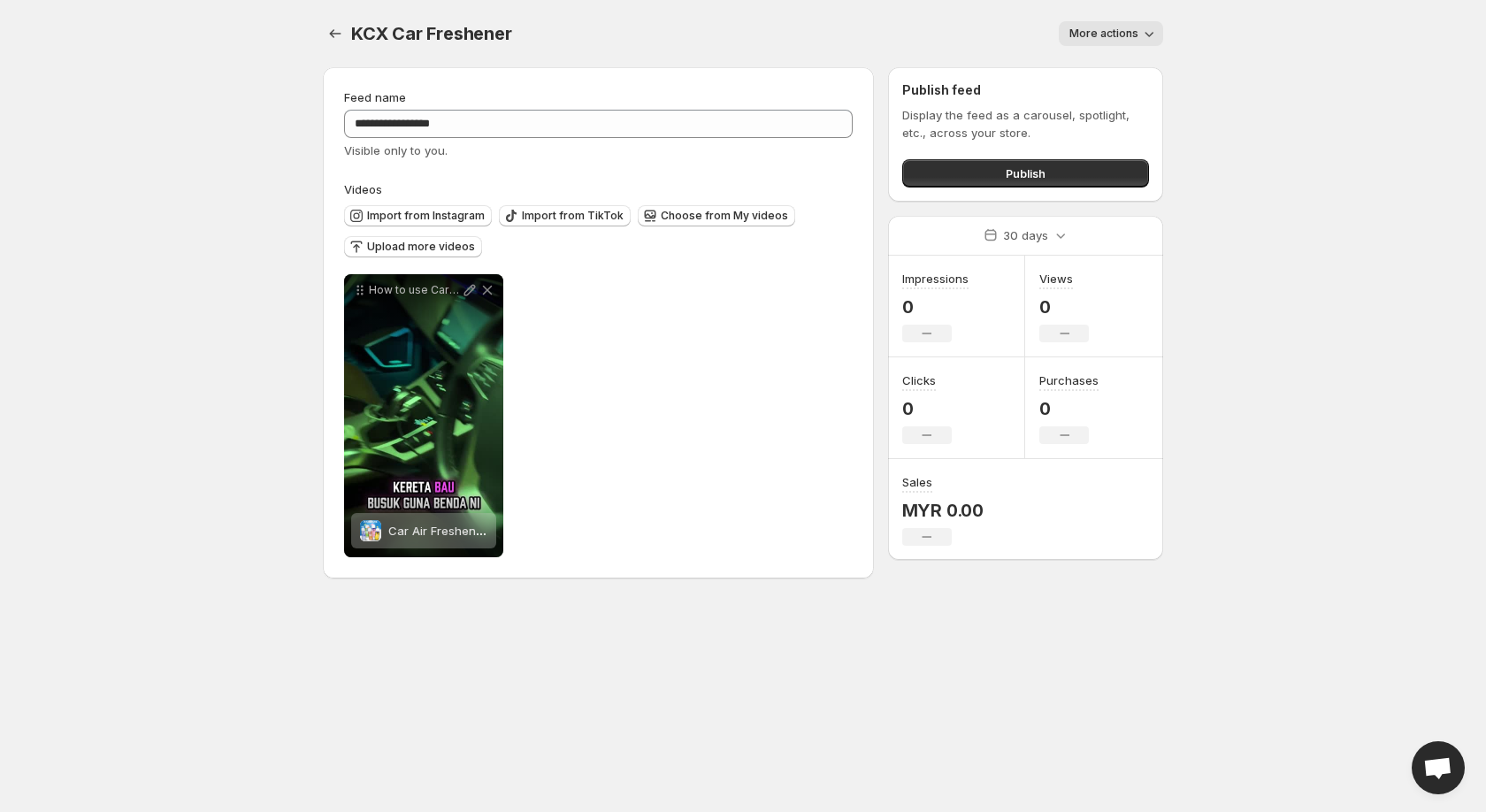
click at [348, 27] on div at bounding box center [337, 33] width 28 height 25
click at [340, 30] on icon "Settings" at bounding box center [335, 34] width 18 height 18
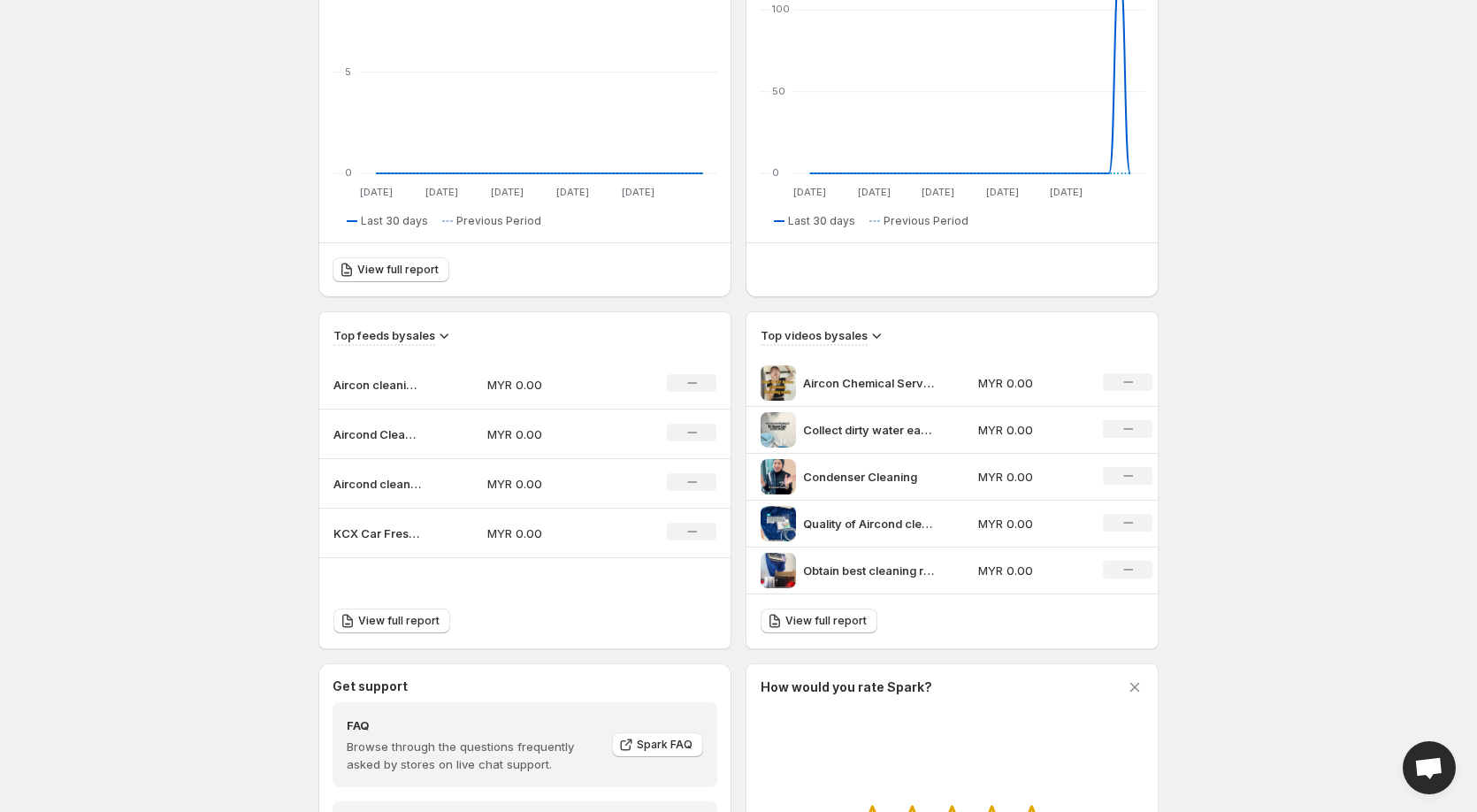
scroll to position [354, 0]
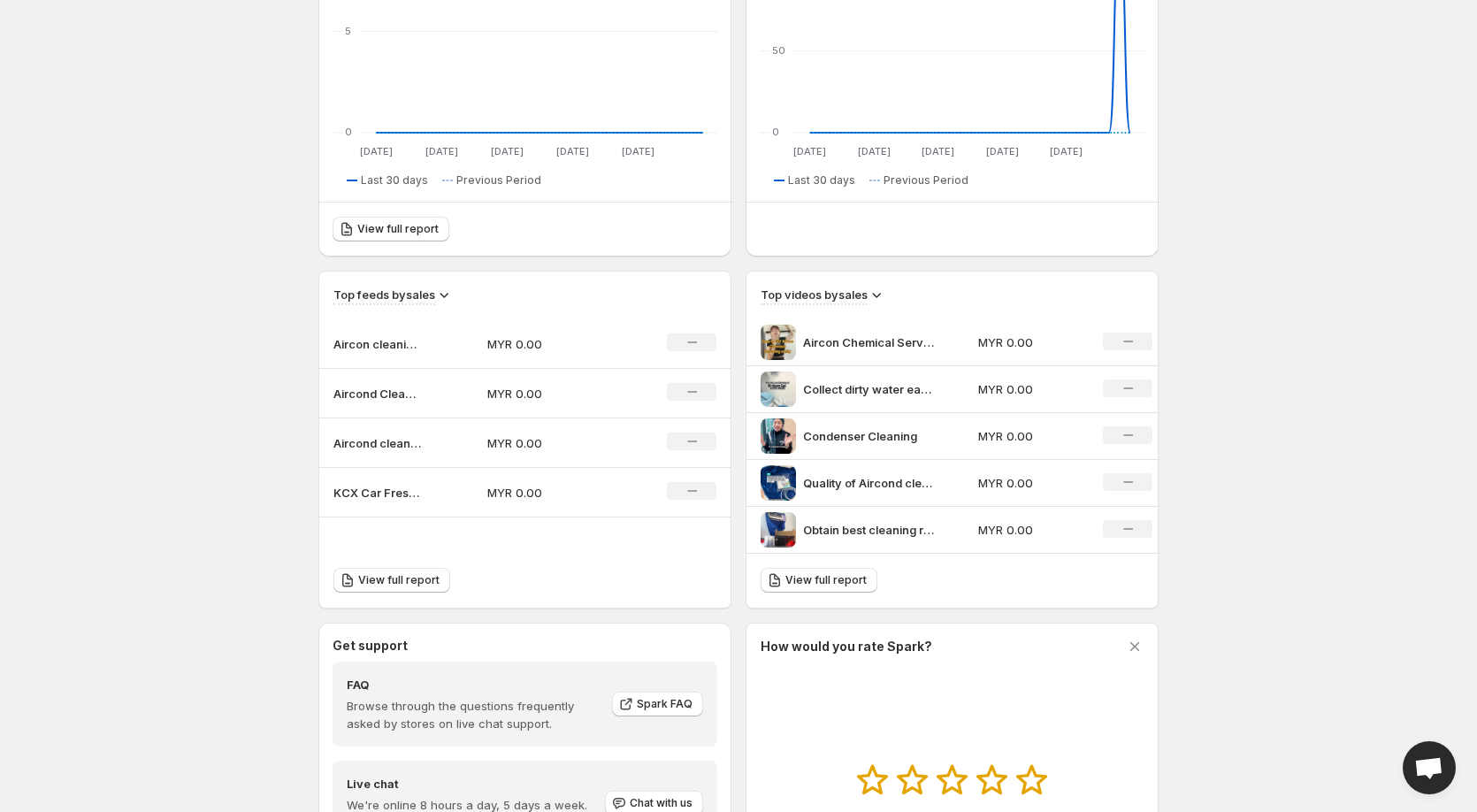
click at [390, 353] on td "Aircon cleaning kit set" at bounding box center [396, 344] width 154 height 50
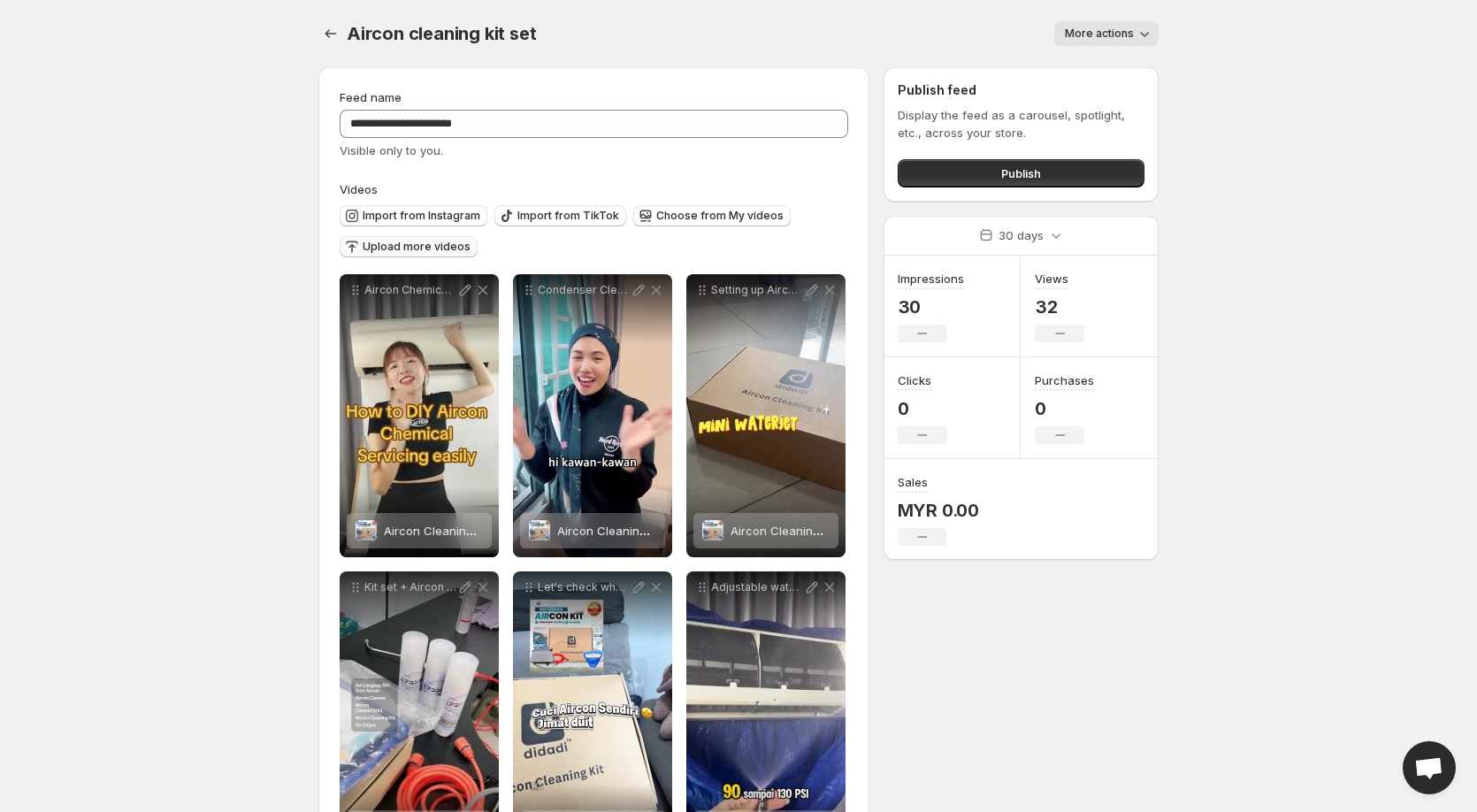
click at [392, 248] on span "Upload more videos" at bounding box center [416, 246] width 108 height 14
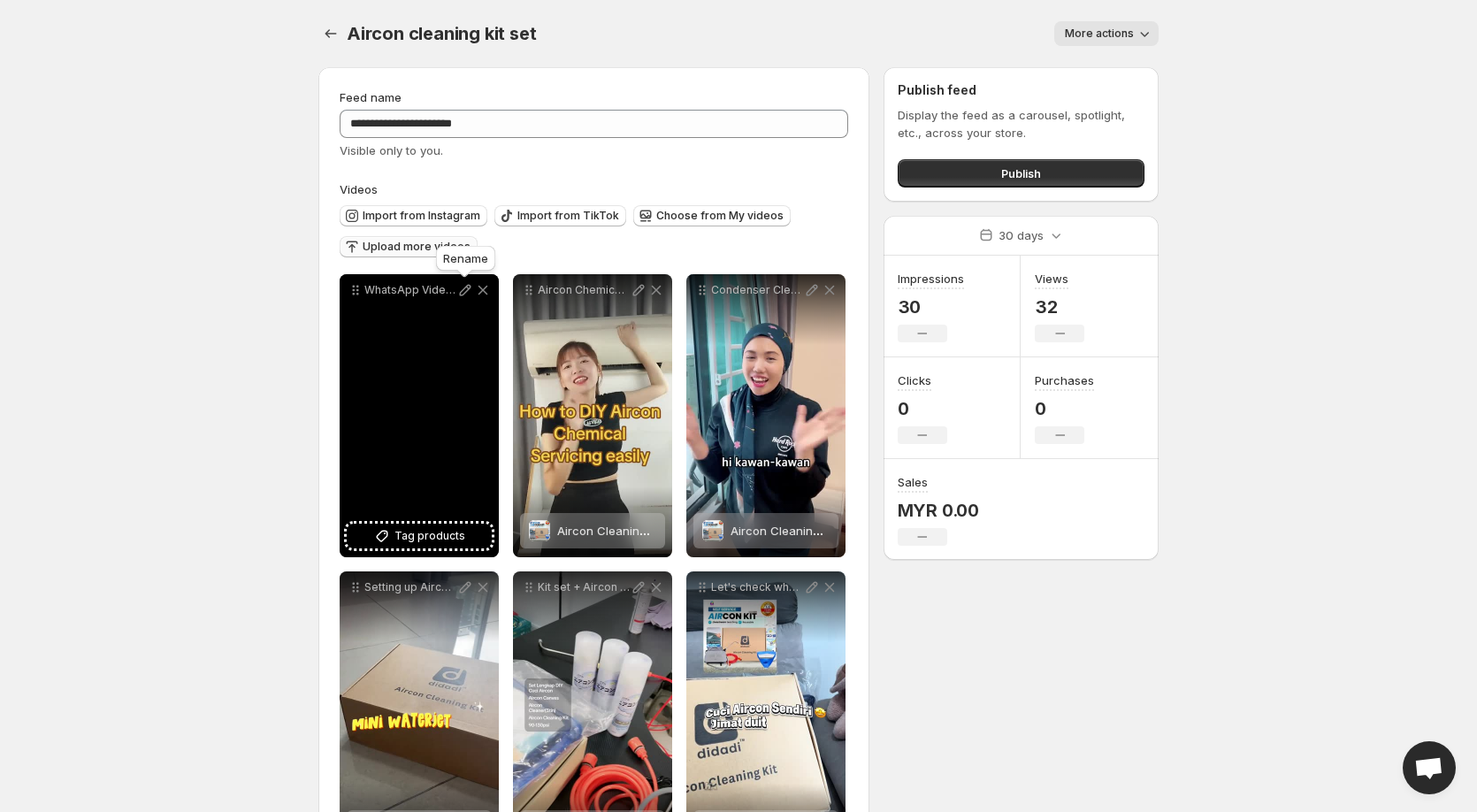
click at [457, 290] on icon at bounding box center [465, 290] width 18 height 18
click at [428, 535] on span "Tag products" at bounding box center [429, 536] width 71 height 18
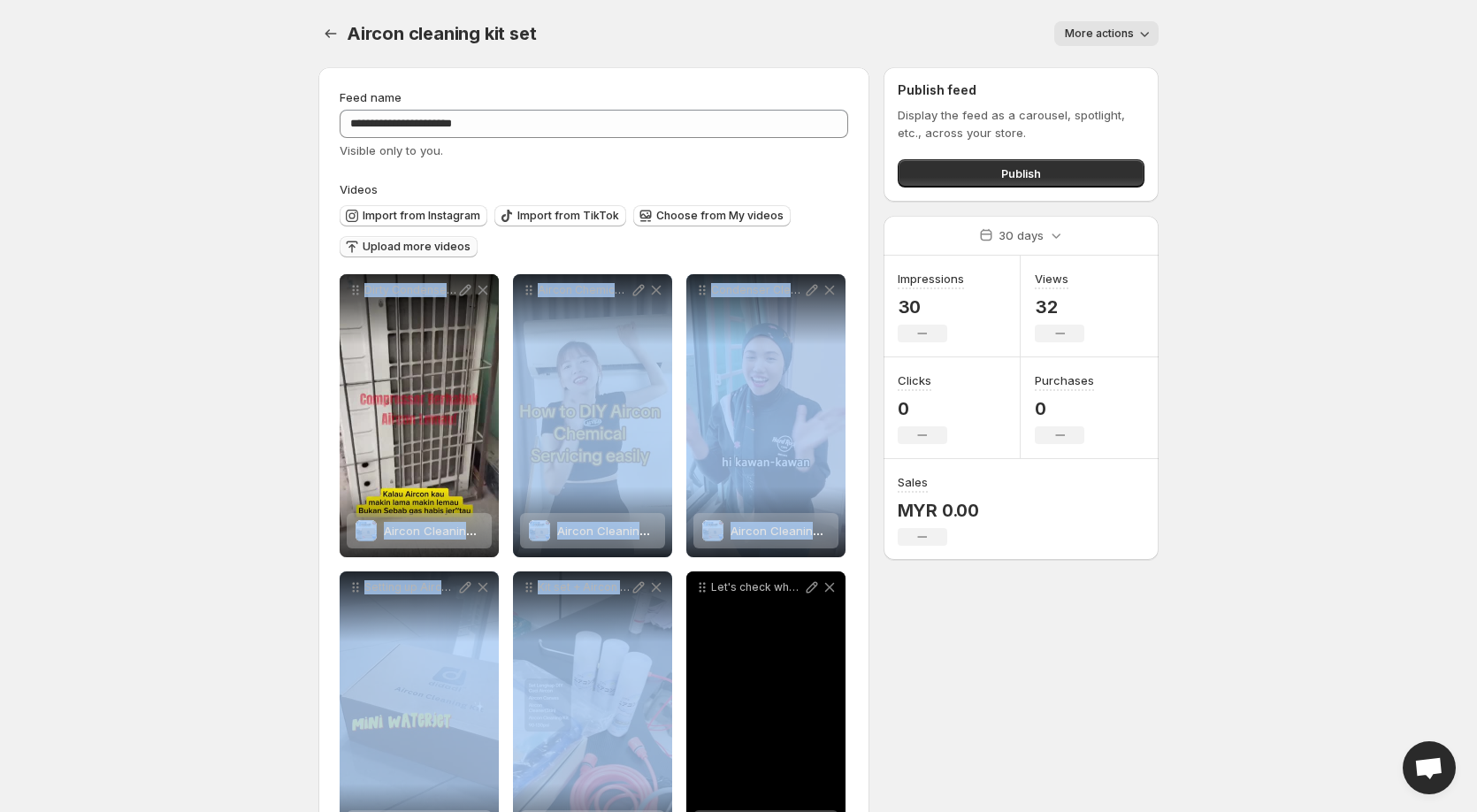
drag, startPoint x: 371, startPoint y: 411, endPoint x: 703, endPoint y: 626, distance: 395.5
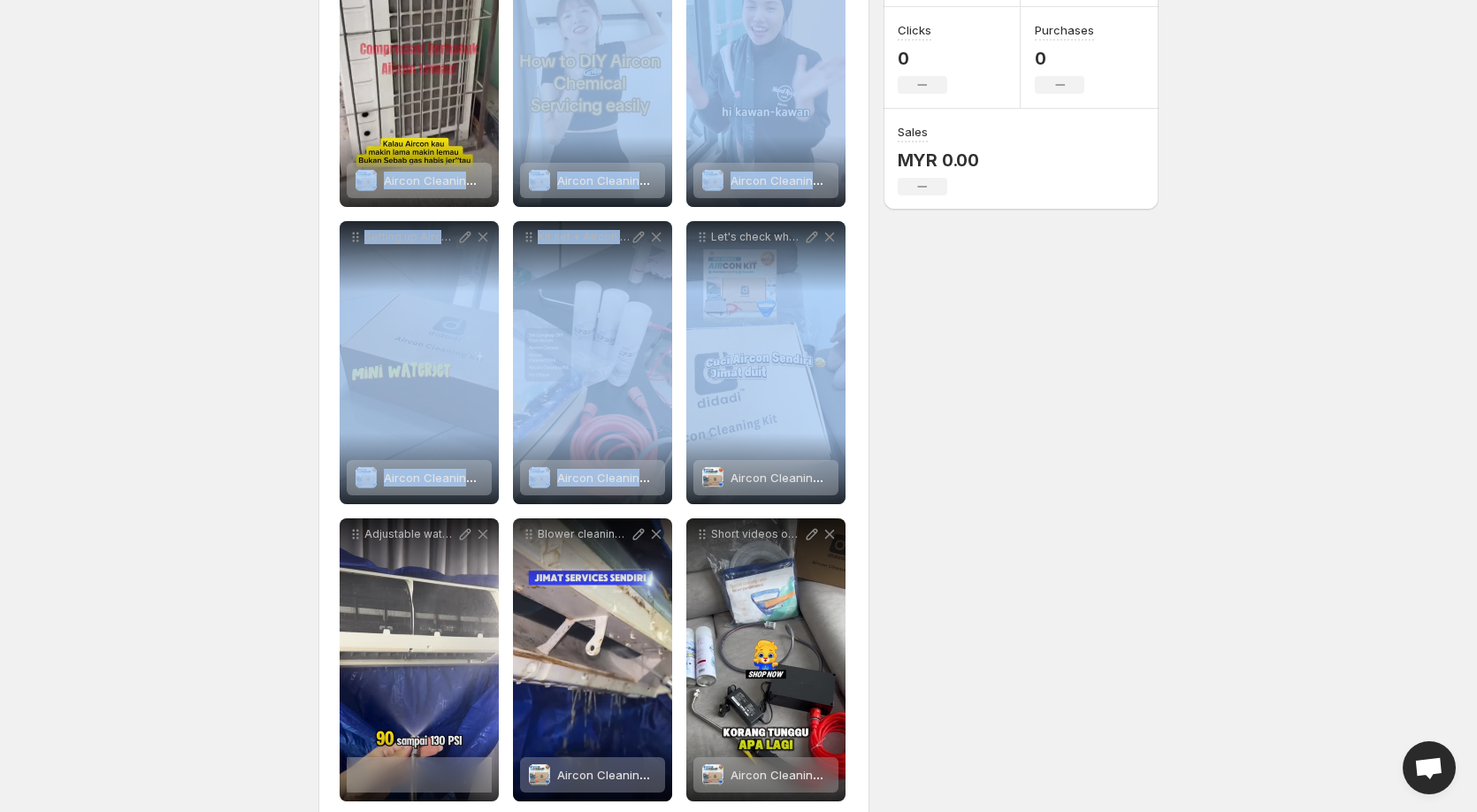
scroll to position [354, 0]
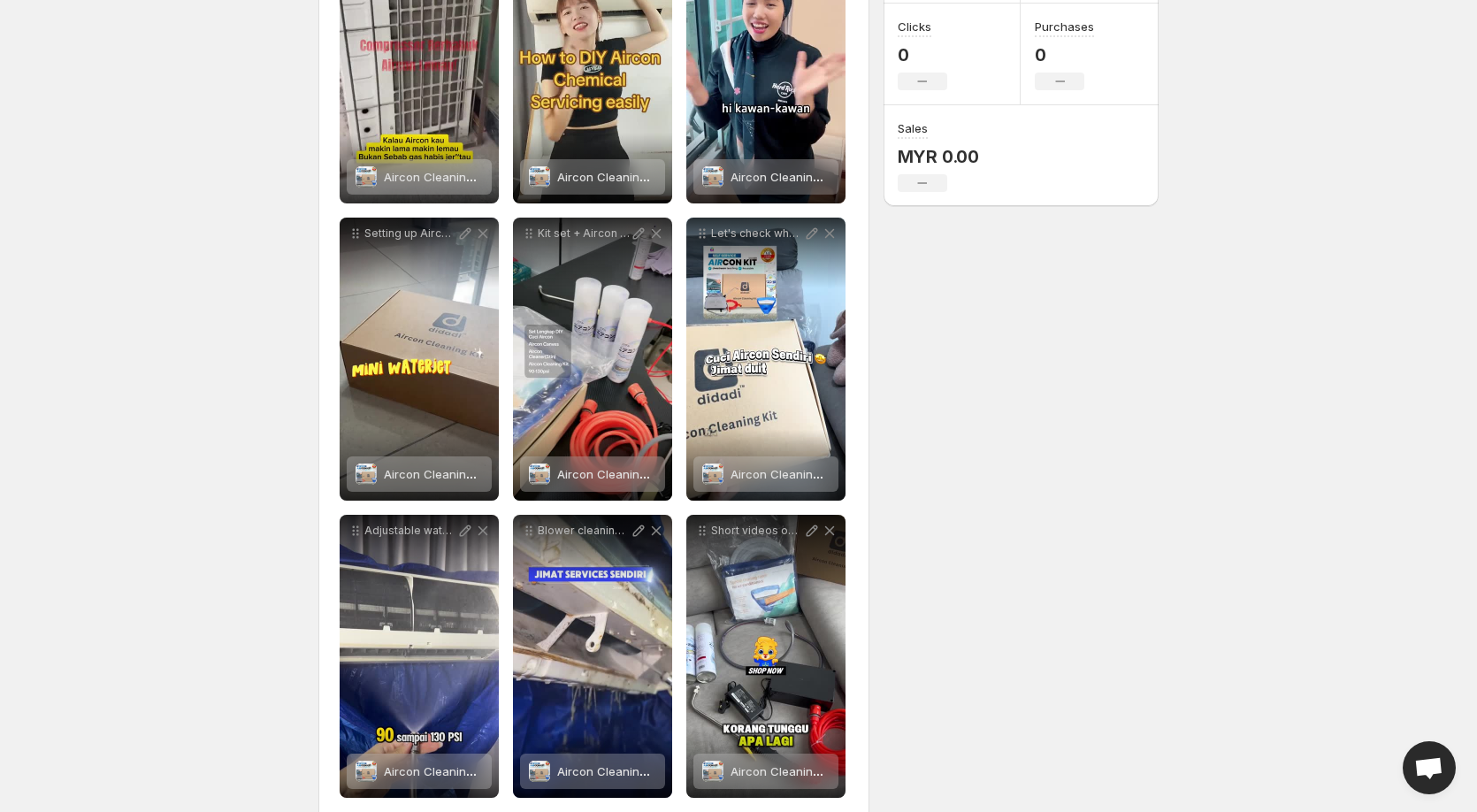
click at [1143, 712] on div "**********" at bounding box center [731, 418] width 854 height 1438
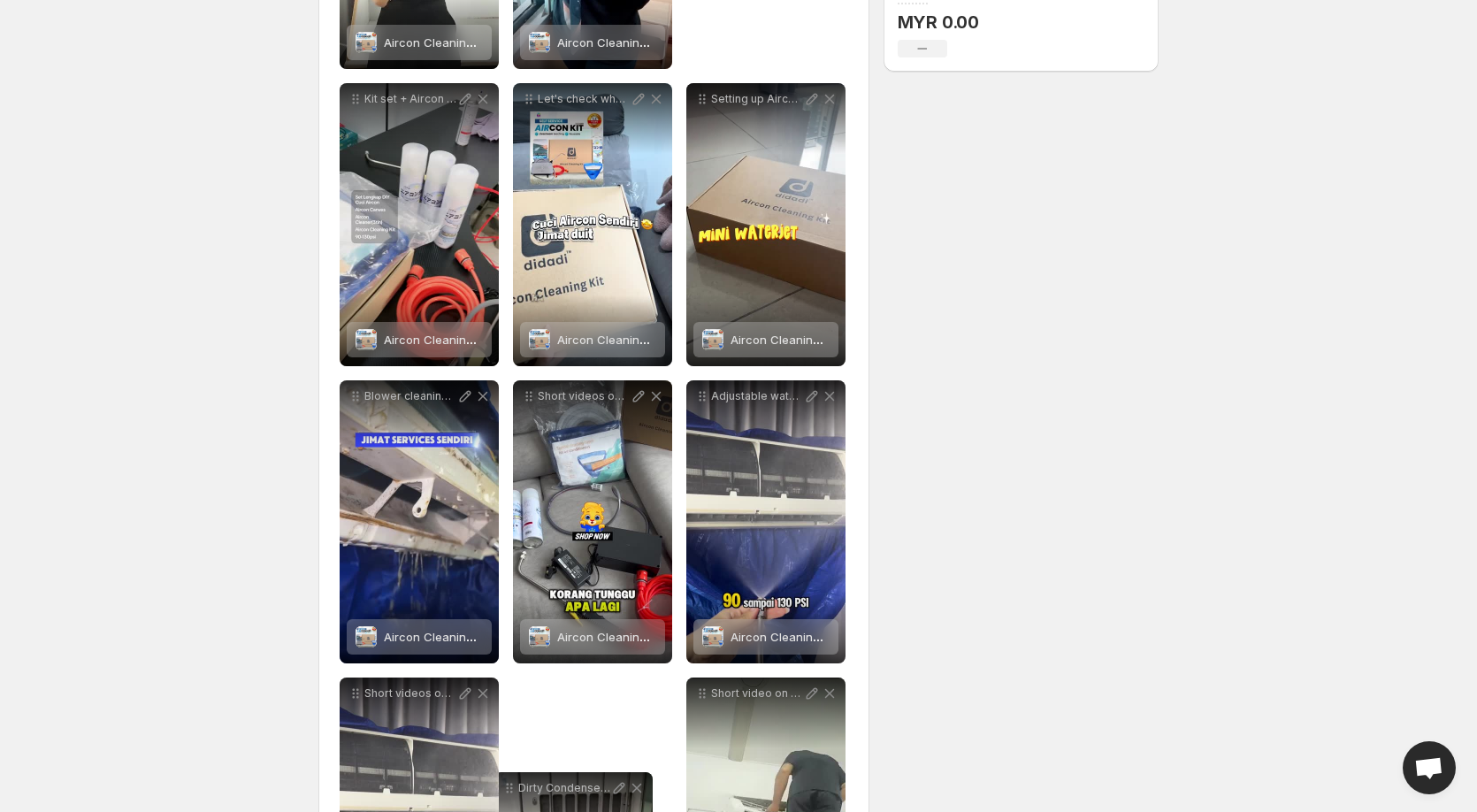
scroll to position [547, 0]
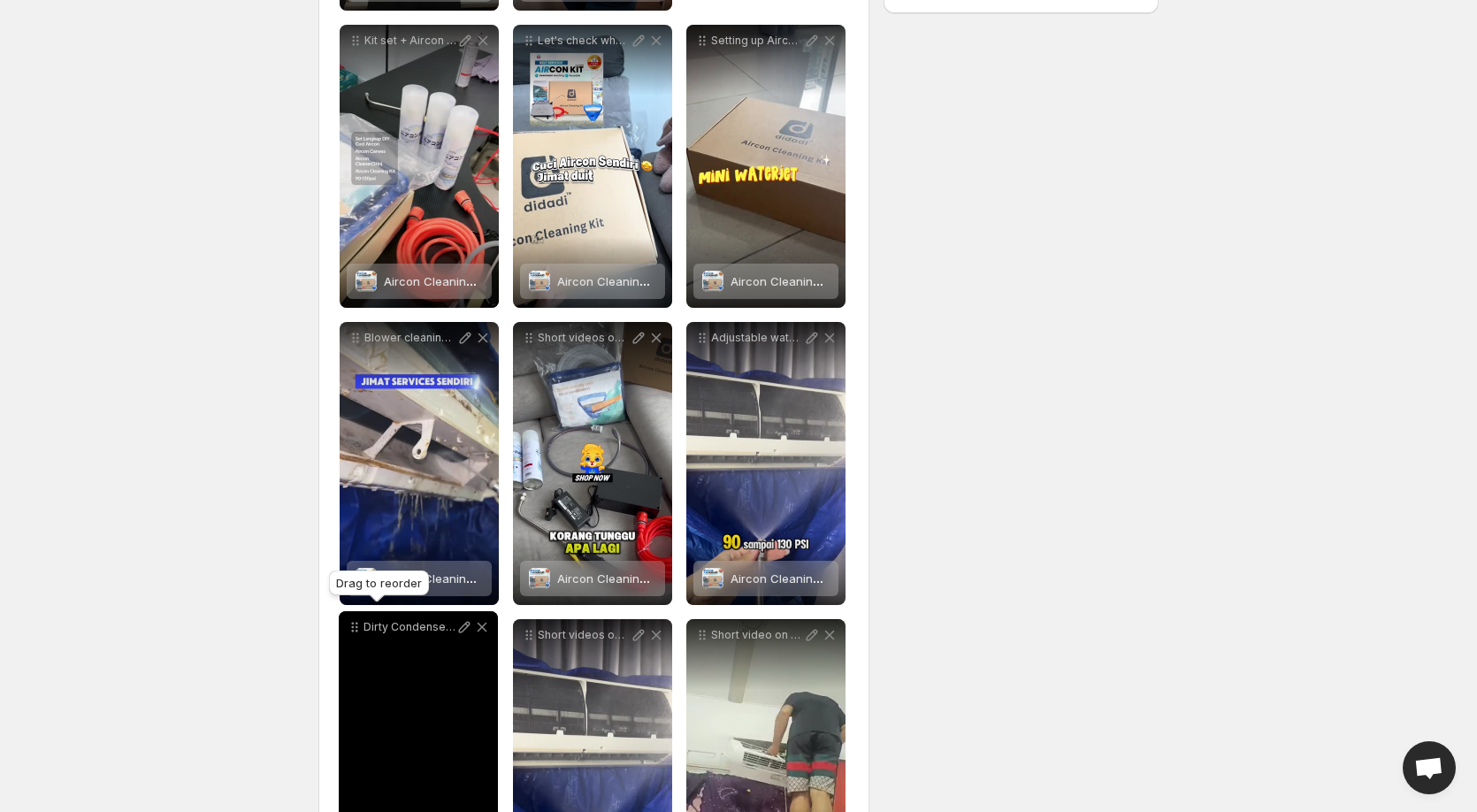
drag, startPoint x: 357, startPoint y: 213, endPoint x: 357, endPoint y: 627, distance: 414.0
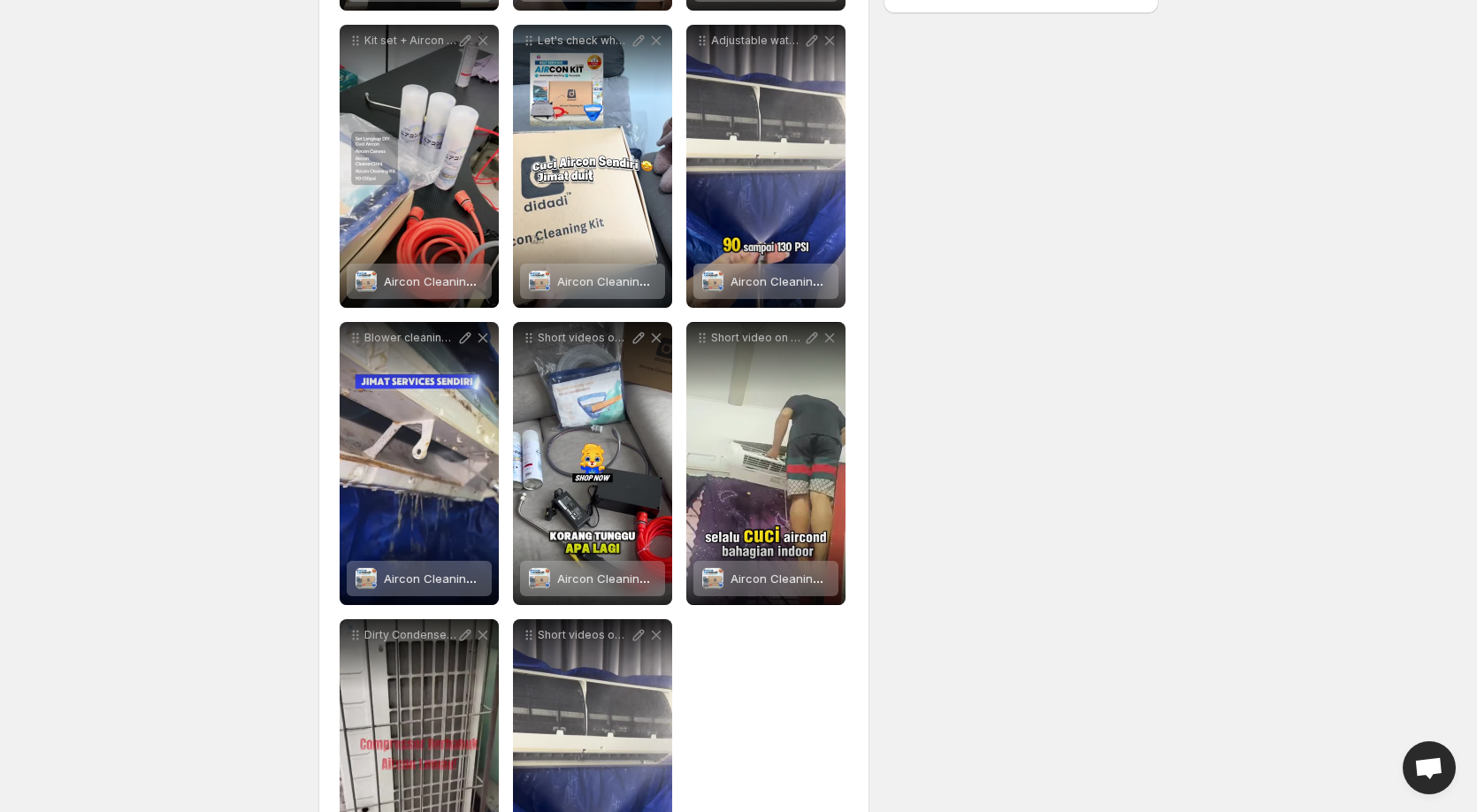
scroll to position [0, 0]
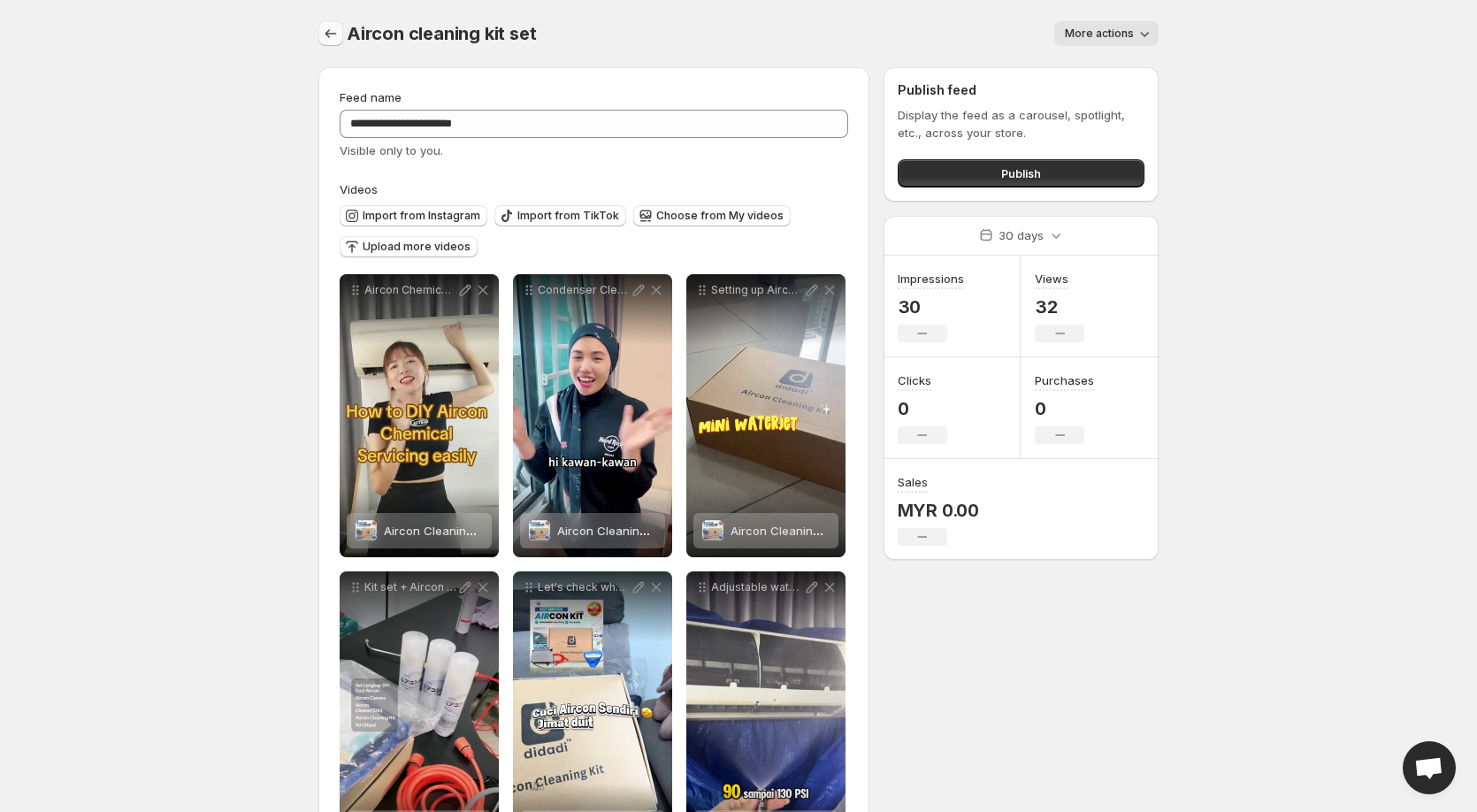
click at [325, 36] on icon "Settings" at bounding box center [331, 34] width 18 height 18
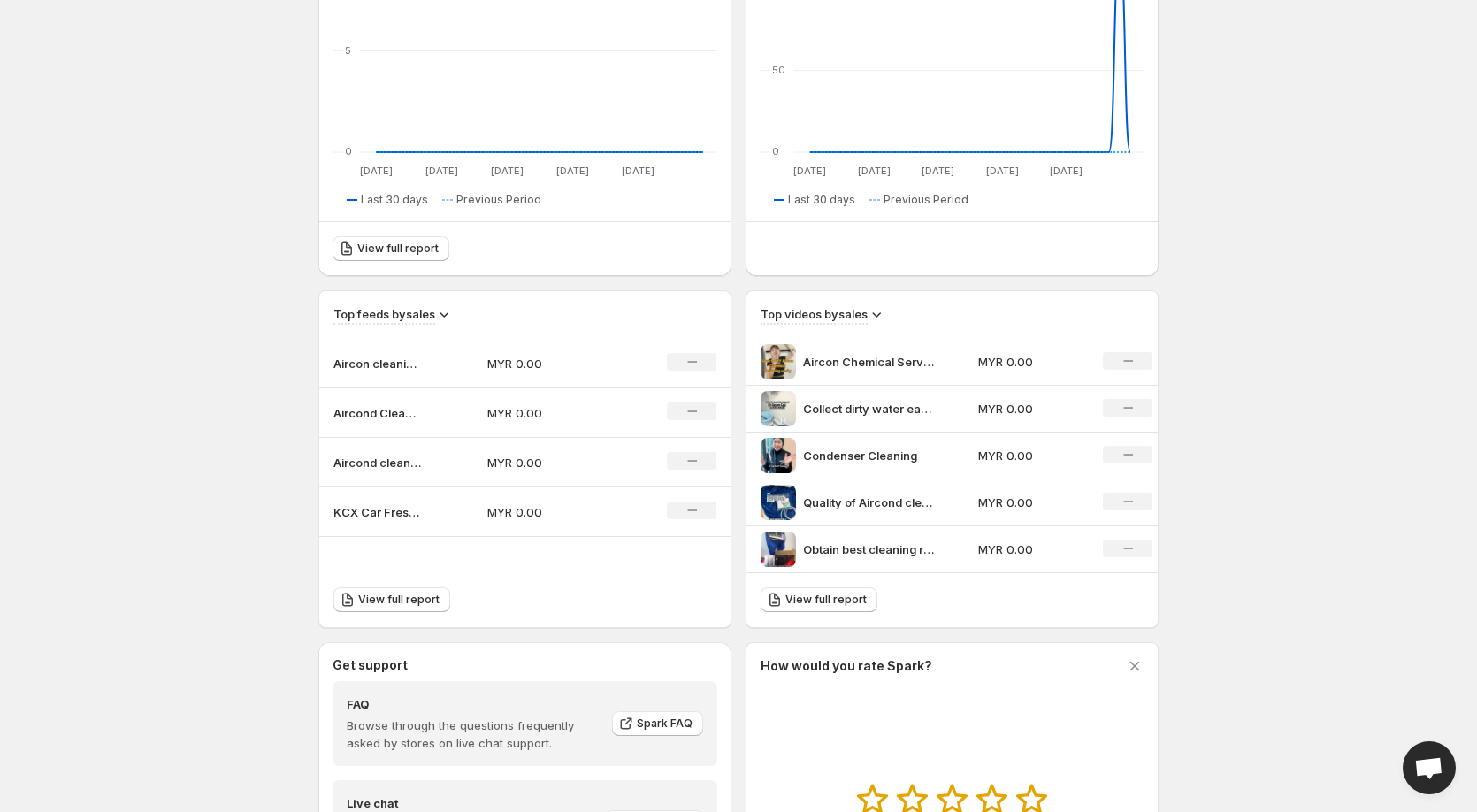
scroll to position [442, 0]
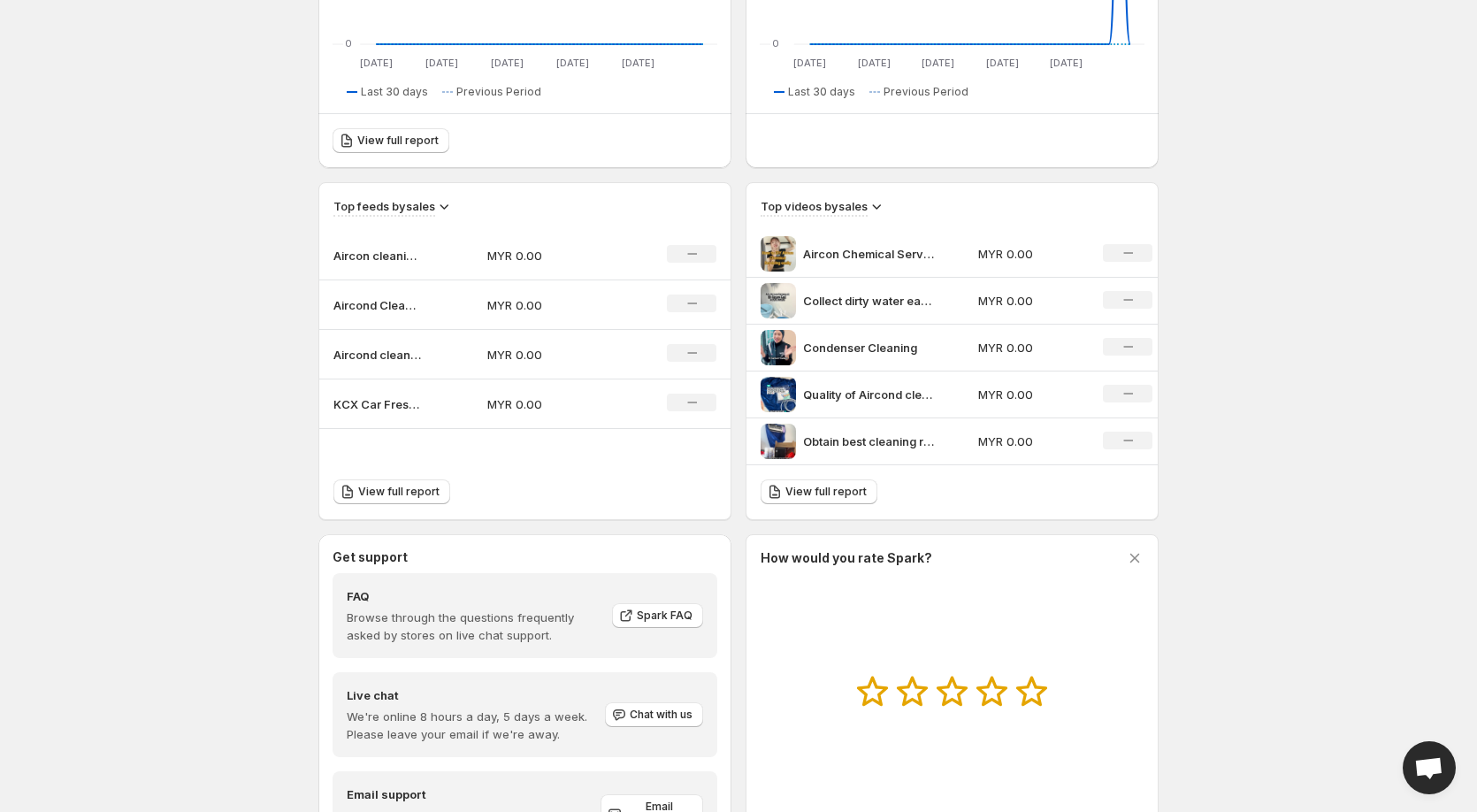
click at [363, 408] on p "KCX Car Freshener" at bounding box center [377, 405] width 88 height 18
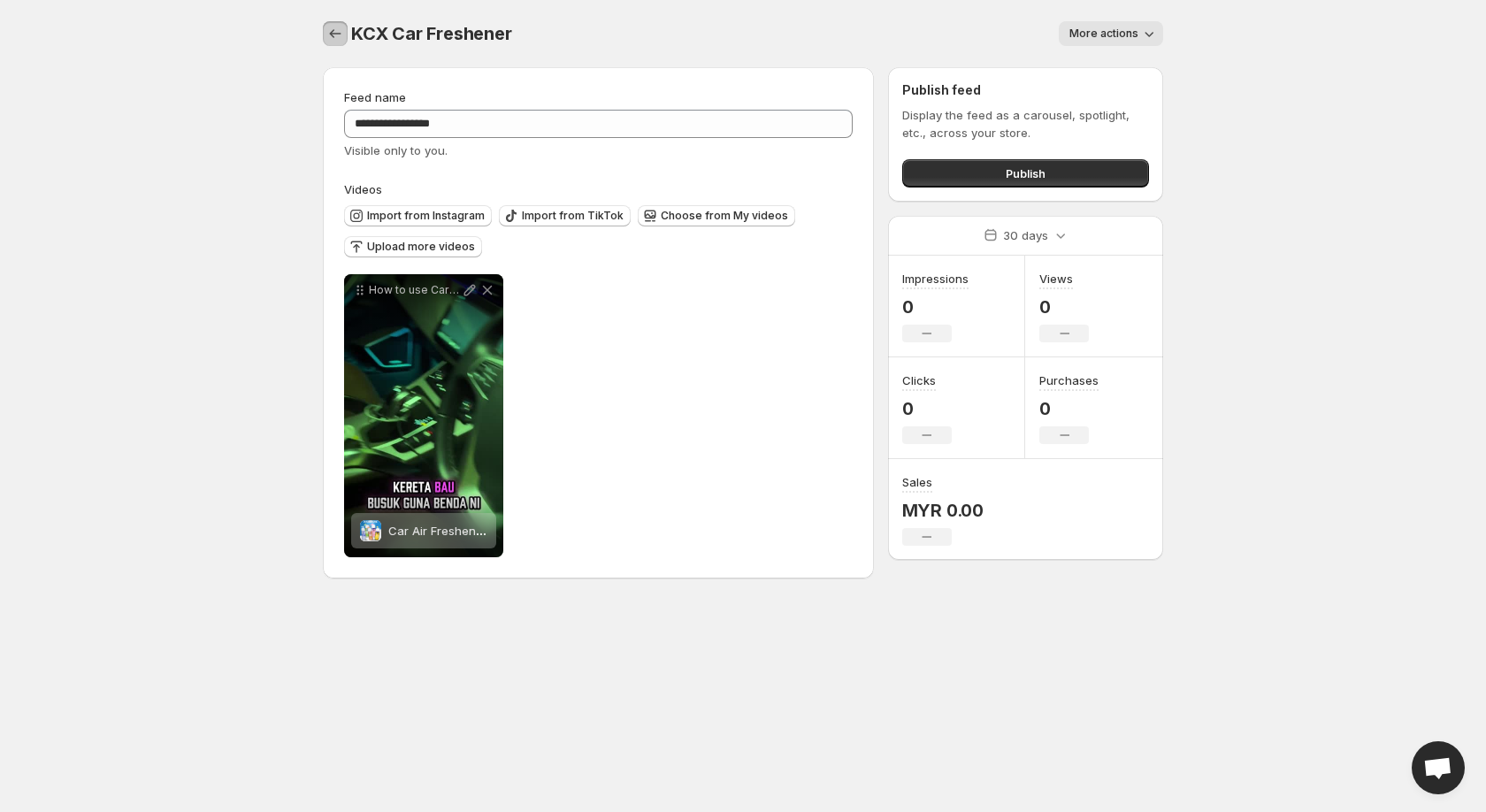
click at [334, 31] on icon "Settings" at bounding box center [335, 34] width 18 height 18
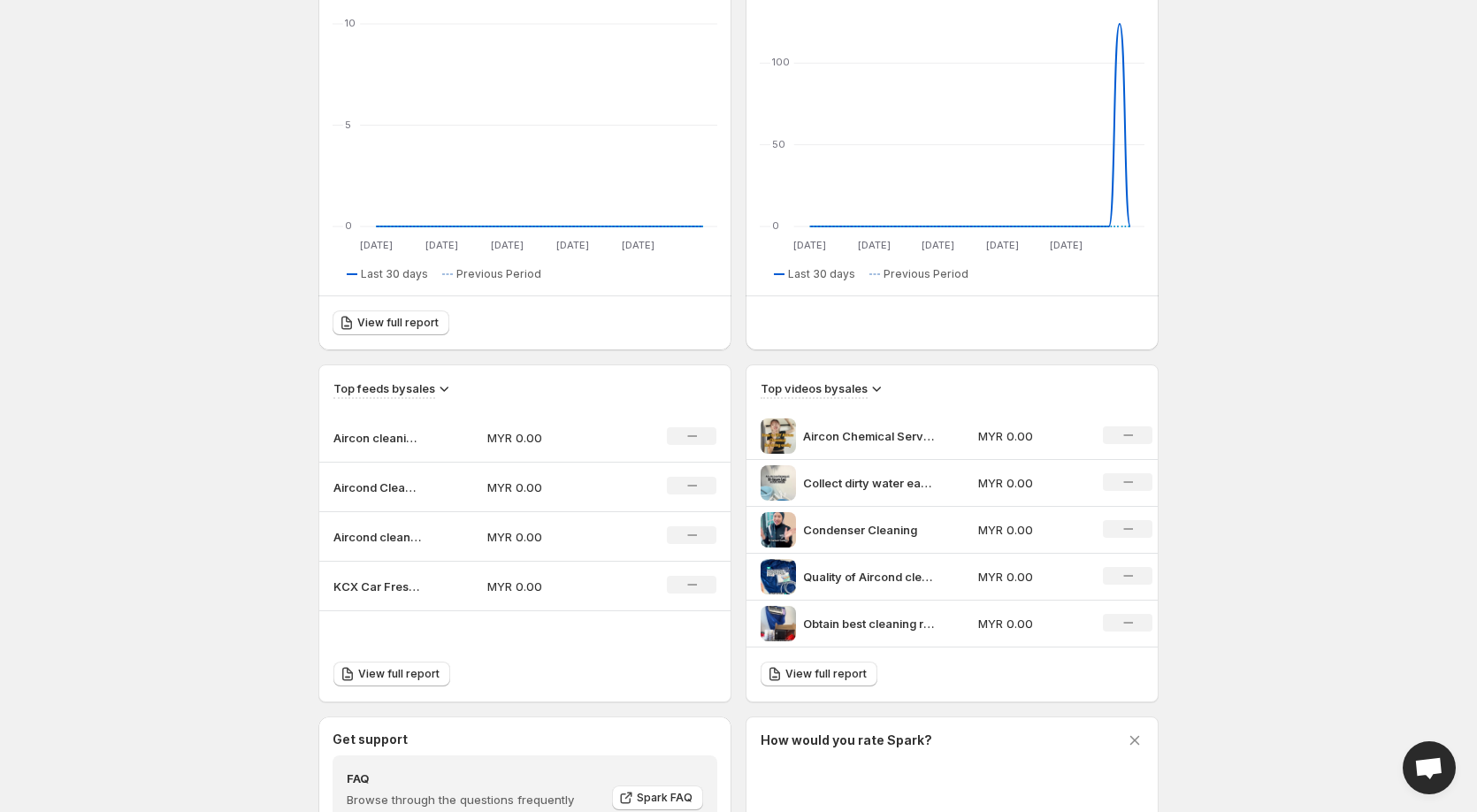
scroll to position [265, 0]
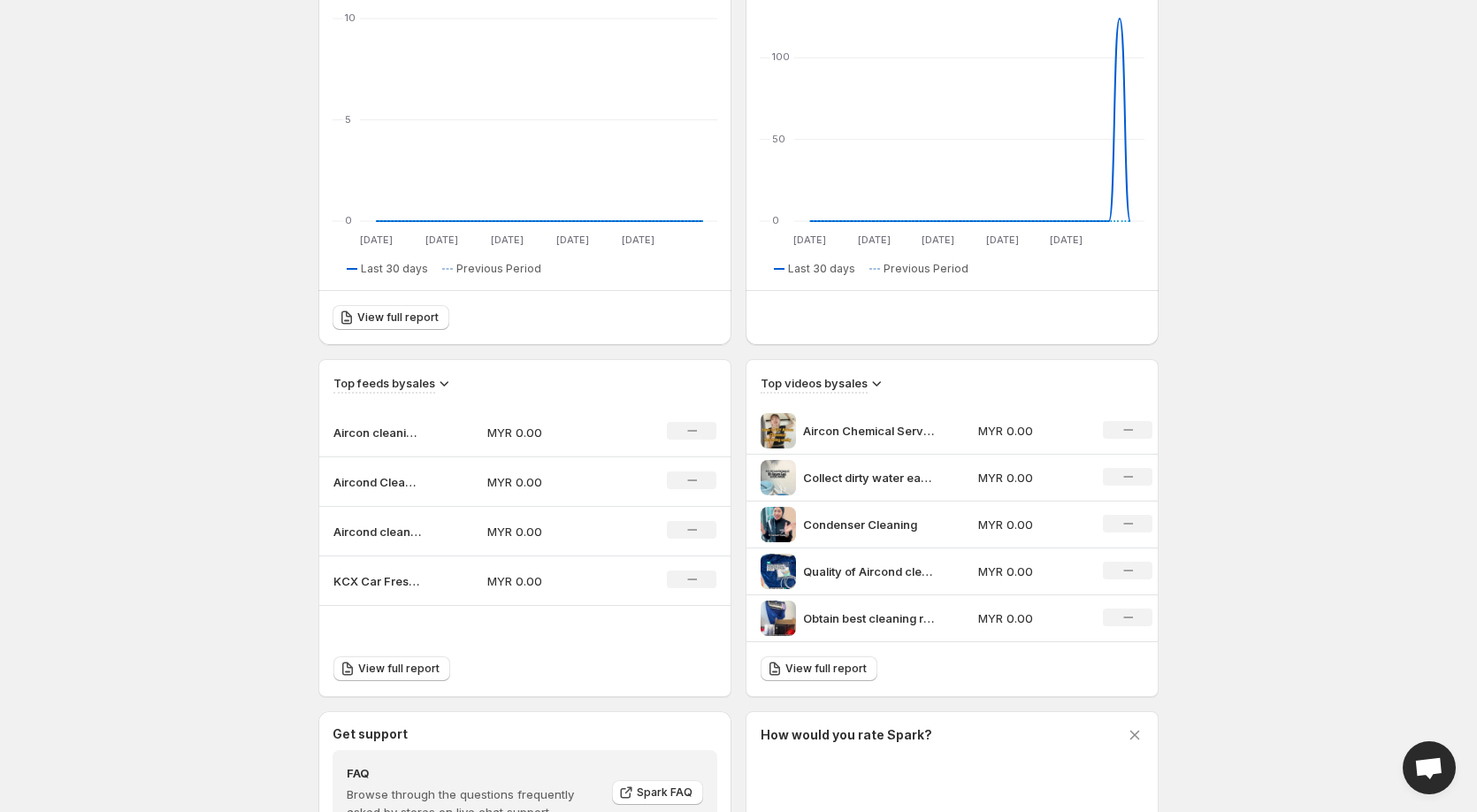
click at [373, 432] on p "Aircon cleaning kit set" at bounding box center [377, 432] width 88 height 18
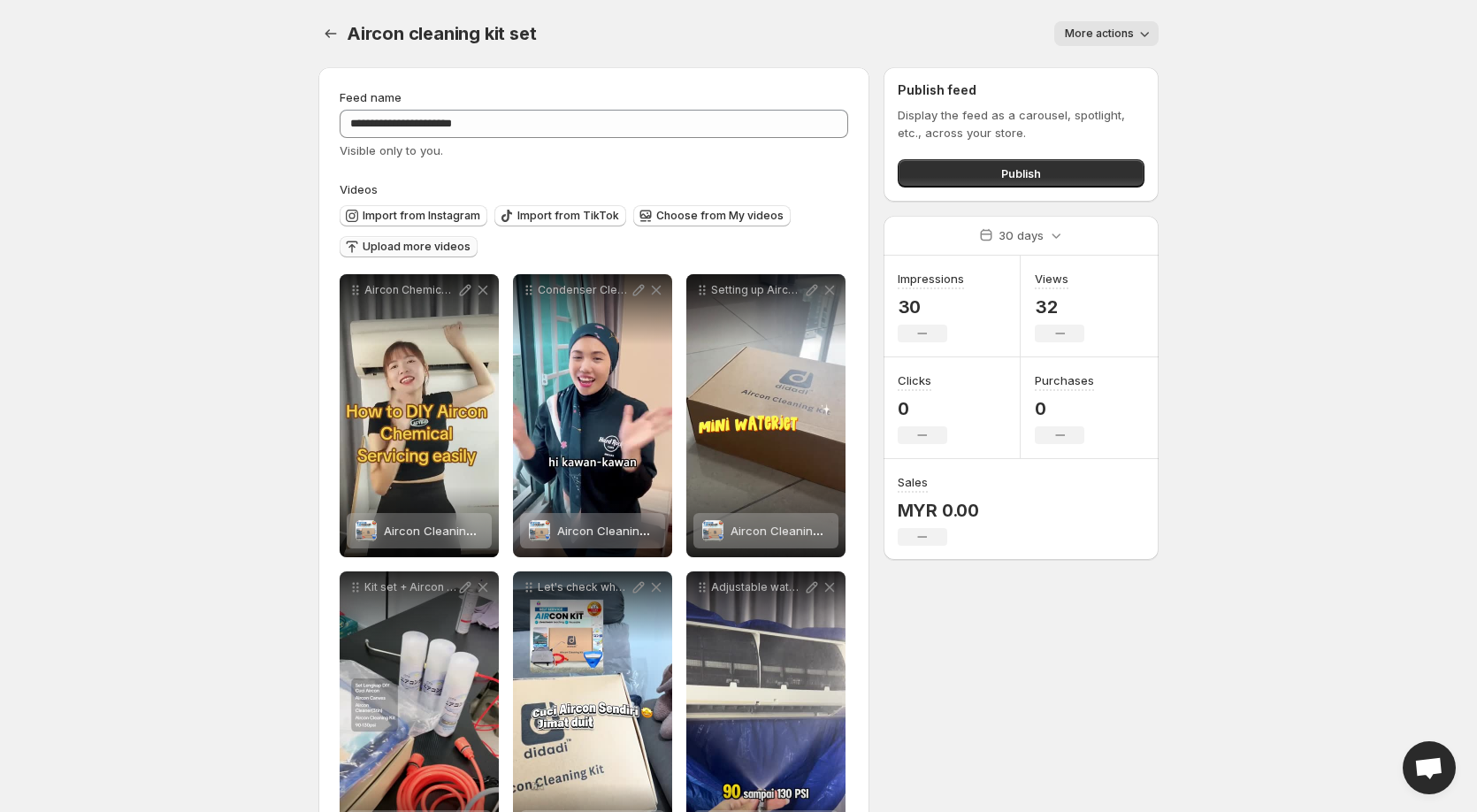
click at [387, 252] on span "Upload more videos" at bounding box center [416, 246] width 108 height 14
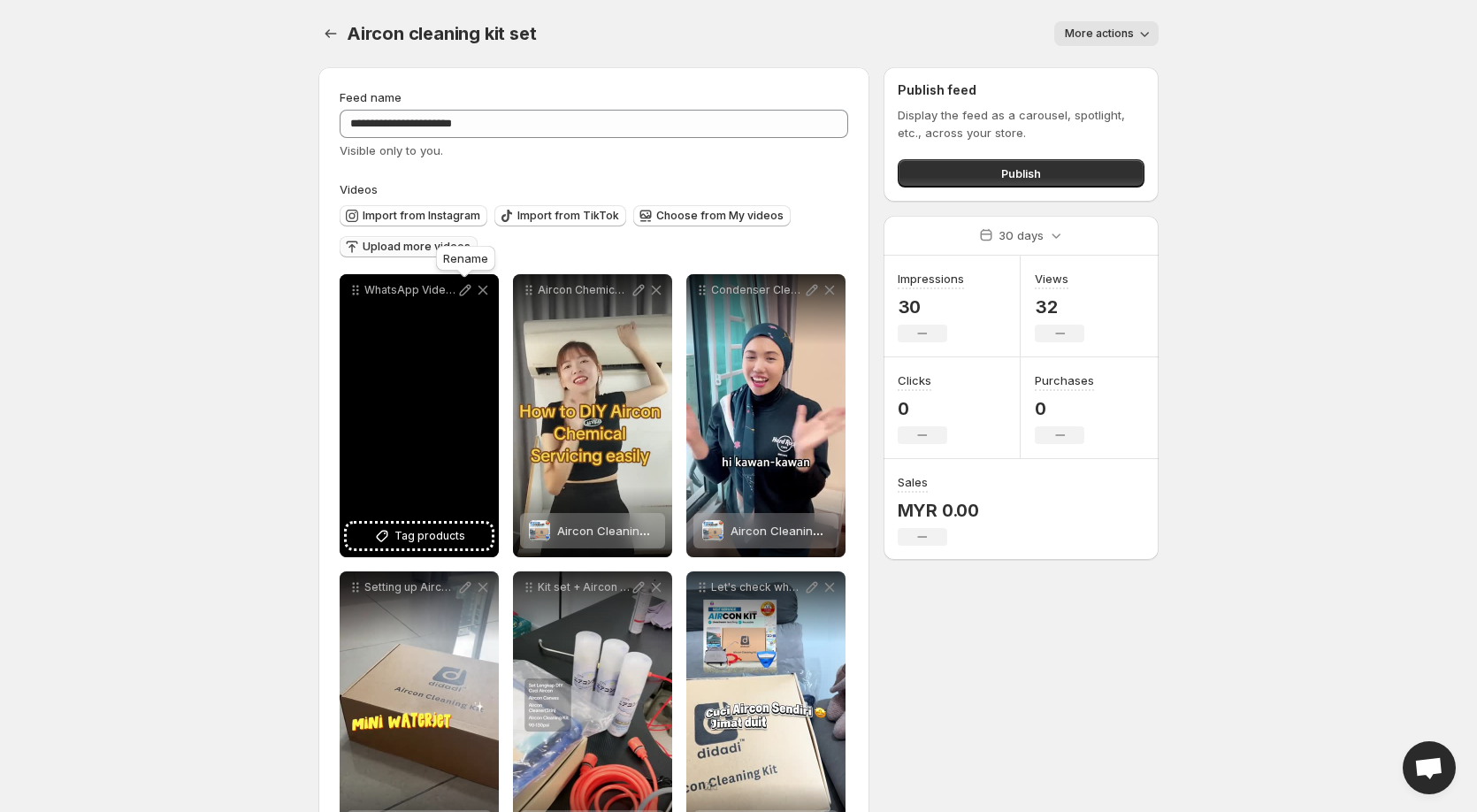
click at [465, 292] on icon at bounding box center [466, 290] width 12 height 12
click at [390, 541] on icon at bounding box center [382, 536] width 18 height 18
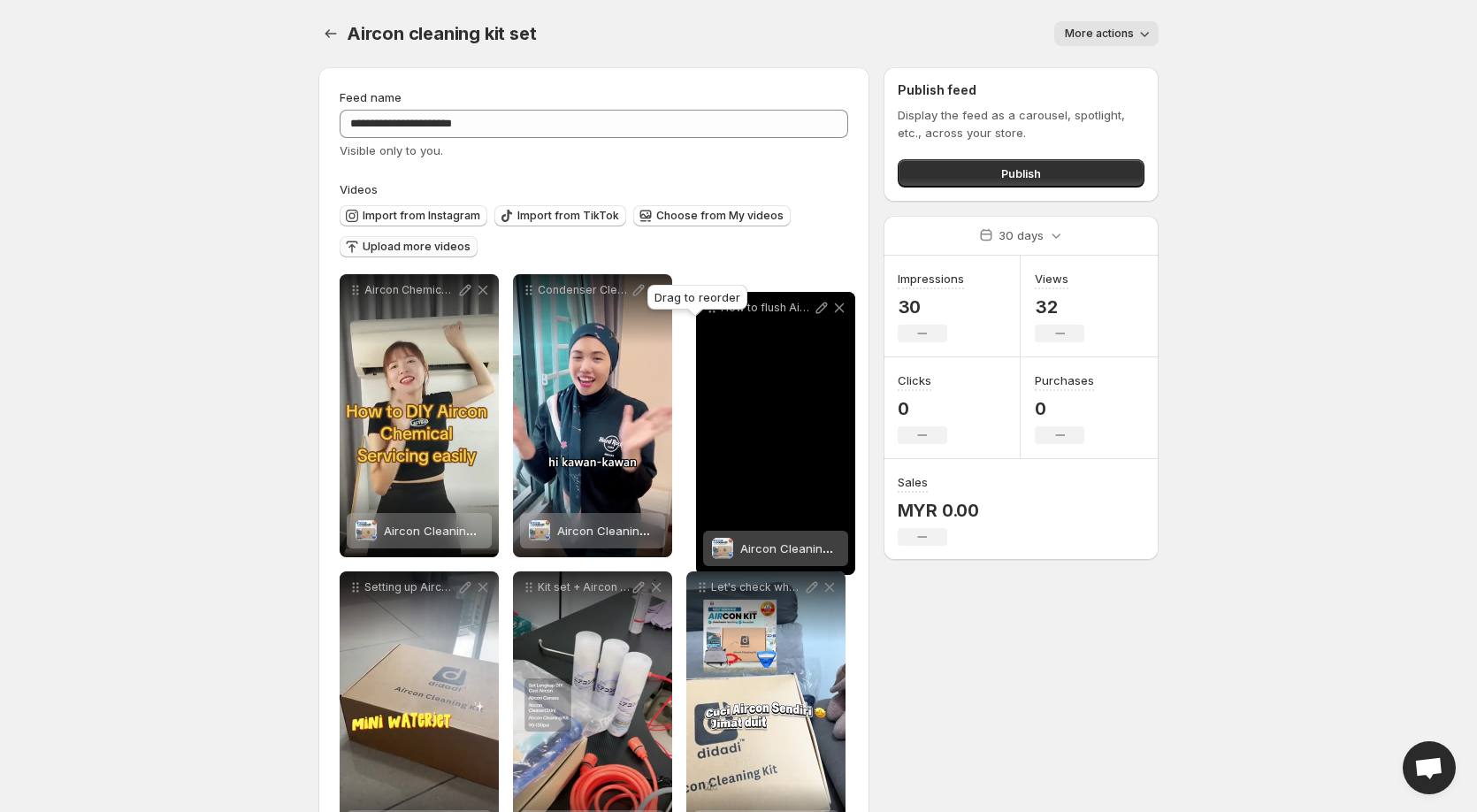
drag, startPoint x: 355, startPoint y: 287, endPoint x: 711, endPoint y: 305, distance: 356.5
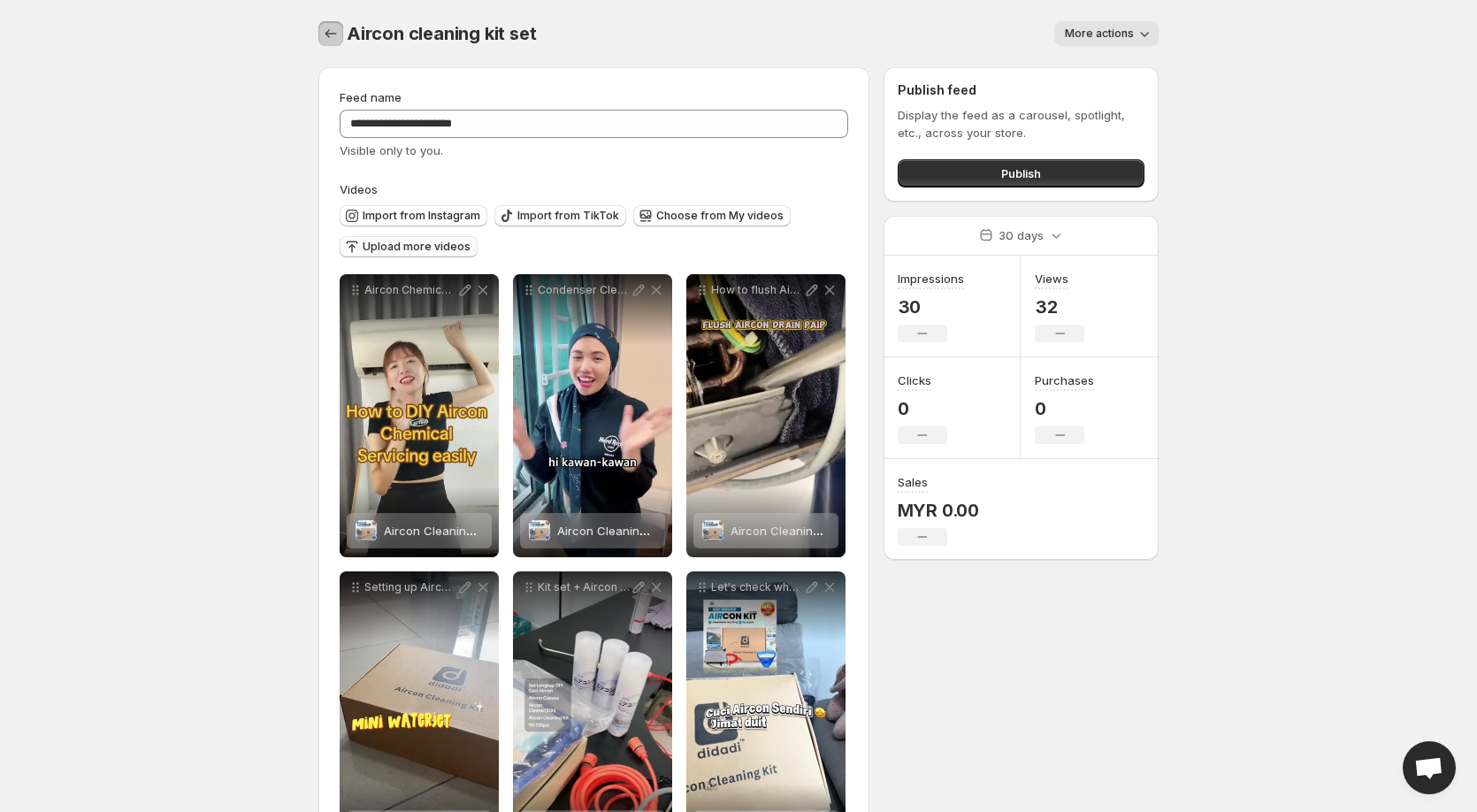
click at [339, 23] on button "Settings" at bounding box center [330, 33] width 25 height 25
click at [327, 28] on icon "Settings" at bounding box center [331, 34] width 18 height 18
click at [329, 38] on icon "Settings" at bounding box center [331, 34] width 18 height 18
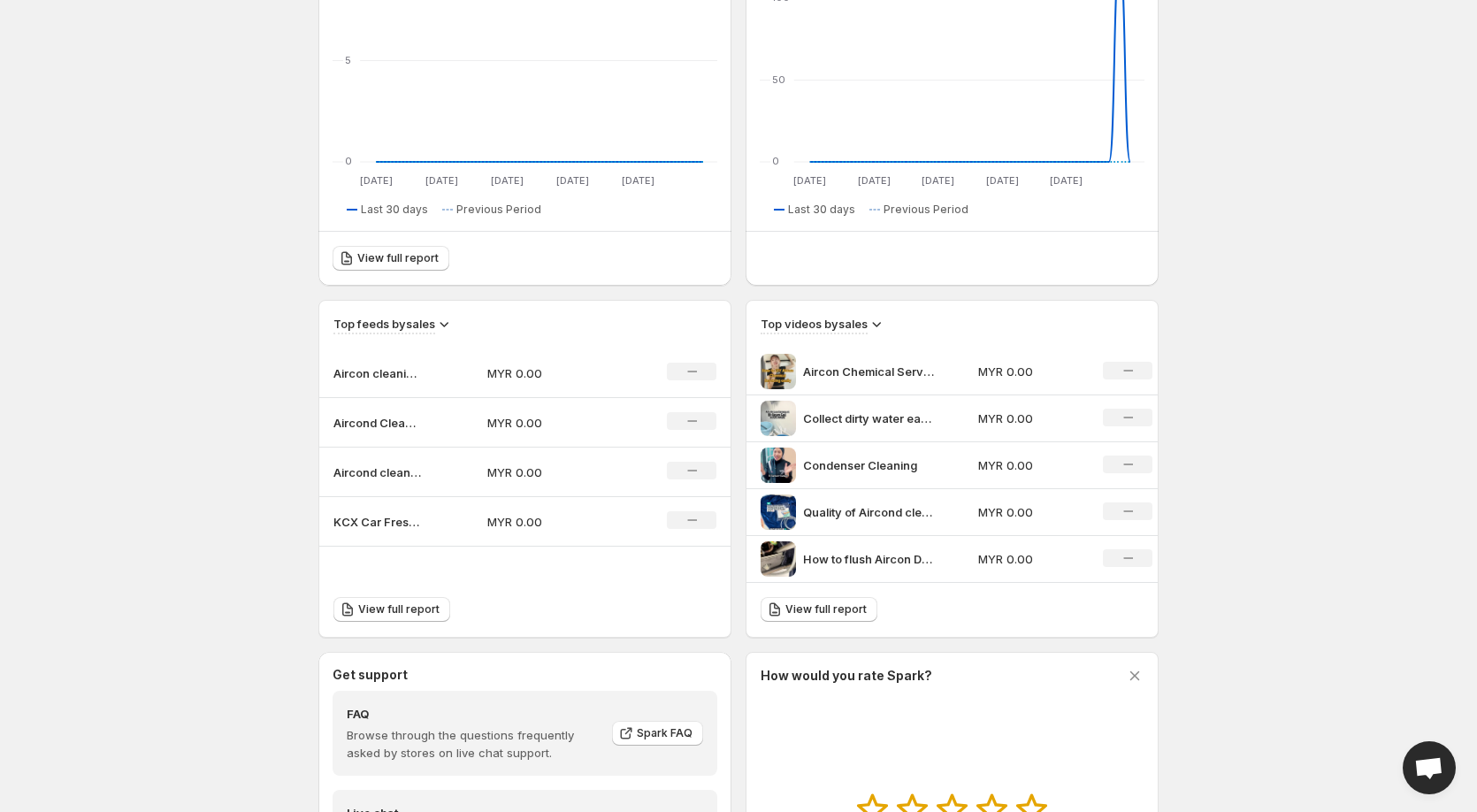
scroll to position [354, 0]
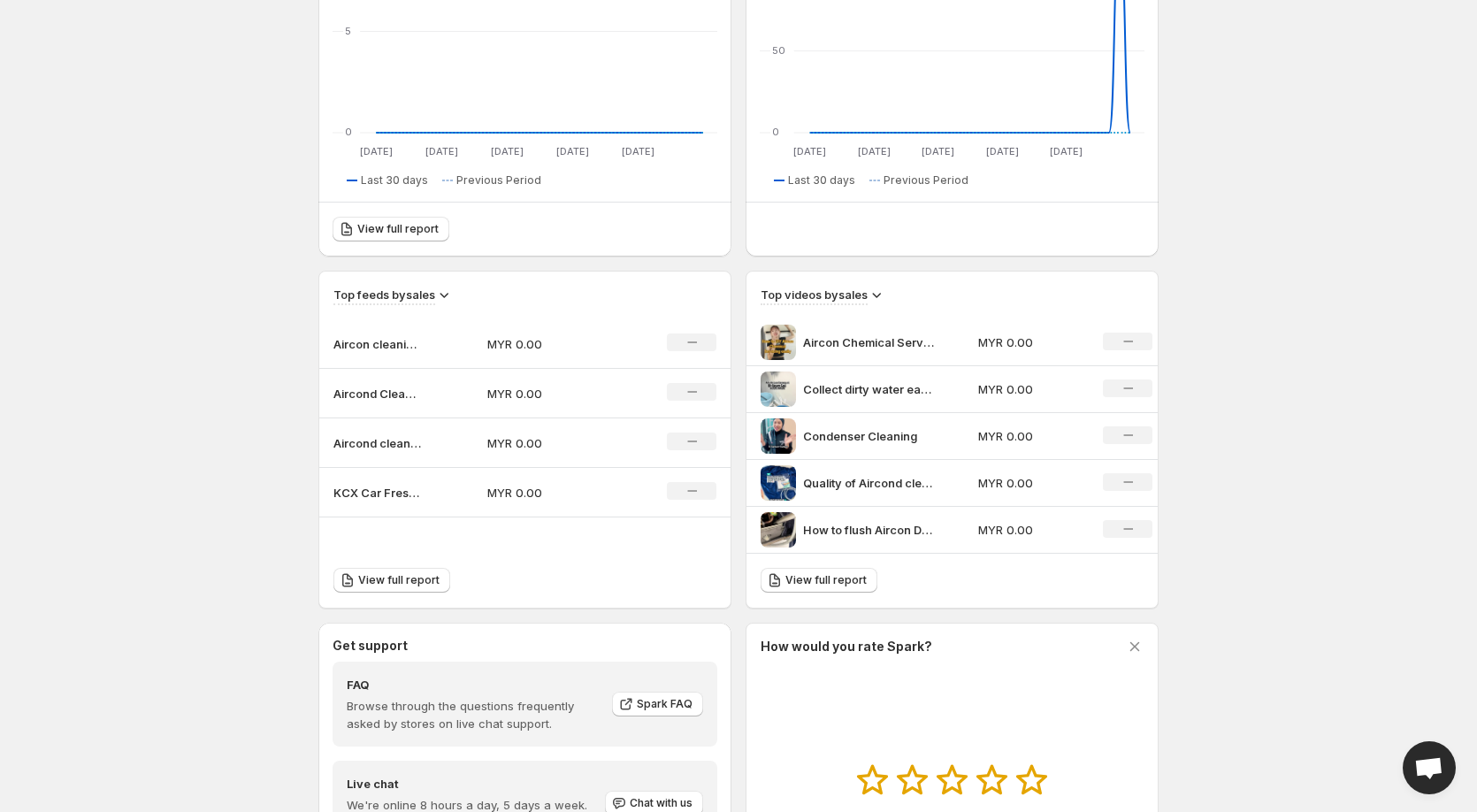
click at [374, 493] on p "KCX Car Freshener" at bounding box center [377, 493] width 88 height 18
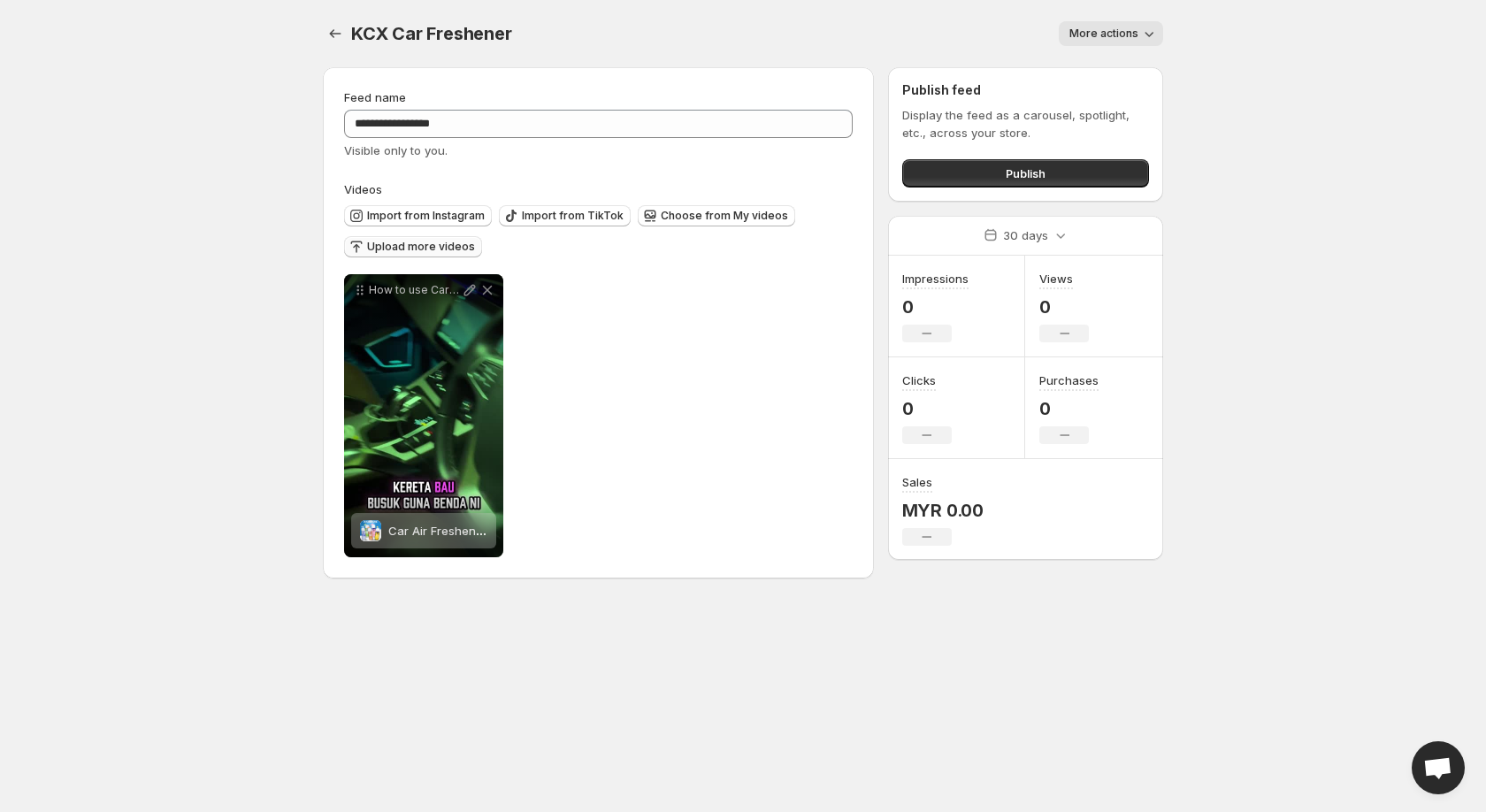
click at [398, 249] on span "Upload more videos" at bounding box center [420, 246] width 108 height 14
click at [424, 241] on span "Upload more videos" at bounding box center [420, 246] width 108 height 14
click at [424, 247] on span "Upload more videos" at bounding box center [420, 246] width 108 height 14
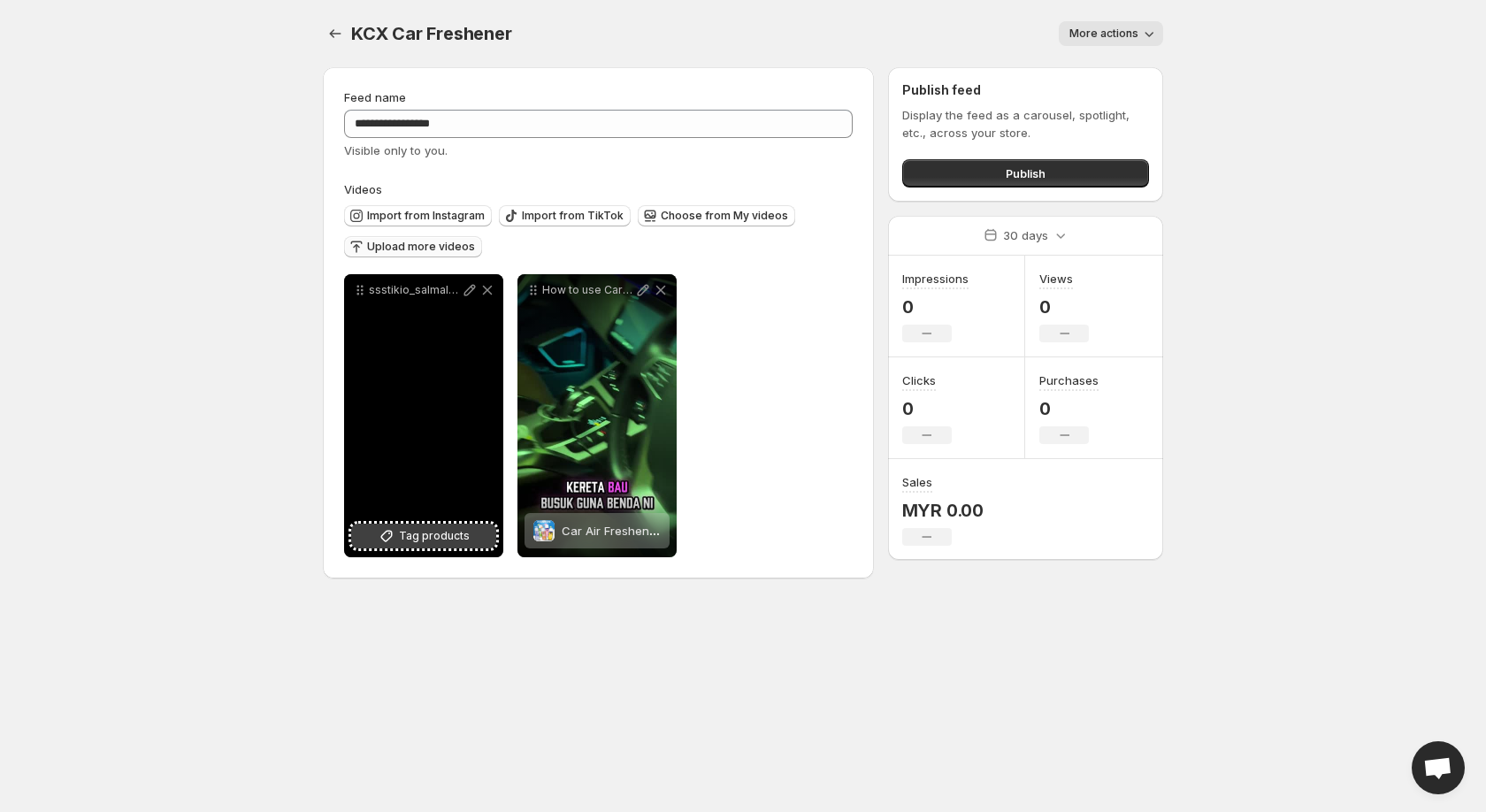
click at [417, 534] on span "Tag products" at bounding box center [433, 536] width 71 height 18
click at [469, 287] on icon at bounding box center [470, 290] width 18 height 18
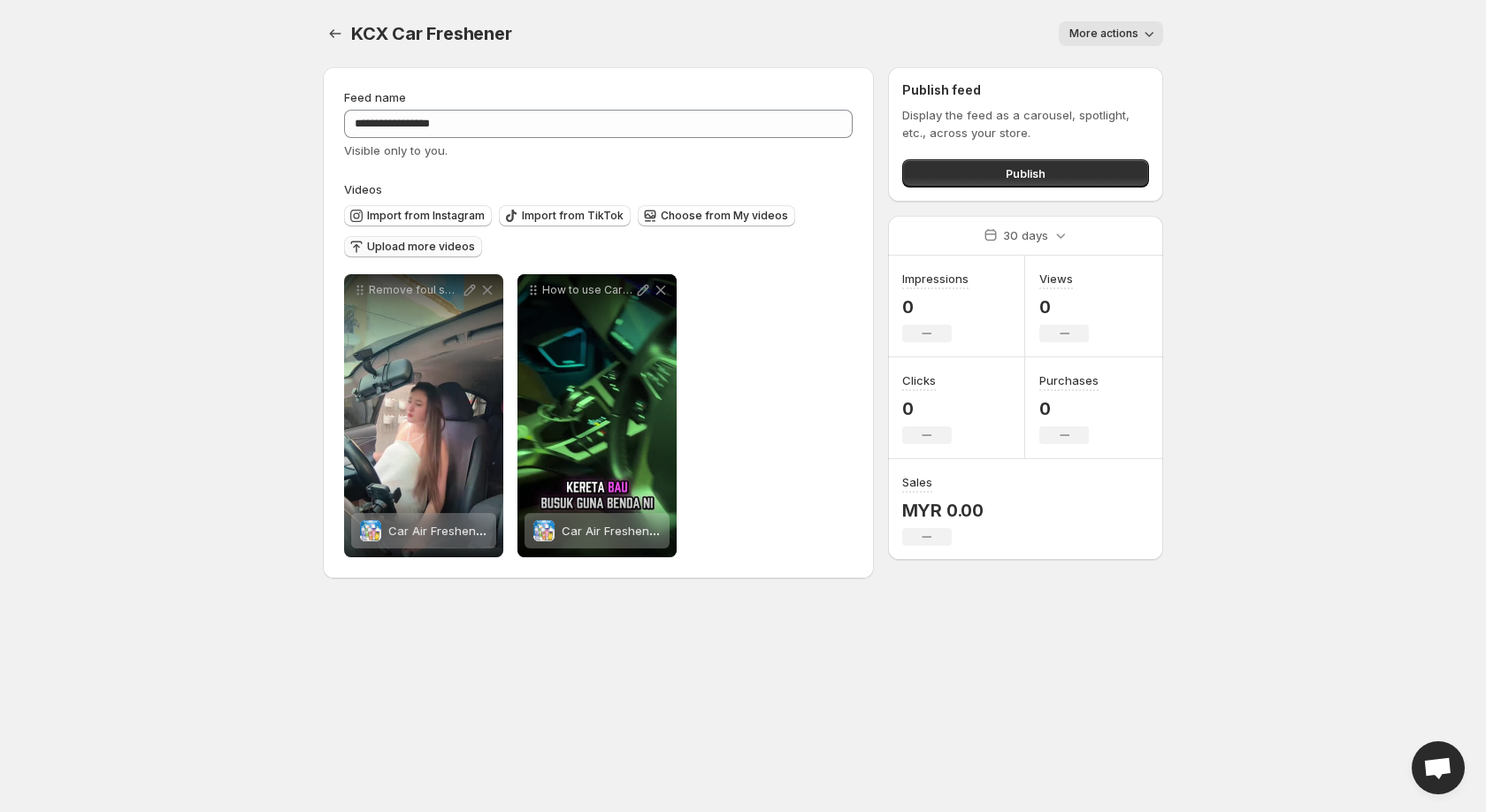
click at [432, 245] on span "Upload more videos" at bounding box center [420, 246] width 108 height 14
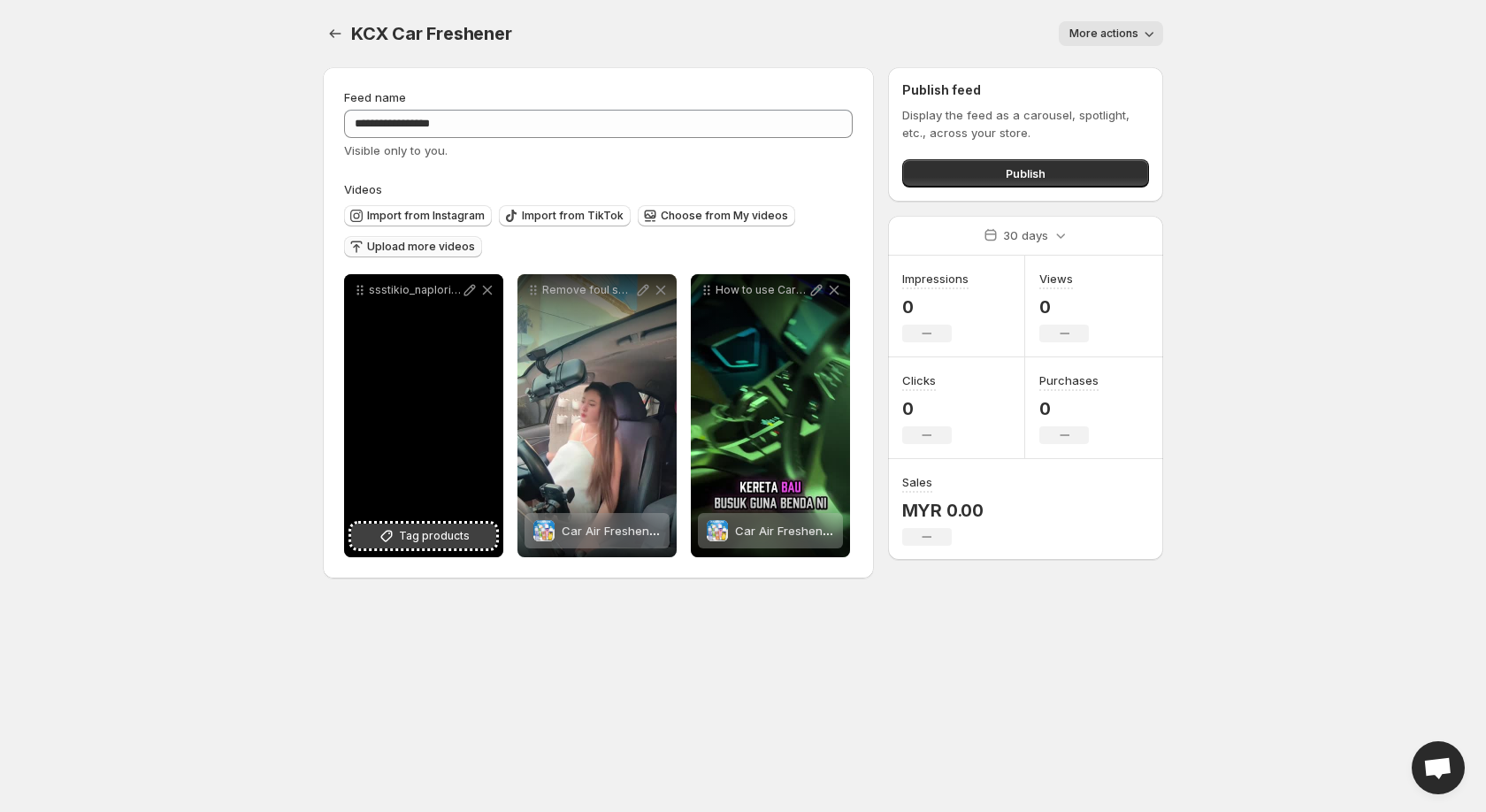
click at [463, 534] on span "Tag products" at bounding box center [433, 536] width 71 height 18
click at [471, 289] on icon at bounding box center [470, 290] width 18 height 18
